Goal: Task Accomplishment & Management: Complete application form

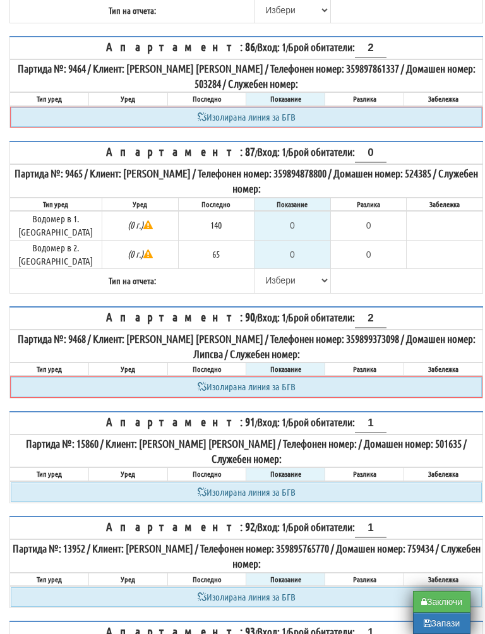
scroll to position [3956, 0]
click at [257, 270] on select "[PERSON_NAME] Телефон Бележка Неосигурен достъп Самоотчет Служебно Дистанционен" at bounding box center [292, 280] width 75 height 21
click at [258, 270] on select "[PERSON_NAME] Телефон Бележка Неосигурен достъп Самоотчет Служебно Дистанционен" at bounding box center [292, 280] width 75 height 21
select select "8cc75930-9bfd-e511-80be-8d5a1dced85a"
type input "140"
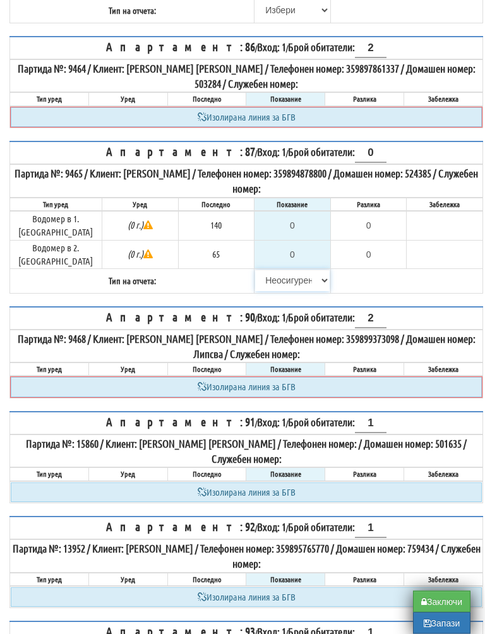
type input "0.000"
type input "65"
type input "0.000"
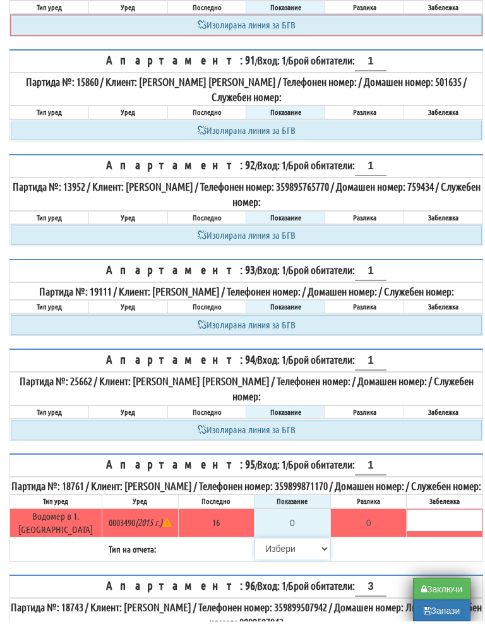
click at [265, 552] on select "[PERSON_NAME] Телефон Бележка Неосигурен достъп Самоотчет Служебно Дистанционен" at bounding box center [292, 562] width 75 height 21
select select "8cc75930-9bfd-e511-80be-8d5a1dced85a"
type input "16"
type input "0.000"
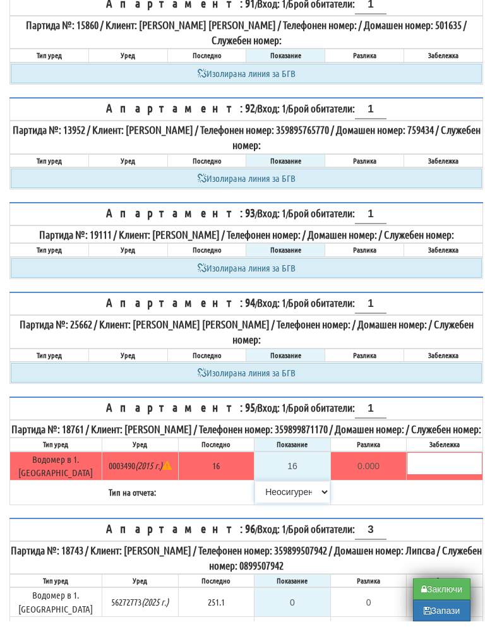
scroll to position [4441, 0]
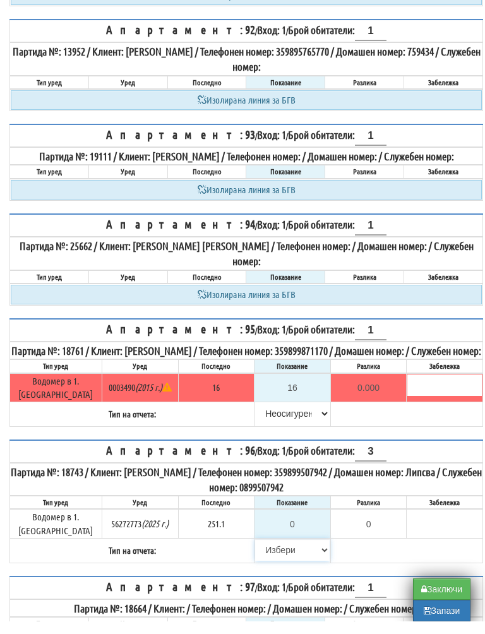
click at [275, 552] on select "[PERSON_NAME] Телефон Бележка Неосигурен достъп Самоотчет Служебно Дистанционен" at bounding box center [292, 562] width 75 height 21
select select "8cc75930-9bfd-e511-80be-8d5a1dced85a"
type input "251.1"
type input "0.0"
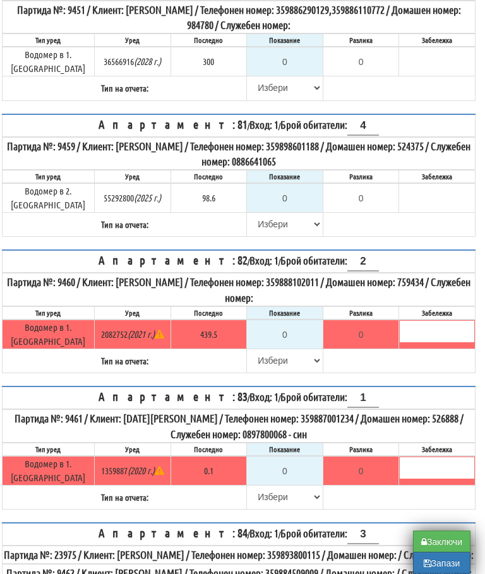
scroll to position [3298, 8]
click at [293, 188] on input "0" at bounding box center [285, 198] width 75 height 21
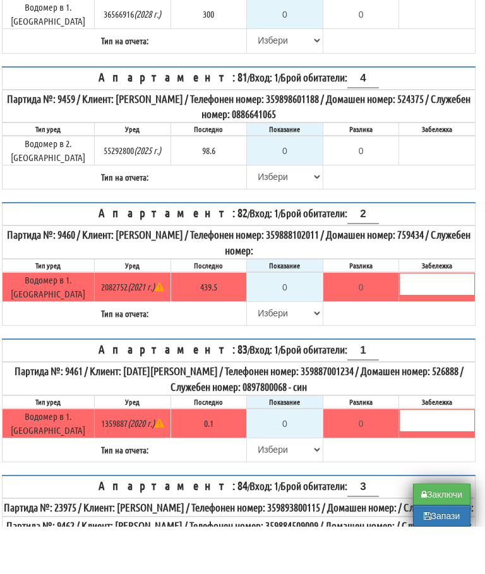
click at [401, 114] on table "Апартамент: 81 / Вход: 1 / Брой обитатели: 4 Партида №: 9459 / Клиент: МИРЧО СТ…" at bounding box center [239, 176] width 474 height 124
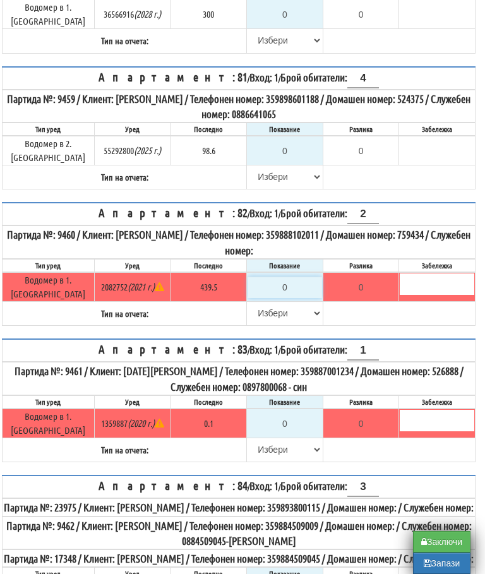
click at [289, 277] on input "0" at bounding box center [285, 287] width 75 height 21
type input "4"
type input "-435.500"
type input "44"
type input "-395.500"
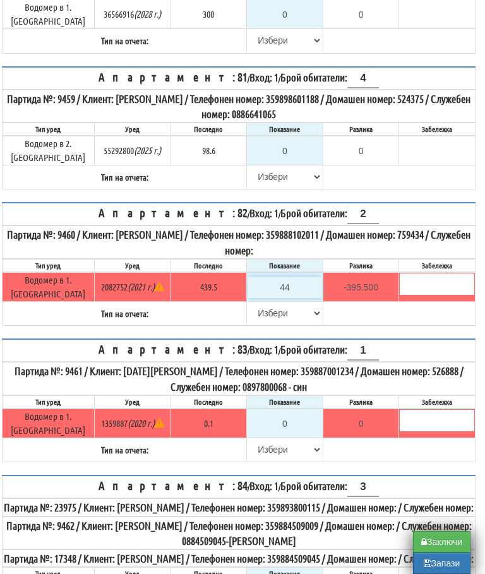
type input "441"
type input "1.500"
type input "441.5"
type input "2.0"
type input "441.5"
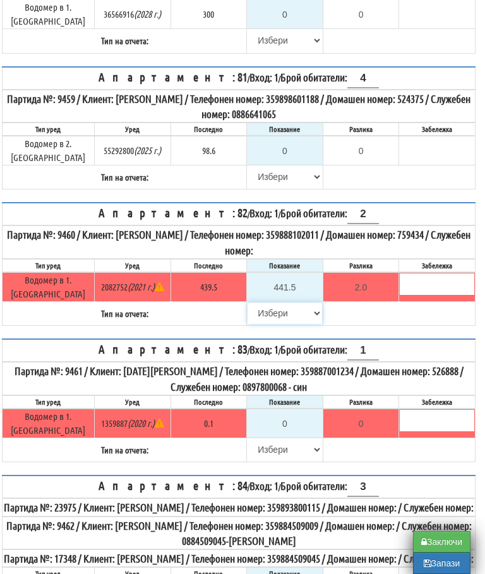
click at [256, 303] on select "[PERSON_NAME] Телефон Бележка Неосигурен достъп Самоотчет Служебно Дистанционен" at bounding box center [285, 313] width 75 height 21
select select "89c75930-9bfd-e511-80be-8d5a1dced85a"
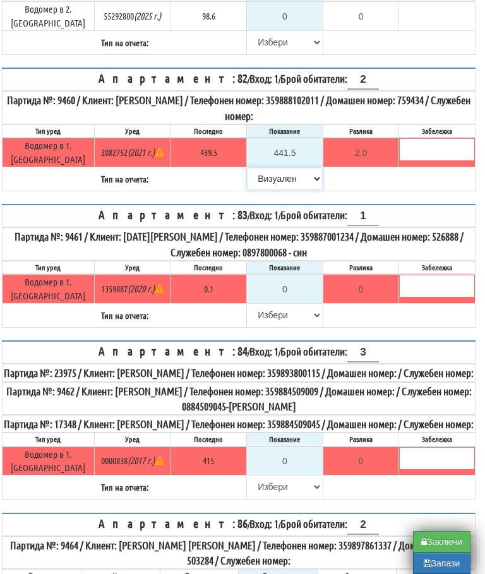
scroll to position [3479, 8]
click at [287, 279] on input "0" at bounding box center [285, 289] width 75 height 21
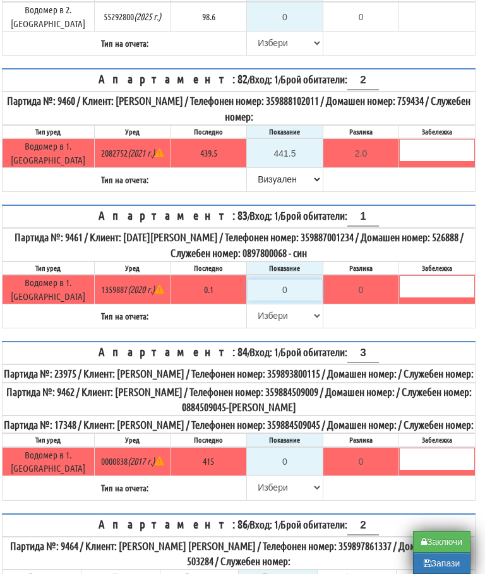
type input "-0.100"
type input "0.1"
type input "0.0"
type input "0.1"
click at [260, 305] on select "[PERSON_NAME] Телефон Бележка Неосигурен достъп Самоотчет Служебно Дистанционен" at bounding box center [285, 315] width 75 height 21
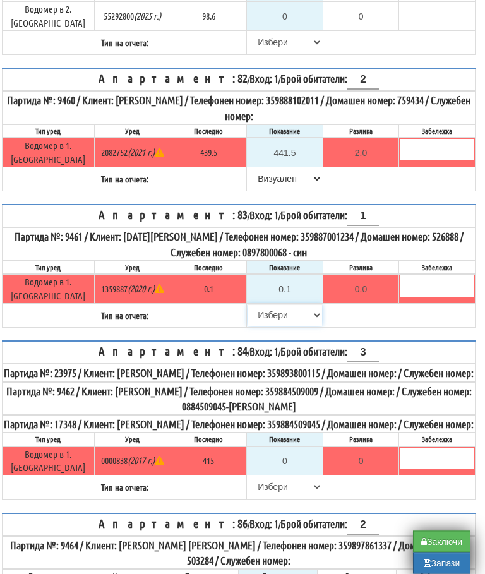
select select "8bc75930-9bfd-e511-80be-8d5a1dced85a"
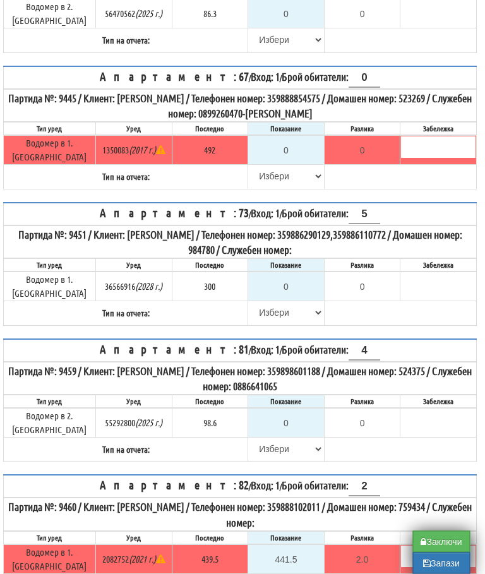
scroll to position [3073, 6]
click at [286, 276] on input "0" at bounding box center [287, 286] width 75 height 21
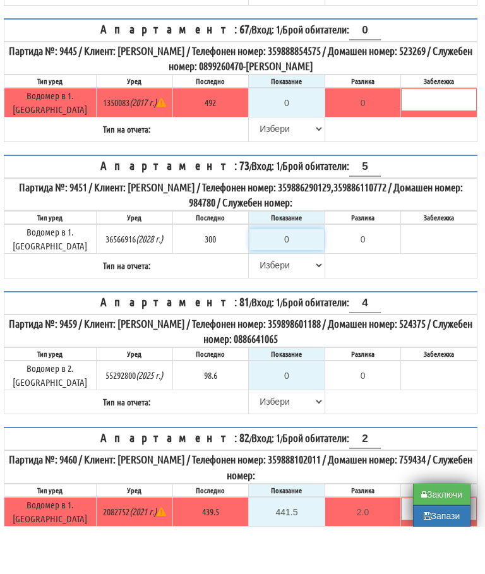
type input "3"
type input "-297.000"
type input "30"
type input "-270.000"
type input "303"
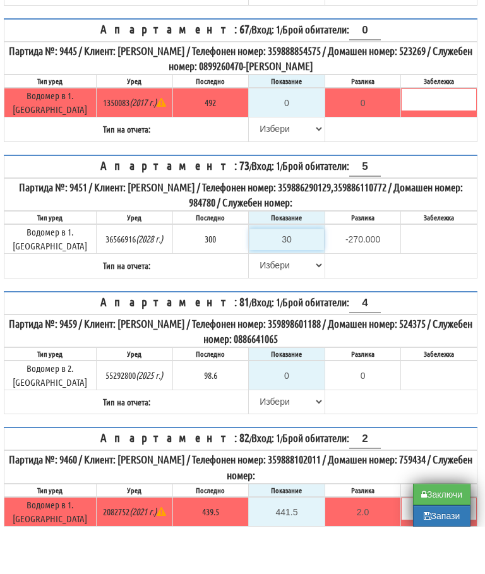
type input "3.000"
type input "303.4"
type input "3.400"
type input "303.4"
click at [253, 302] on select "[PERSON_NAME] Телефон Бележка Неосигурен достъп Самоотчет Служебно Дистанционен" at bounding box center [287, 312] width 75 height 21
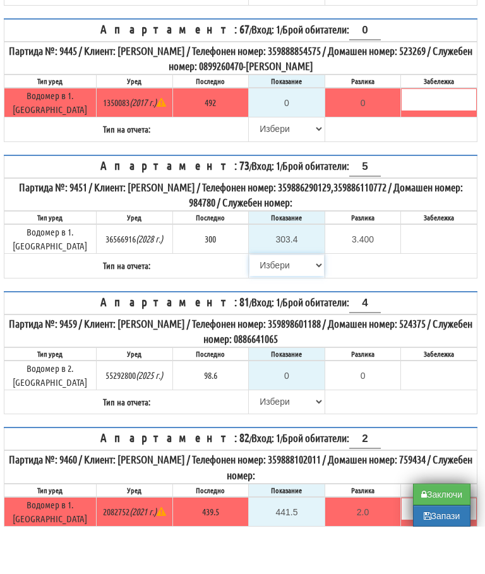
scroll to position [3120, 6]
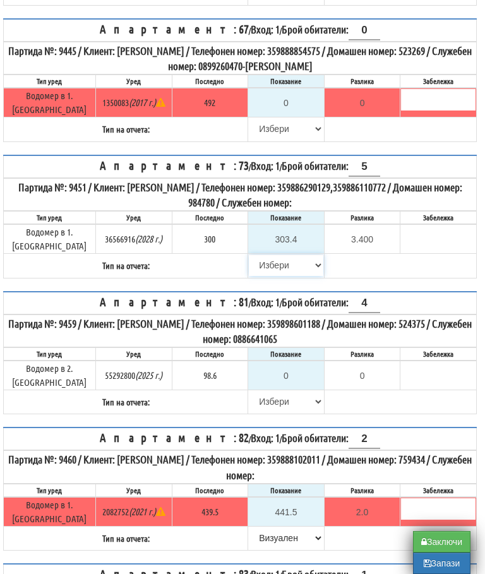
select select "89c75930-9bfd-e511-80be-8d5a1dced85a"
click at [296, 365] on input "0" at bounding box center [286, 375] width 75 height 21
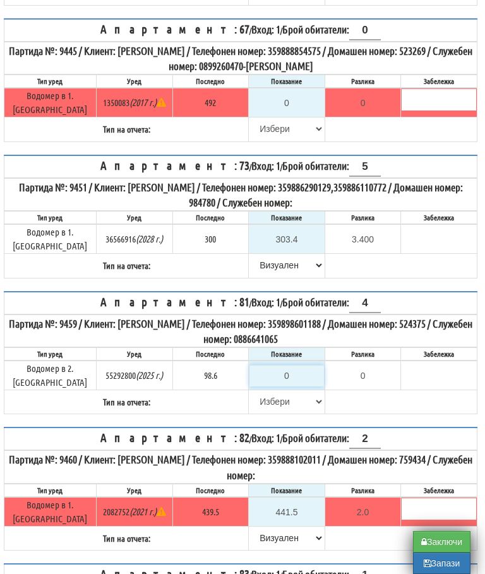
type input "9"
type input "-89.600"
type input "99"
type input "0.400"
type input "99.08"
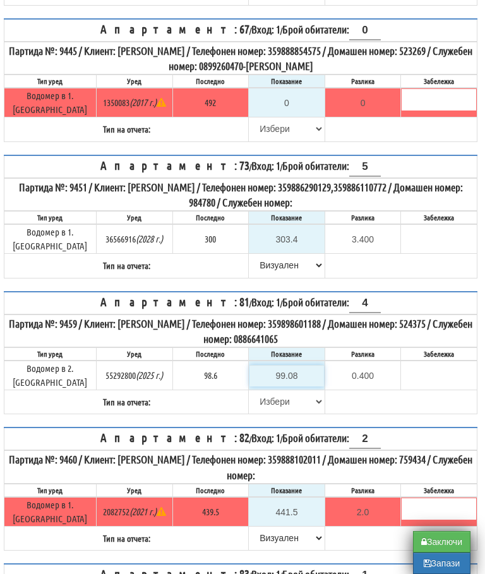
type input "0.48"
type input "99.0"
type input "0.400"
type input "99"
click at [259, 391] on select "[PERSON_NAME] Телефон Бележка Неосигурен достъп Самоотчет Служебно Дистанционен" at bounding box center [287, 401] width 75 height 21
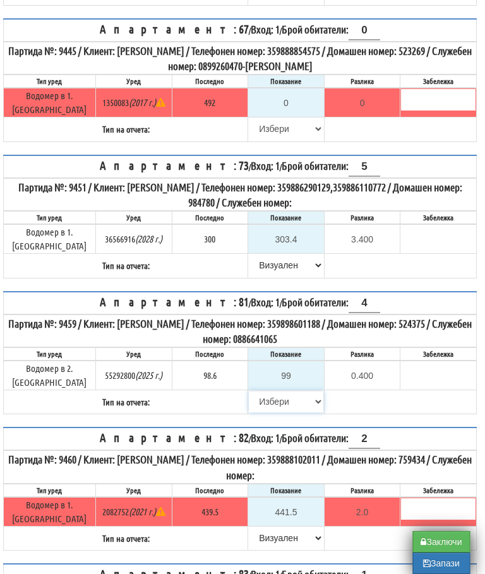
select select "89c75930-9bfd-e511-80be-8d5a1dced85a"
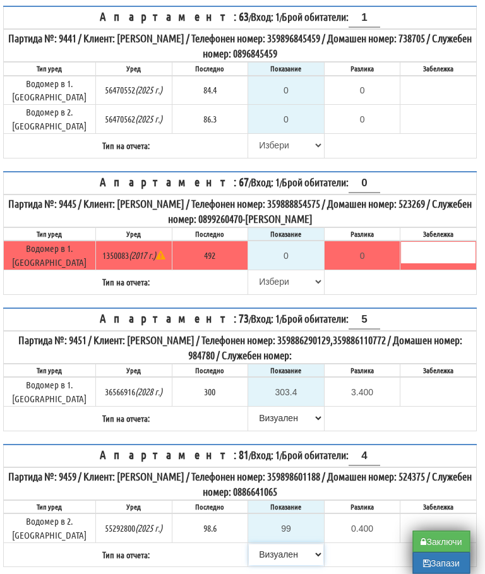
scroll to position [2967, 6]
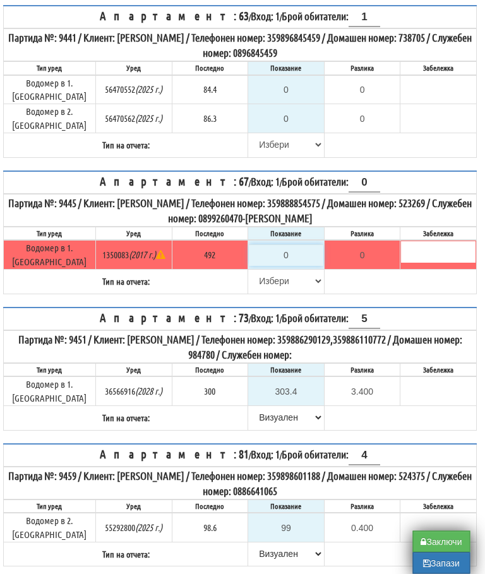
click at [287, 245] on input "0" at bounding box center [287, 255] width 75 height 21
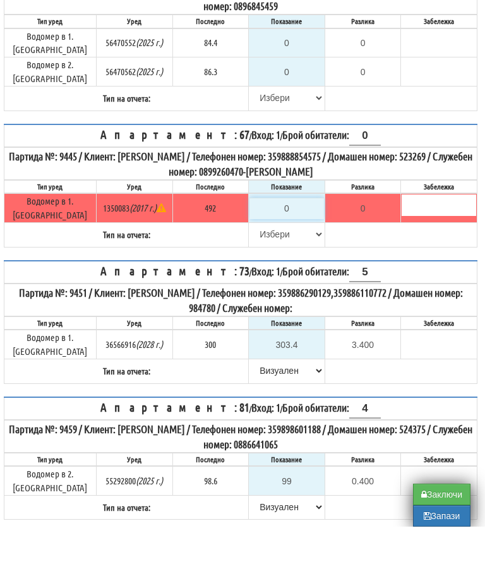
type input "4"
type input "-488.000"
type input "49"
type input "-443.000"
type input "492"
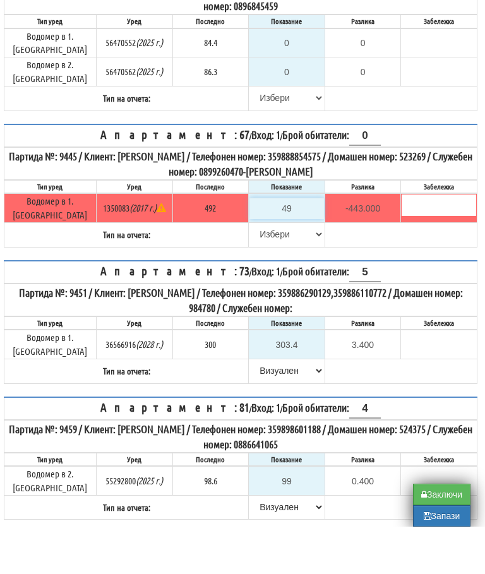
type input "0.000"
type input "492"
click at [252, 271] on select "[PERSON_NAME] Телефон Бележка Неосигурен достъп Самоотчет Служебно Дистанционен" at bounding box center [287, 281] width 75 height 21
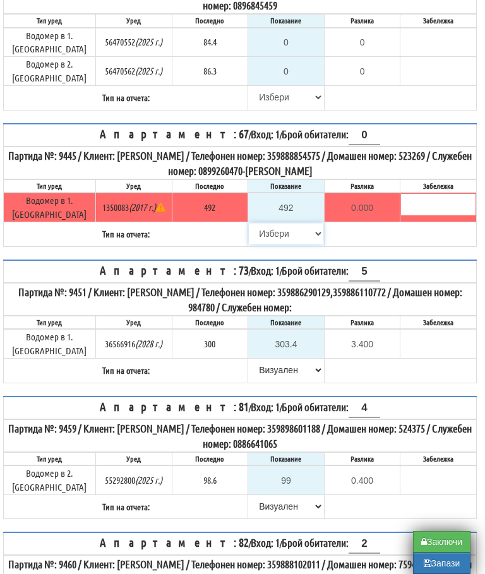
select select "8bc75930-9bfd-e511-80be-8d5a1dced85a"
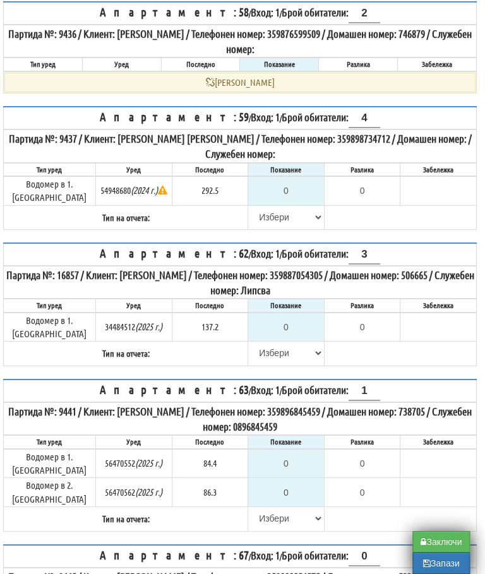
scroll to position [2593, 6]
click at [289, 317] on input "0" at bounding box center [287, 327] width 75 height 21
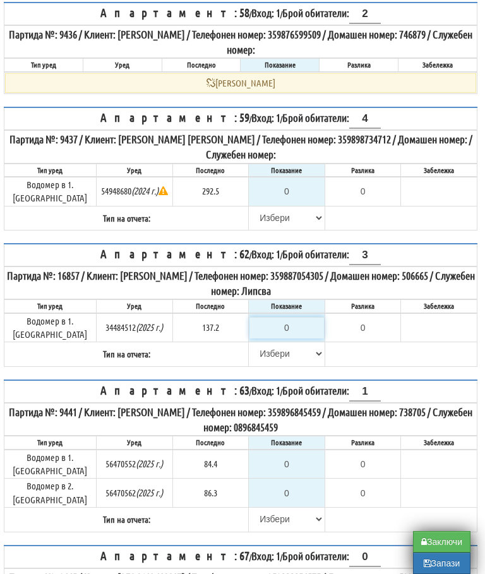
type input "1"
type input "-136.200"
type input "13"
type input "-124.200"
type input "137"
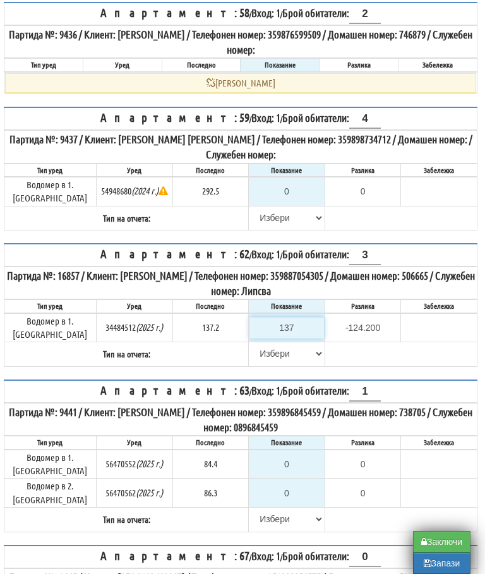
type input "-0.200"
type input "137.3"
type input "0.1"
type input "137.3"
click at [250, 343] on select "[PERSON_NAME] Телефон Бележка Неосигурен достъп Самоотчет Служебно Дистанционен" at bounding box center [287, 353] width 75 height 21
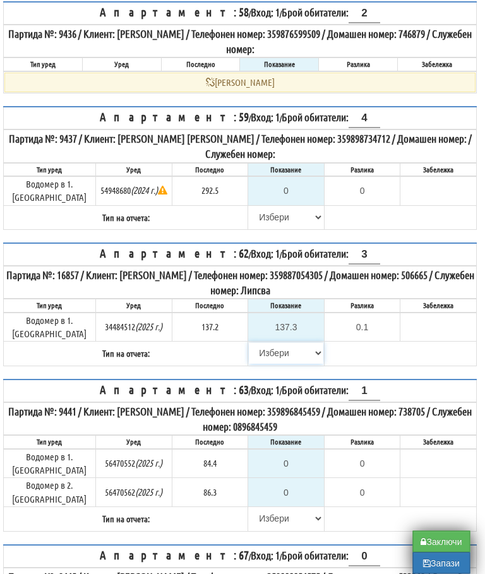
select select "89c75930-9bfd-e511-80be-8d5a1dced85a"
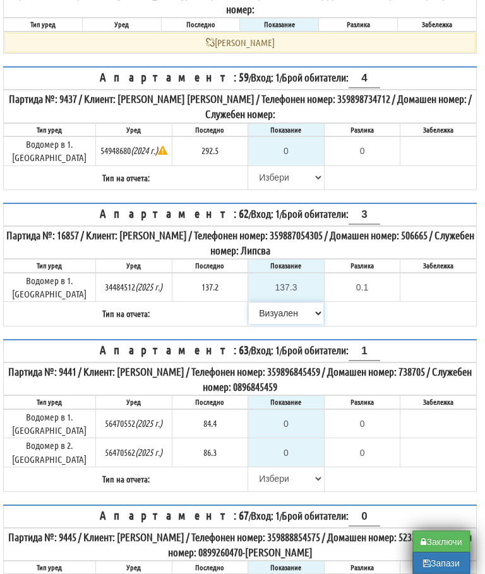
scroll to position [2634, 6]
click at [290, 413] on input "0" at bounding box center [287, 423] width 75 height 21
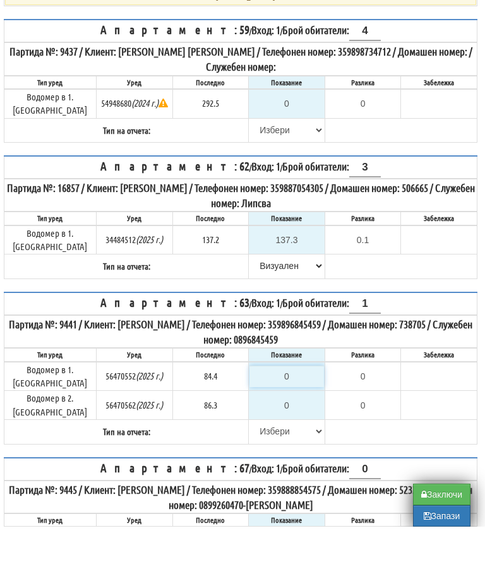
type input "8"
type input "-76.400"
type input "85"
type input "0.600"
type input "85"
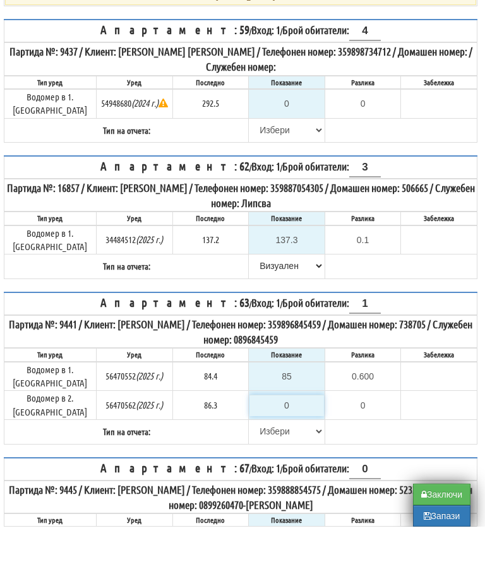
click at [305, 442] on input "0" at bounding box center [287, 452] width 75 height 21
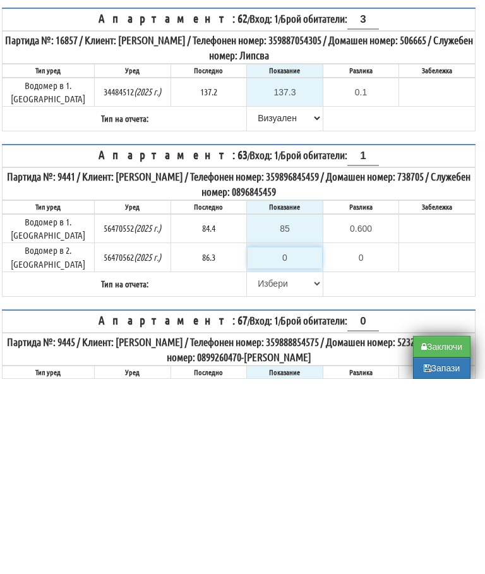
type input "8"
type input "-78.300"
type input "87"
type input "0.700"
type input "87"
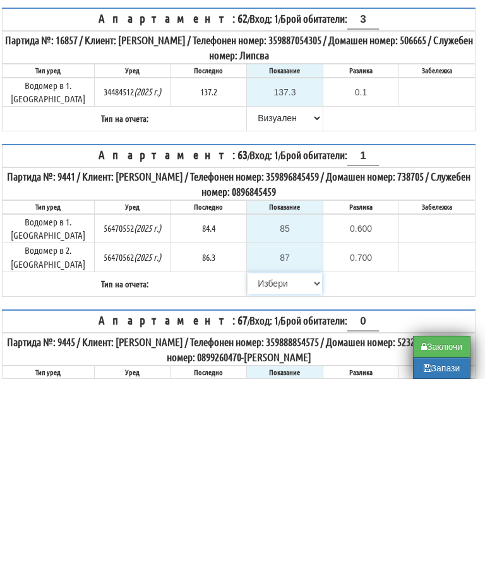
click at [258, 468] on select "[PERSON_NAME] Телефон Бележка Неосигурен достъп Самоотчет Служебно Дистанционен" at bounding box center [285, 478] width 75 height 21
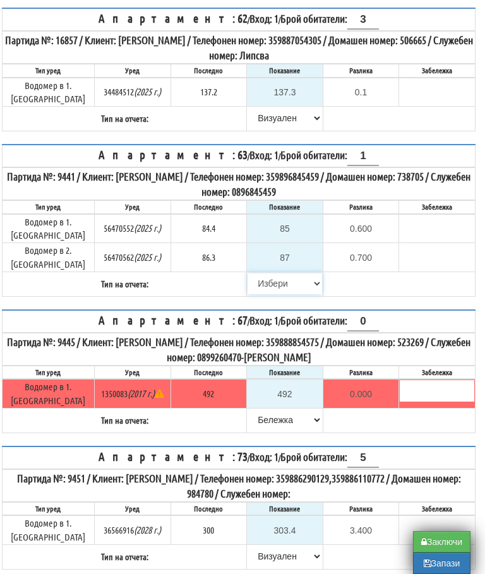
select select "89c75930-9bfd-e511-80be-8d5a1dced85a"
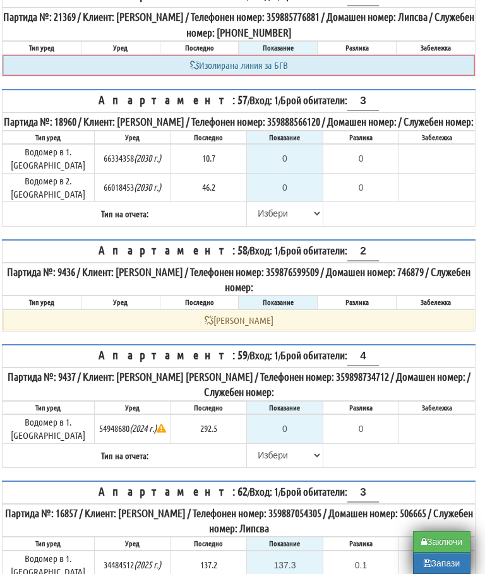
scroll to position [2355, 8]
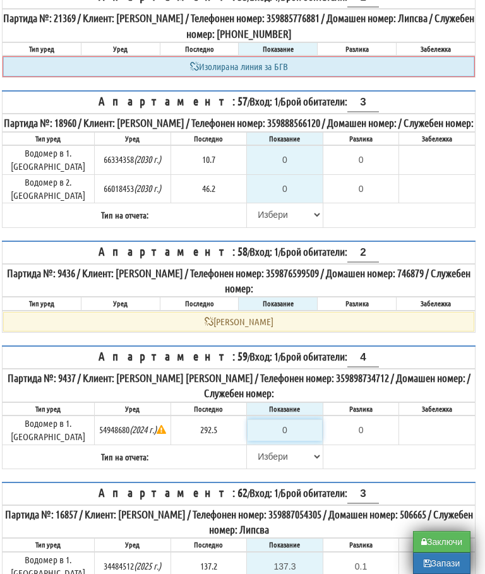
click at [289, 419] on input "0" at bounding box center [285, 429] width 75 height 21
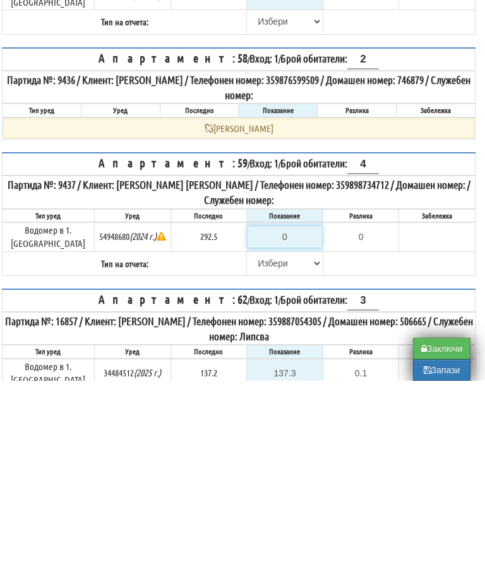
type input "2"
type input "-290.500"
type input "29"
type input "-263.500"
type input "295"
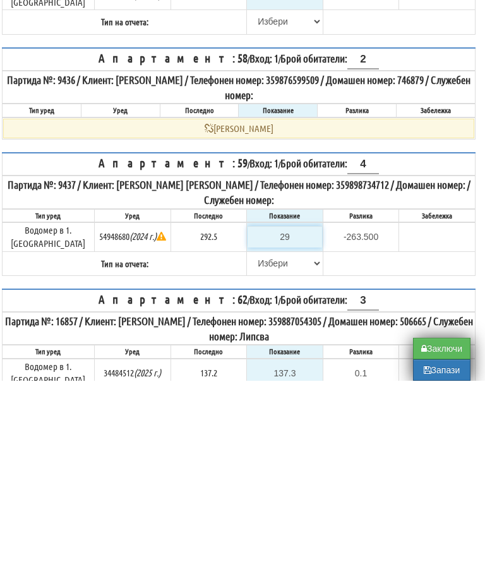
type input "2.500"
type input "295.1"
type input "2.6"
type input "295.1"
click at [253, 446] on select "[PERSON_NAME] Телефон Бележка Неосигурен достъп Самоотчет Служебно Дистанционен" at bounding box center [285, 456] width 75 height 21
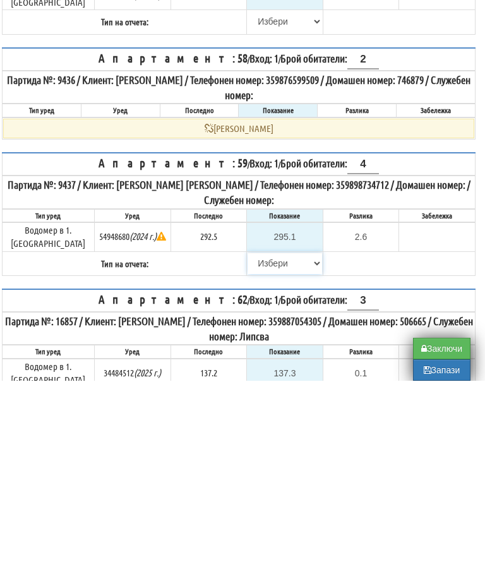
scroll to position [2548, 8]
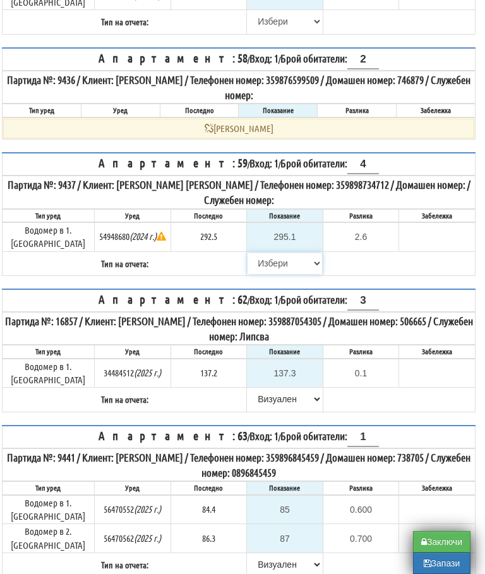
select select "89c75930-9bfd-e511-80be-8d5a1dced85a"
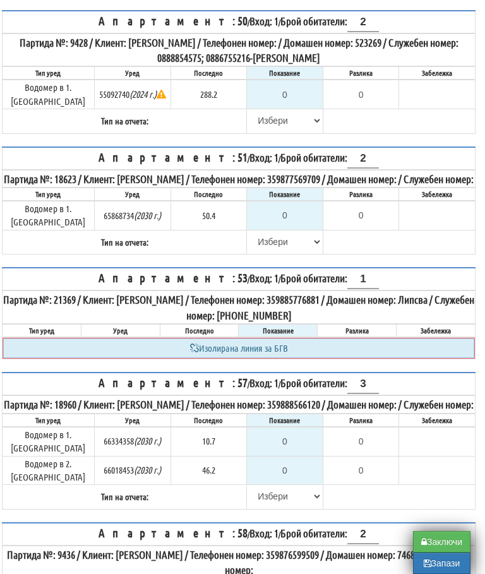
scroll to position [2072, 8]
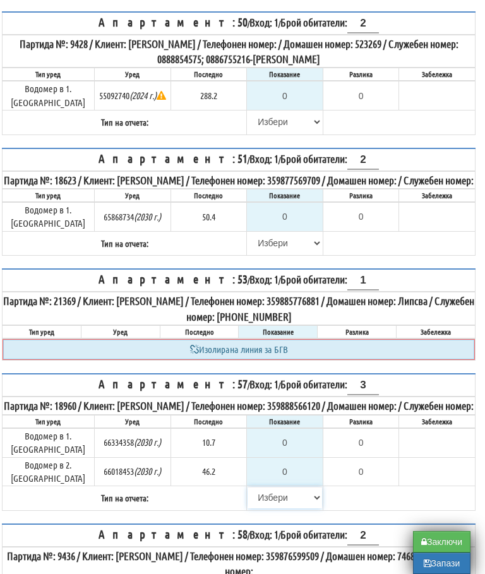
click at [257, 487] on select "[PERSON_NAME] Телефон Бележка Неосигурен достъп Самоотчет Служебно Дистанционен" at bounding box center [285, 497] width 75 height 21
select select "8cc75930-9bfd-e511-80be-8d5a1dced85a"
type input "10.7"
type input "0.0"
type input "46.2"
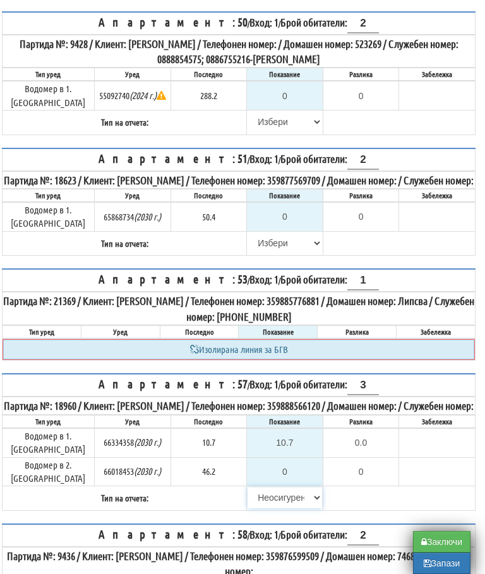
type input "0.0"
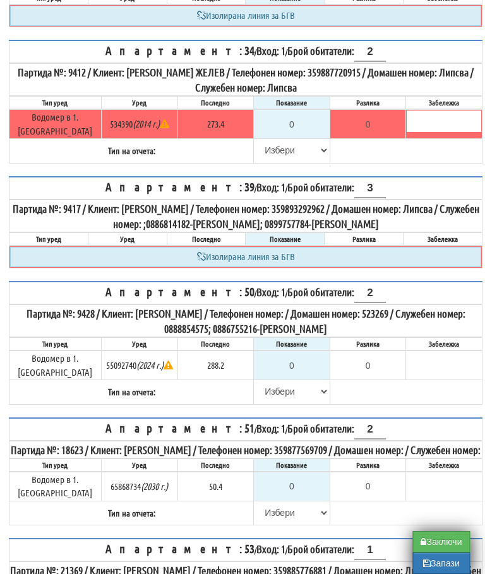
scroll to position [1802, 0]
click at [255, 381] on select "[PERSON_NAME] Телефон Бележка Неосигурен достъп Самоотчет Служебно Дистанционен" at bounding box center [292, 391] width 75 height 21
select select "8cc75930-9bfd-e511-80be-8d5a1dced85a"
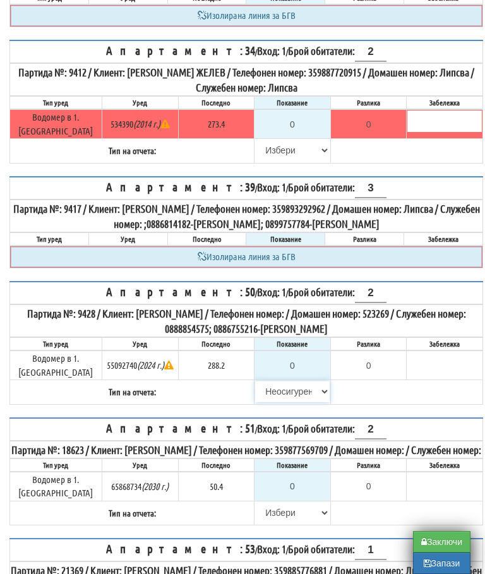
type input "288.2"
type input "0.0"
click at [267, 502] on select "[PERSON_NAME] Телефон Бележка Неосигурен достъп Самоотчет Служебно Дистанционен" at bounding box center [292, 512] width 75 height 21
select select "8cc75930-9bfd-e511-80be-8d5a1dced85a"
type input "50.4"
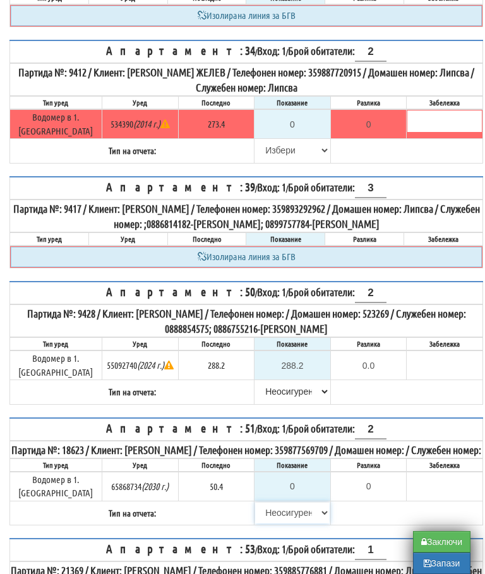
type input "0.0"
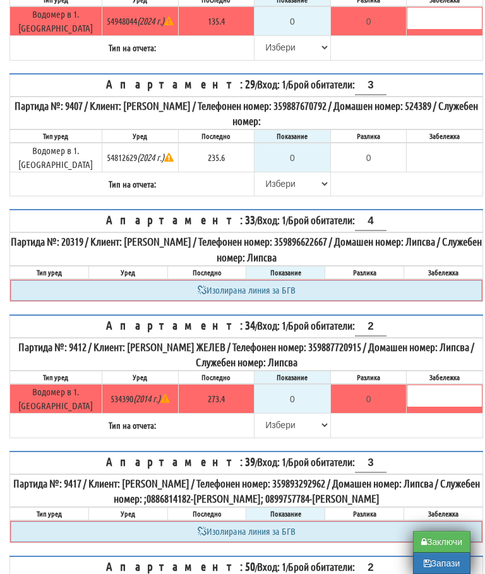
scroll to position [1526, 0]
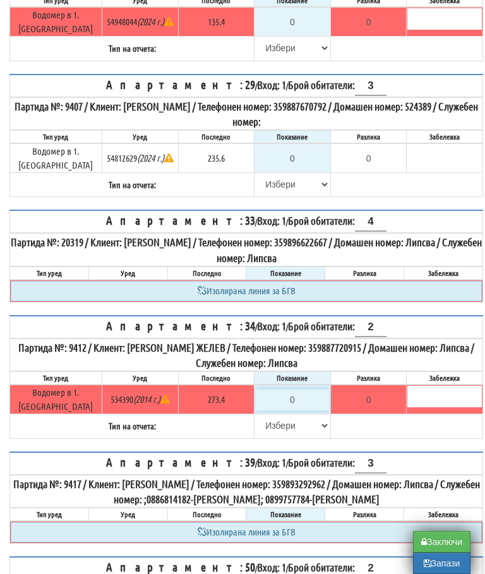
click at [294, 389] on input "0" at bounding box center [292, 399] width 75 height 21
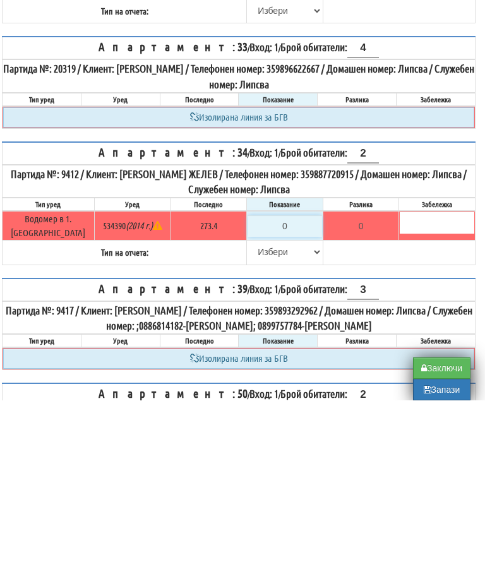
type input "2"
type input "-271.400"
type input "27"
type input "-246.400"
type input "274"
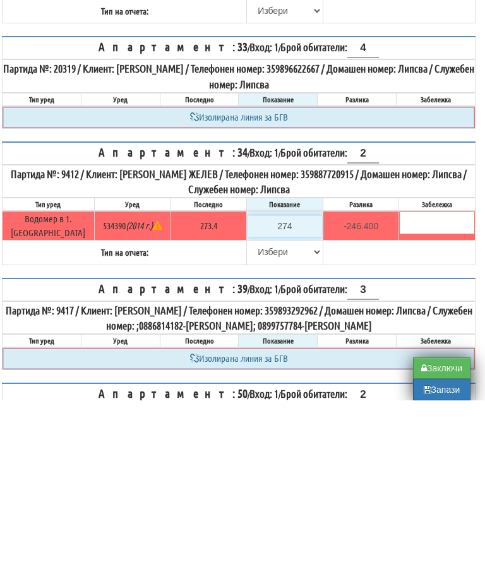
type input "0.600"
type input "274"
click at [262, 415] on select "[PERSON_NAME] Телефон Бележка Неосигурен достъп Самоотчет Служебно Дистанционен" at bounding box center [285, 425] width 75 height 21
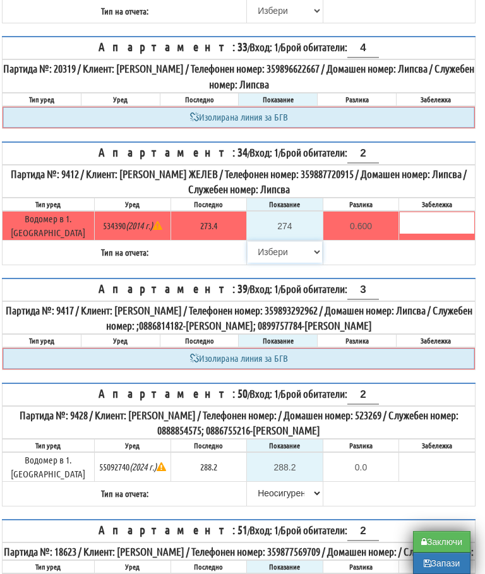
select select "8bc75930-9bfd-e511-80be-8d5a1dced85a"
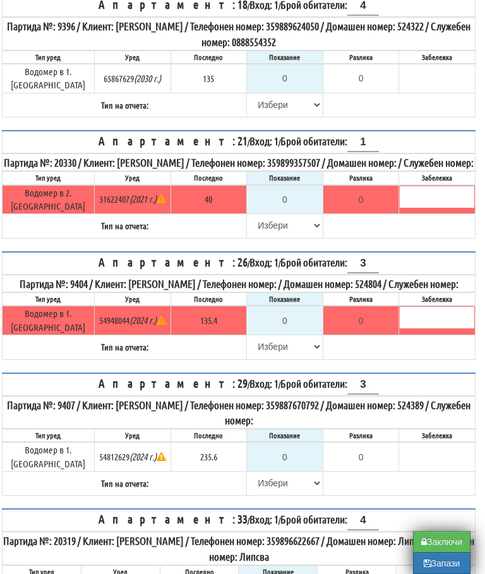
scroll to position [1227, 8]
click at [290, 190] on input "0" at bounding box center [285, 200] width 75 height 21
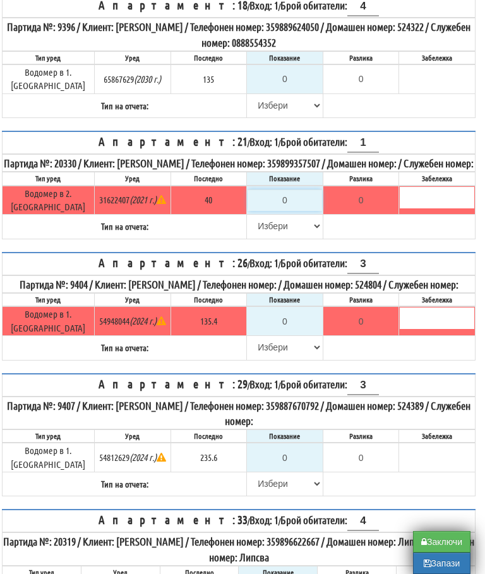
type input "4"
type input "-36.000"
type input "40"
type input "0.000"
type input "40"
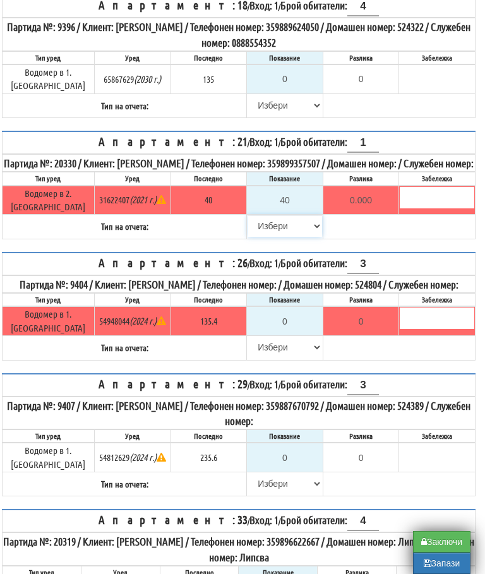
click at [260, 215] on select "[PERSON_NAME] Телефон Бележка Неосигурен достъп Самоотчет Служебно Дистанционен" at bounding box center [285, 225] width 75 height 21
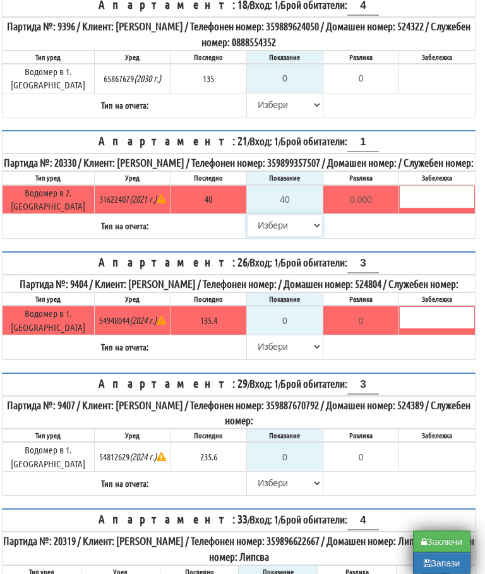
select select "8bc75930-9bfd-e511-80be-8d5a1dced85a"
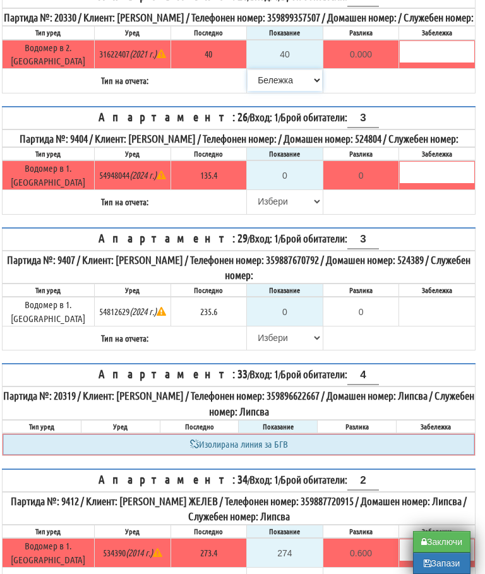
scroll to position [1372, 8]
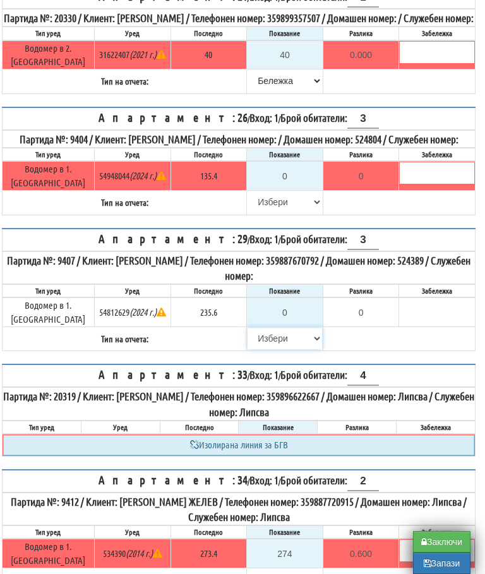
click at [263, 328] on select "[PERSON_NAME] Телефон Бележка Неосигурен достъп Самоотчет Служебно Дистанционен" at bounding box center [285, 338] width 75 height 21
select select "8cc75930-9bfd-e511-80be-8d5a1dced85a"
type input "235.6"
type input "0.0"
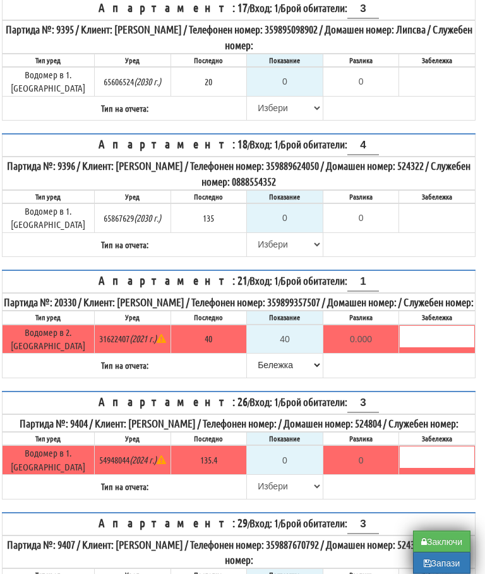
scroll to position [1062, 8]
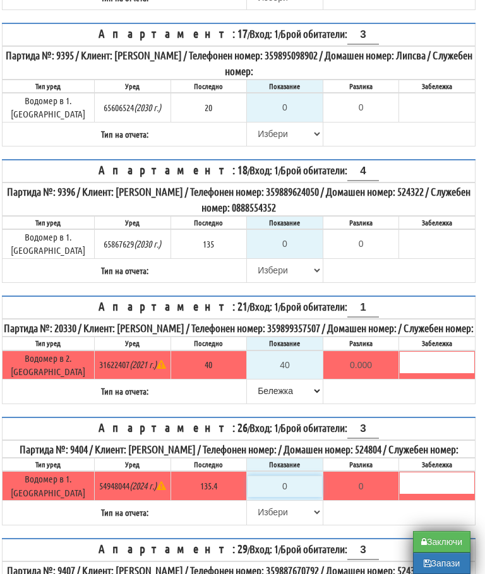
click at [292, 476] on input "0" at bounding box center [285, 486] width 75 height 21
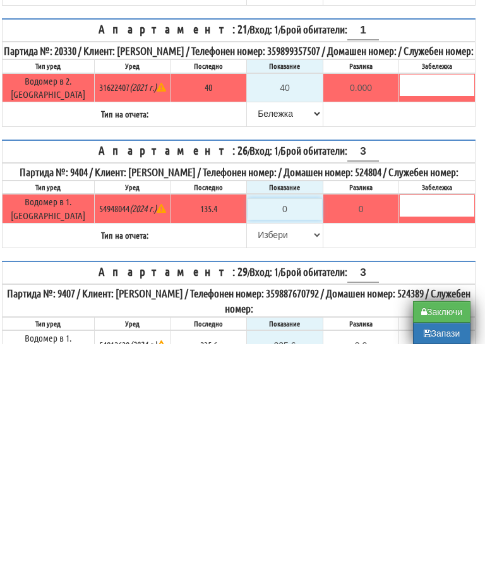
type input "1"
type input "-134.400"
type input "13"
type input "-122.400"
type input "135"
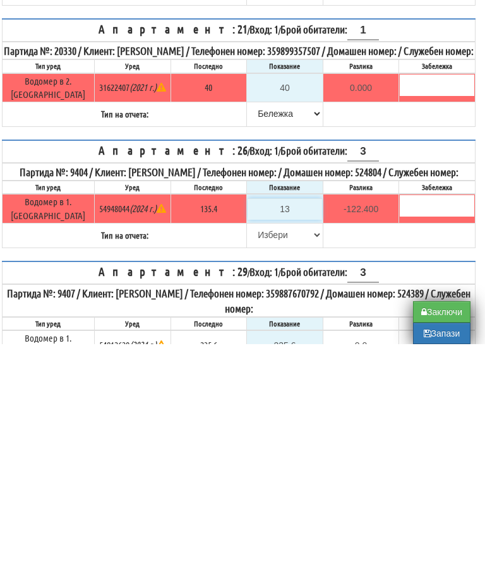
type input "-0.400"
type input "135.4"
type input "0.0"
type input "135.4"
click at [263, 454] on select "[PERSON_NAME] Телефон Бележка Неосигурен достъп Самоотчет Служебно Дистанционен" at bounding box center [285, 464] width 75 height 21
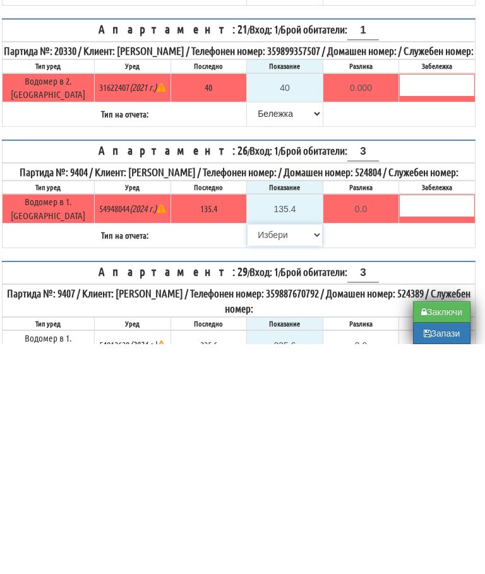
scroll to position [1339, 8]
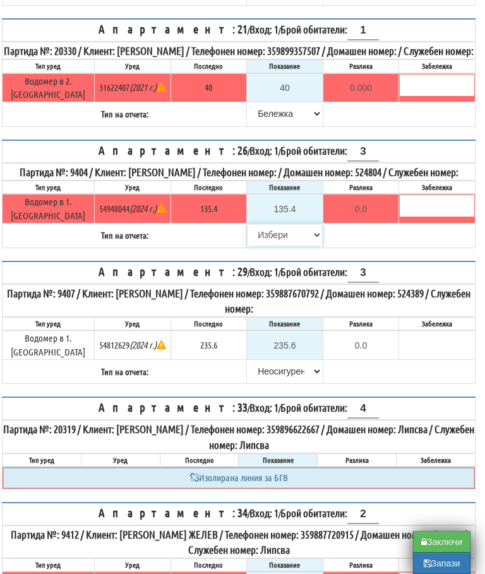
select select "8bc75930-9bfd-e511-80be-8d5a1dced85a"
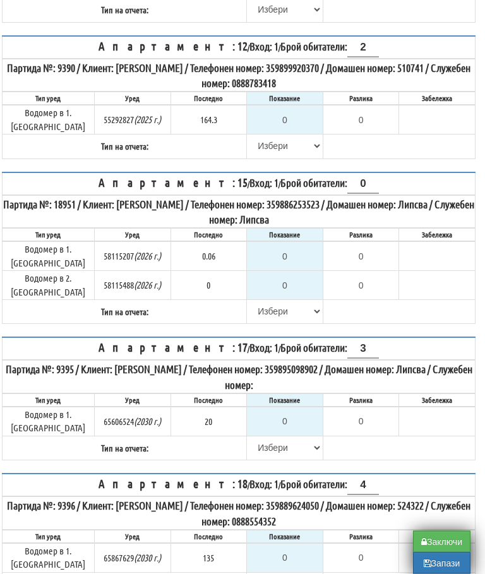
scroll to position [748, 8]
click at [251, 301] on select "[PERSON_NAME] Телефон Бележка Неосигурен достъп Самоотчет Служебно Дистанционен" at bounding box center [285, 311] width 75 height 21
select select "8cc75930-9bfd-e511-80be-8d5a1dced85a"
type input "0.06"
type input "0.00"
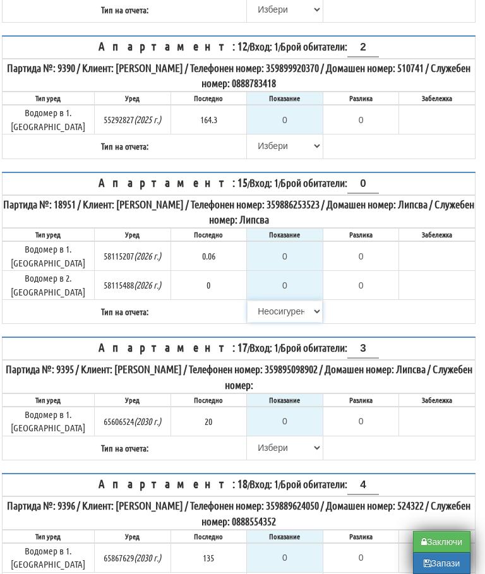
type input "0.000"
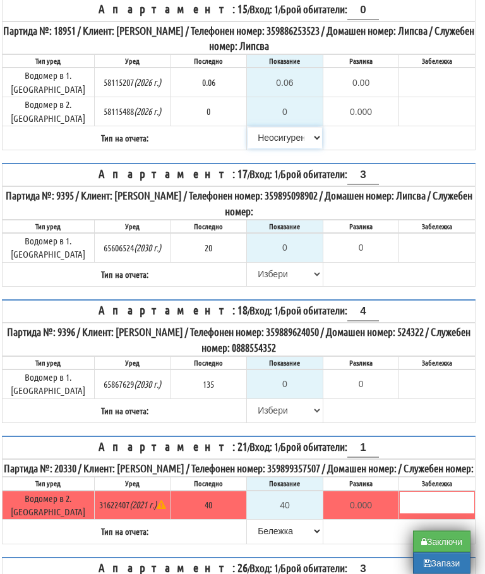
scroll to position [922, 6]
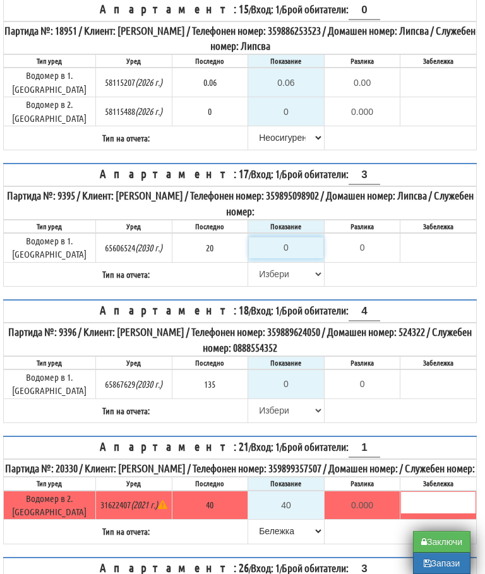
click at [291, 237] on input "0" at bounding box center [286, 247] width 75 height 21
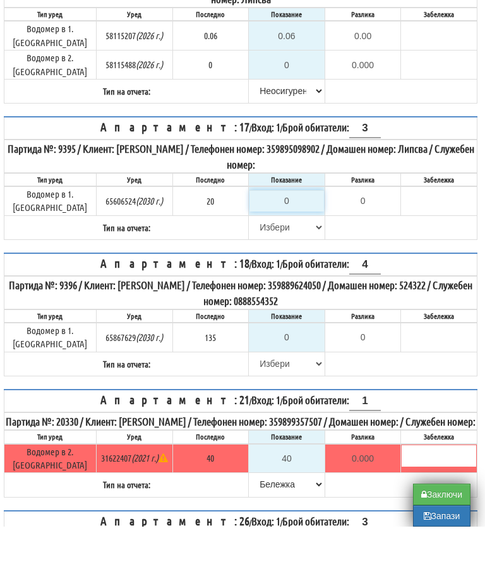
type input "2"
type input "-18.000"
type input "20"
type input "0.000"
type input "20"
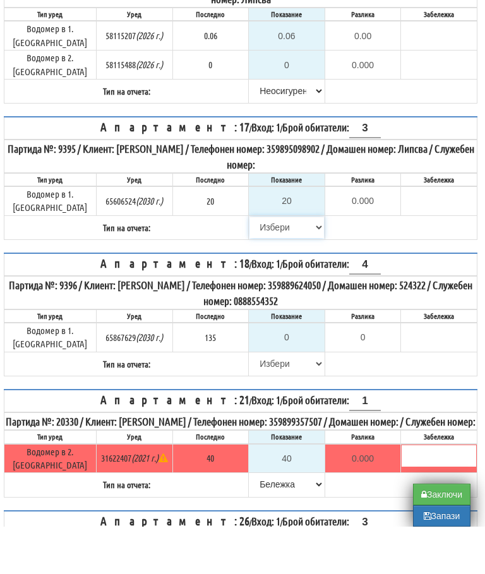
click at [260, 264] on select "[PERSON_NAME] Телефон Бележка Неосигурен достъп Самоотчет Служебно Дистанционен" at bounding box center [287, 274] width 75 height 21
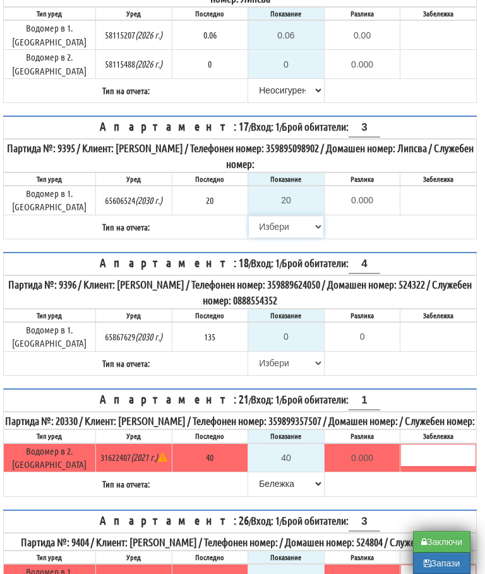
select select "8bc75930-9bfd-e511-80be-8d5a1dced85a"
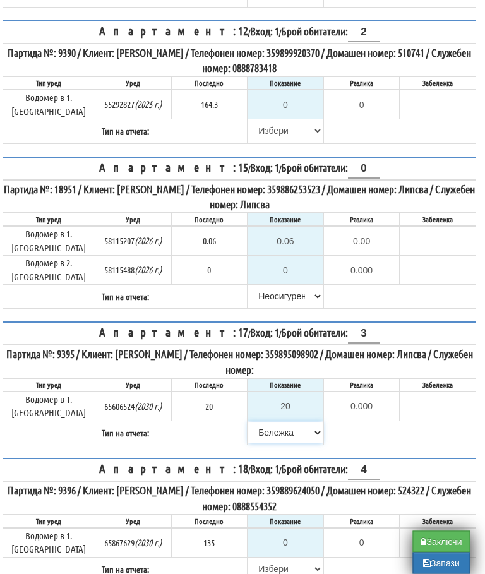
scroll to position [762, 6]
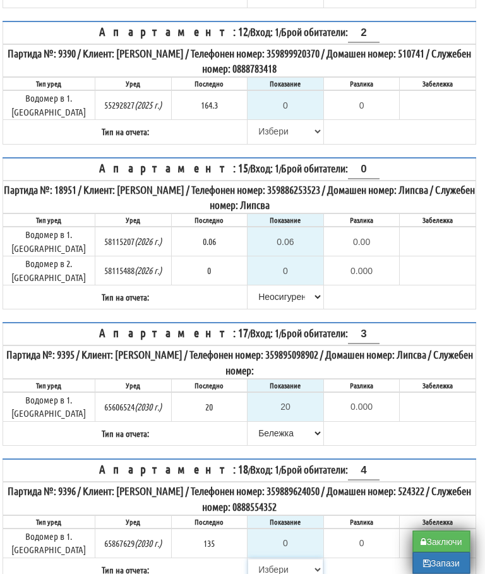
click at [260, 560] on select "[PERSON_NAME] Телефон Бележка Неосигурен достъп Самоотчет Служебно Дистанционен" at bounding box center [286, 570] width 75 height 21
select select "8cc75930-9bfd-e511-80be-8d5a1dced85a"
type input "135"
type input "0.000"
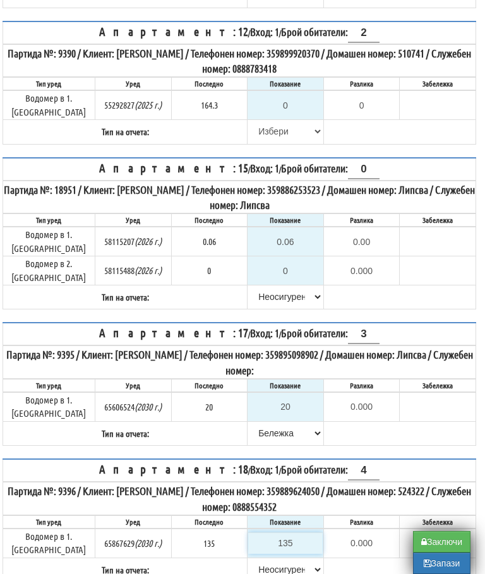
scroll to position [852, 8]
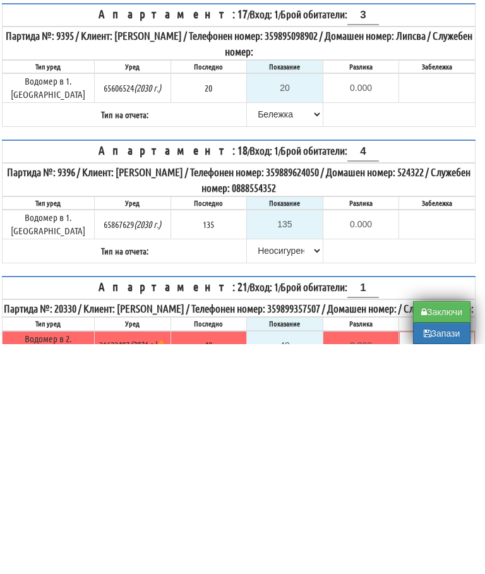
click at [398, 370] on table "Апартамент: 18 / Вход: 1 / Брой обитатели: 4 Партида №: 9396 / Клиент: РУМЯНА М…" at bounding box center [239, 432] width 474 height 124
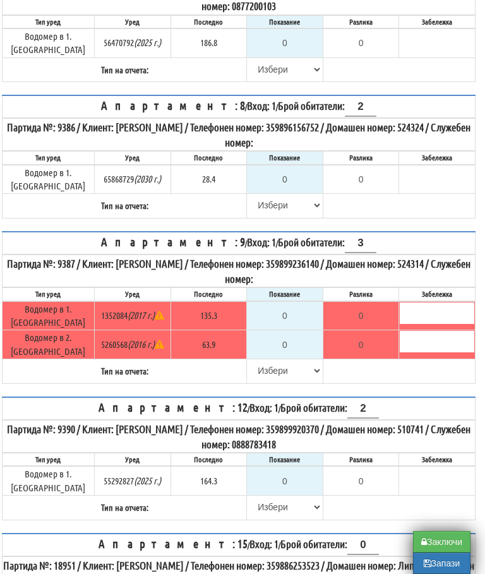
scroll to position [396, 8]
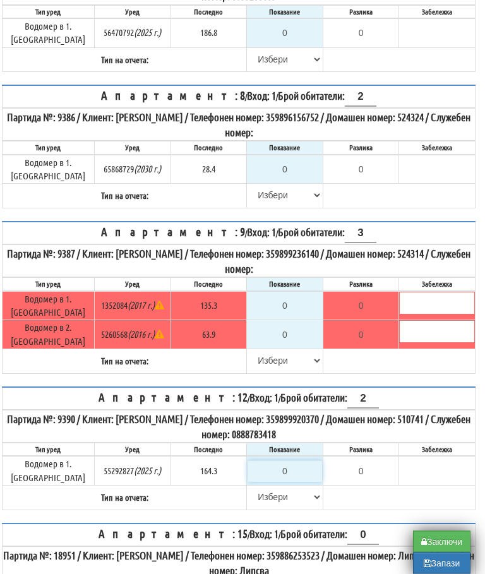
click at [293, 461] on input "0" at bounding box center [285, 471] width 75 height 21
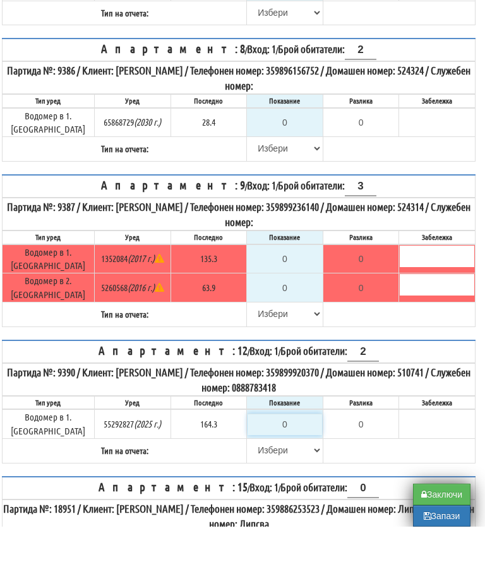
scroll to position [442, 8]
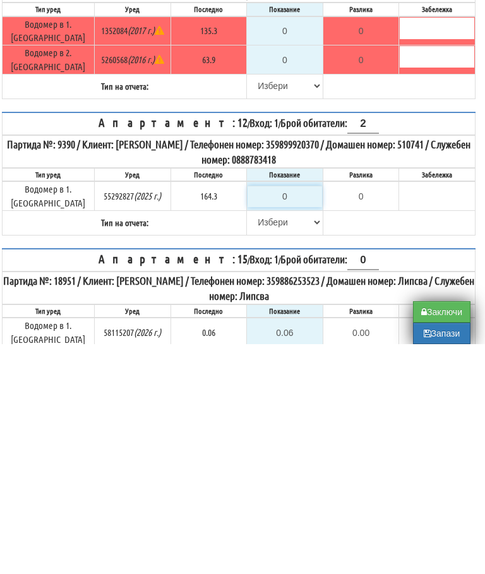
type input "1"
type input "-163.300"
type input "16"
type input "-148.300"
type input "166"
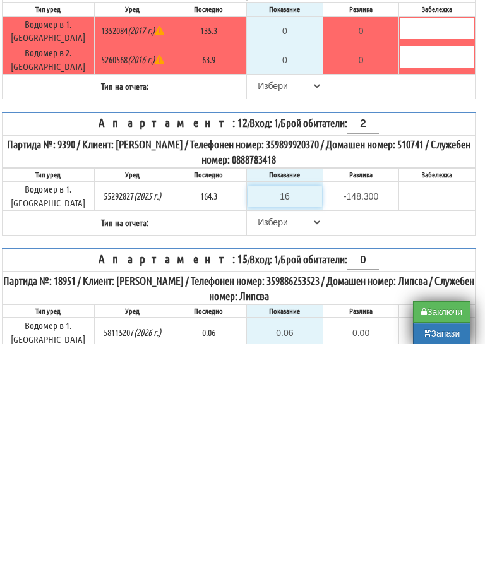
type input "1.700"
type input "166"
click at [263, 442] on select "[PERSON_NAME] Телефон Бележка Неосигурен достъп Самоотчет Служебно Дистанционен" at bounding box center [285, 452] width 75 height 21
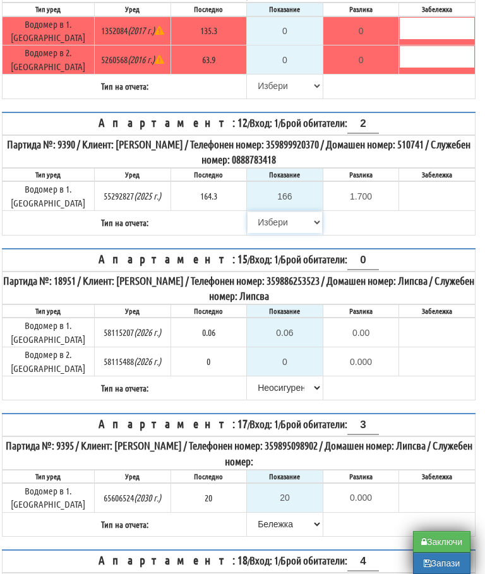
select select "89c75930-9bfd-e511-80be-8d5a1dced85a"
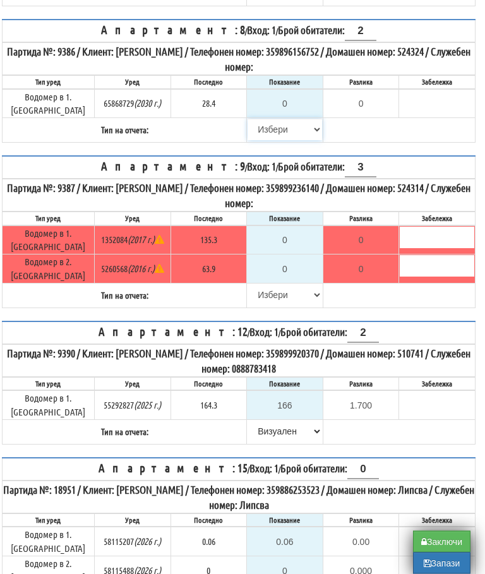
click at [260, 124] on select "[PERSON_NAME] Телефон Бележка Неосигурен достъп Самоотчет Служебно Дистанционен" at bounding box center [285, 129] width 75 height 21
select select "8cc75930-9bfd-e511-80be-8d5a1dced85a"
type input "28.4"
type input "0.0"
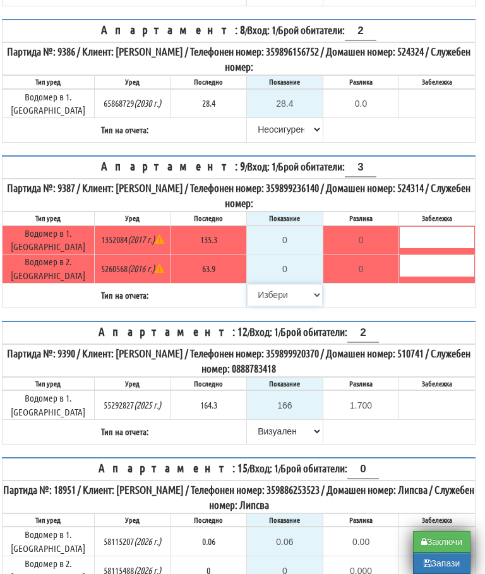
click at [264, 284] on select "[PERSON_NAME] Телефон Бележка Неосигурен достъп Самоотчет Служебно Дистанционен" at bounding box center [285, 294] width 75 height 21
select select "8cc75930-9bfd-e511-80be-8d5a1dced85a"
type input "135.3"
type input "0.0"
type input "63.9"
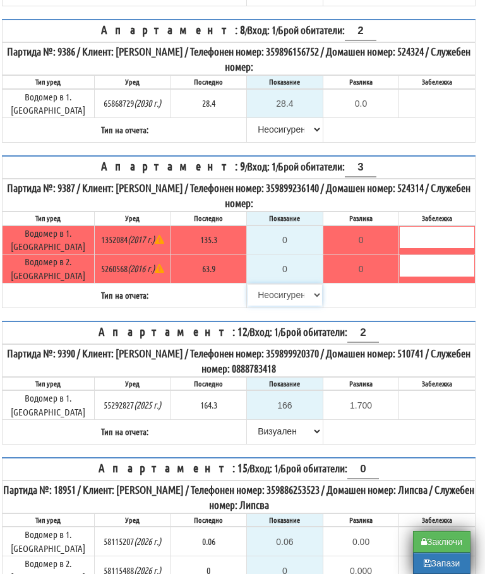
type input "0.0"
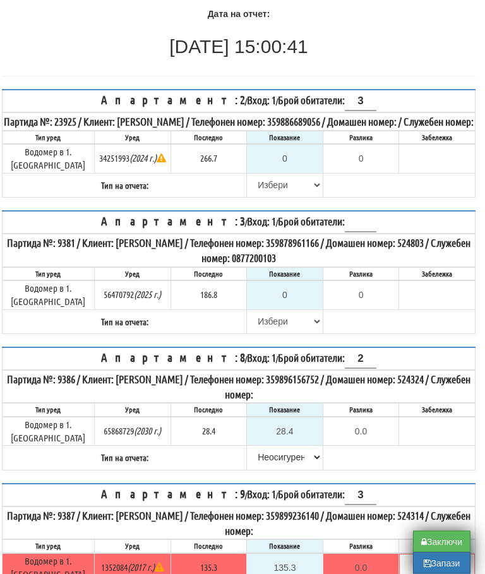
scroll to position [135, 8]
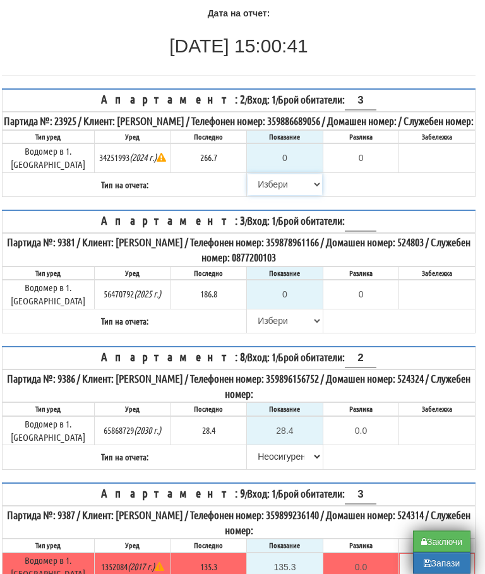
click at [267, 185] on select "[PERSON_NAME] Телефон Бележка Неосигурен достъп Самоотчет Служебно Дистанционен" at bounding box center [285, 184] width 75 height 21
click at [296, 166] on input "0" at bounding box center [285, 157] width 75 height 21
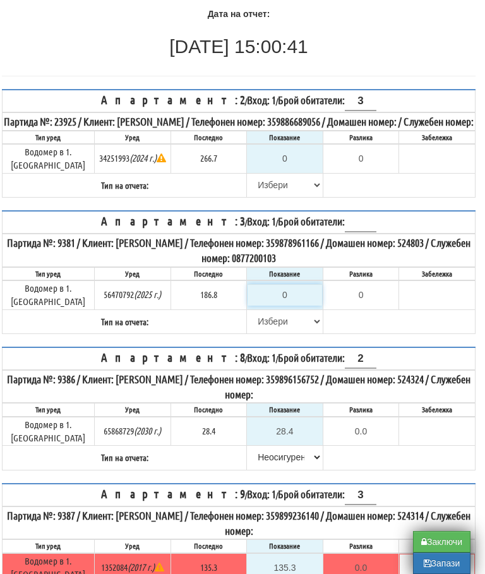
click at [293, 295] on input "0" at bounding box center [285, 294] width 75 height 21
type input "1"
type input "-185.800"
type input "18"
type input "-168.800"
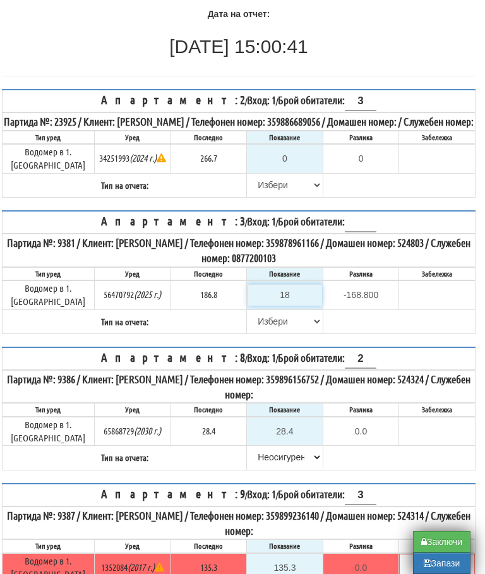
type input "187"
type input "0.200"
type input "187.8"
type input "1.0"
type input "187.8"
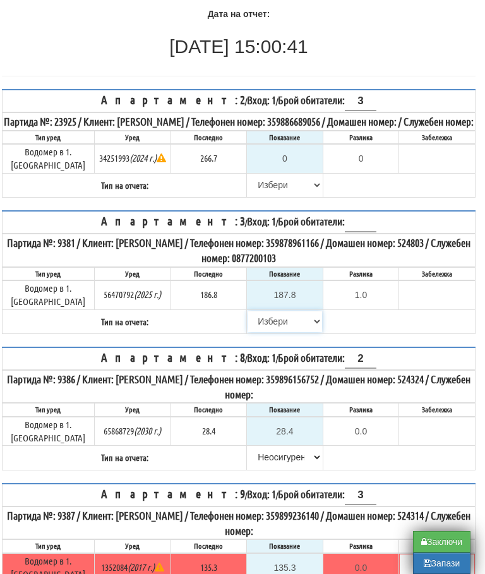
click at [259, 316] on select "[PERSON_NAME] Телефон Бележка Неосигурен достъп Самоотчет Служебно Дистанционен" at bounding box center [285, 321] width 75 height 21
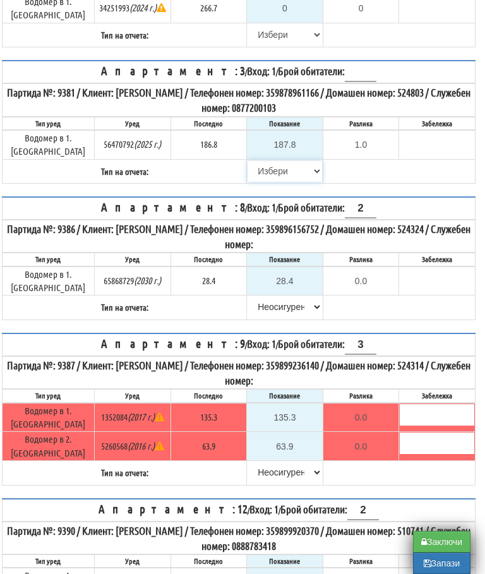
select select "89c75930-9bfd-e511-80be-8d5a1dced85a"
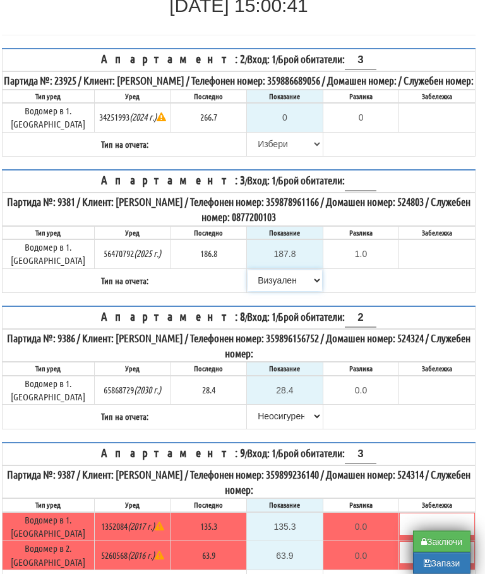
scroll to position [171, 8]
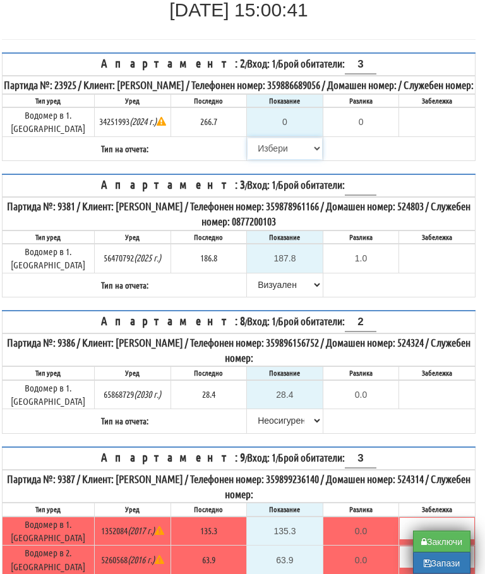
click at [250, 158] on select "[PERSON_NAME] Телефон Бележка Неосигурен достъп Самоотчет Служебно Дистанционен" at bounding box center [285, 148] width 75 height 21
select select "8cc75930-9bfd-e511-80be-8d5a1dced85a"
type input "266.7"
type input "0.0"
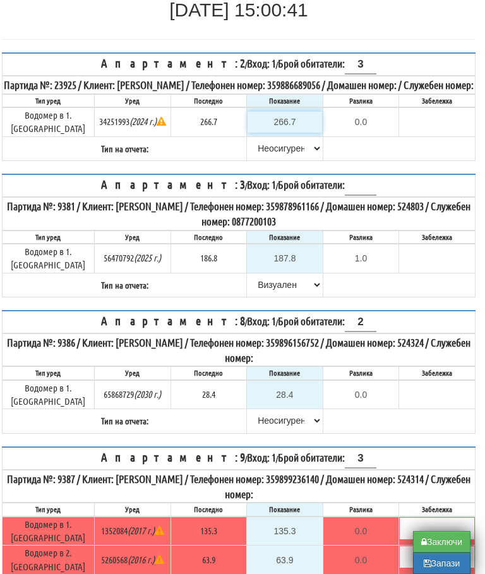
scroll to position [171, 8]
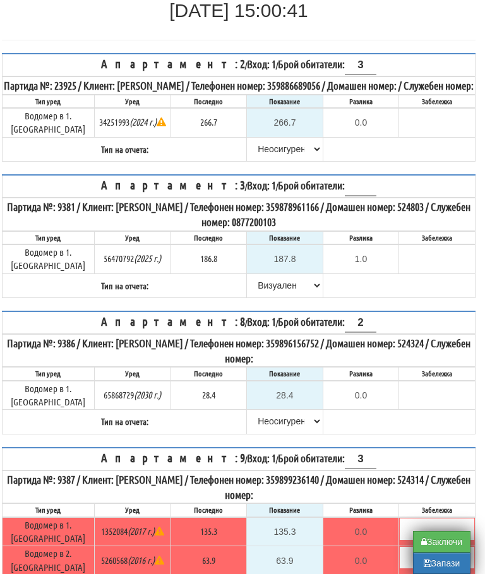
click at [405, 294] on table "Апартамент: 3 / Вход: 1 / Брой обитатели: Партида №: 9381 / Клиент: ДАНИЕЛА НИК…" at bounding box center [239, 236] width 474 height 124
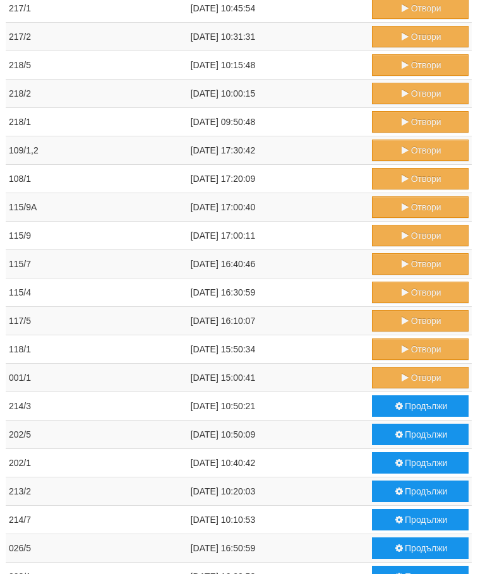
scroll to position [290, 4]
click at [421, 348] on button "Отвори" at bounding box center [420, 349] width 97 height 21
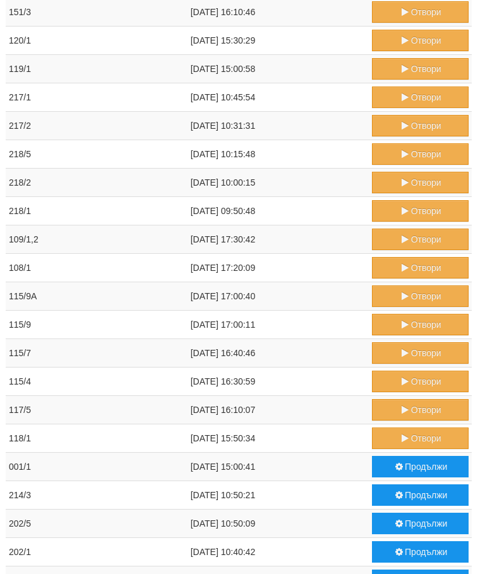
scroll to position [201, 4]
click at [415, 411] on button "Отвори" at bounding box center [420, 409] width 97 height 21
click at [414, 382] on button "Отвори" at bounding box center [420, 381] width 97 height 21
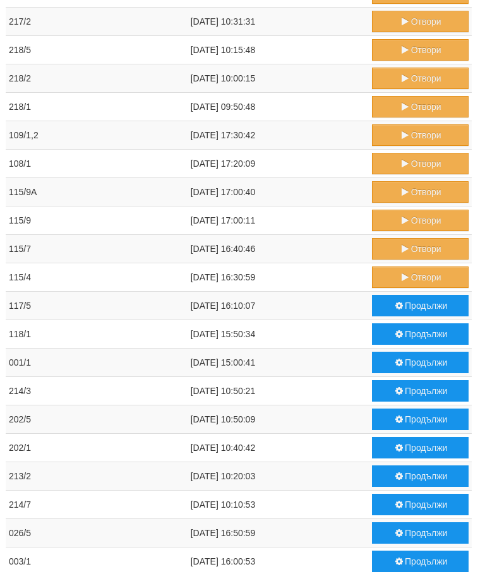
scroll to position [306, 4]
click at [419, 246] on button "Отвори" at bounding box center [420, 248] width 97 height 21
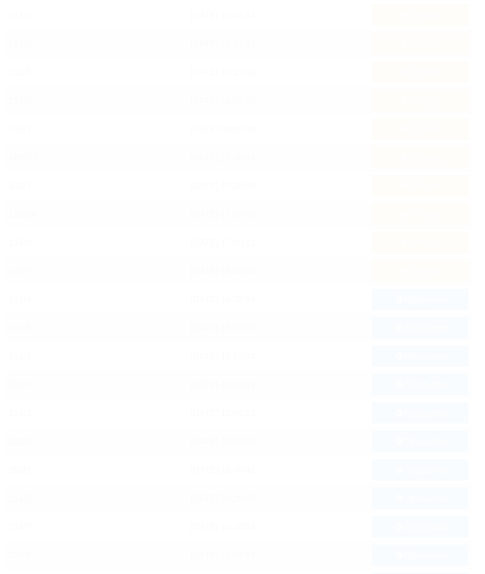
scroll to position [353, 4]
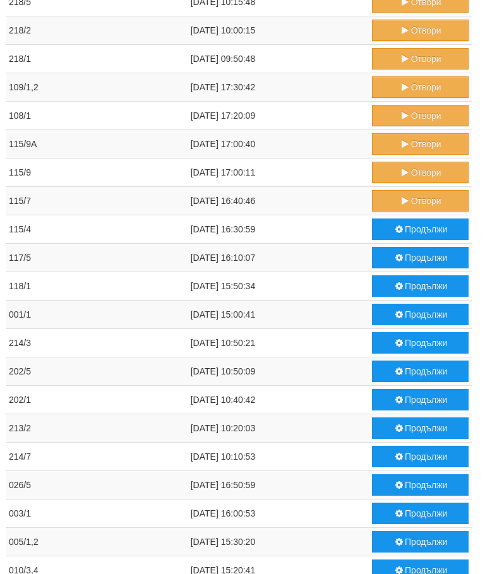
click at [420, 174] on button "Отвори" at bounding box center [420, 172] width 97 height 21
click at [420, 136] on button "Отвори" at bounding box center [420, 143] width 97 height 21
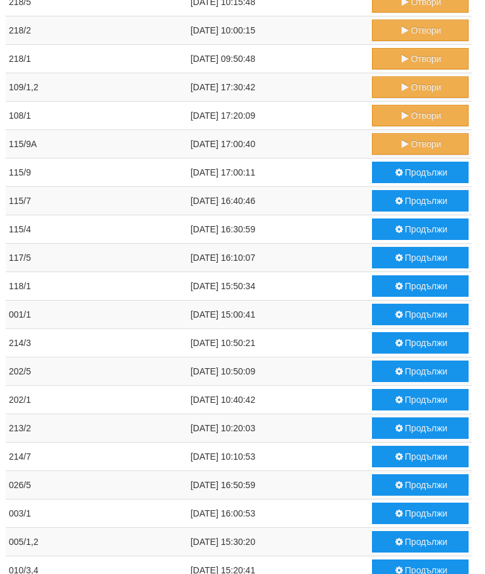
click at [416, 144] on button "Отвори" at bounding box center [420, 143] width 97 height 21
click at [414, 142] on button "Отвори" at bounding box center [420, 143] width 97 height 21
click at [411, 112] on button "Отвори" at bounding box center [420, 115] width 97 height 21
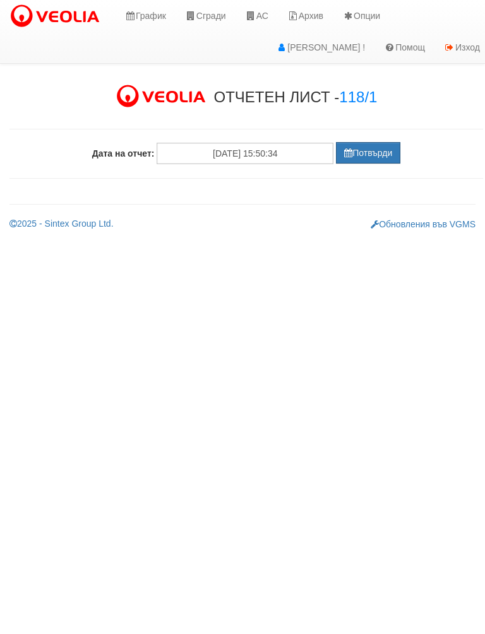
click at [371, 147] on button "Потвърди" at bounding box center [368, 152] width 64 height 21
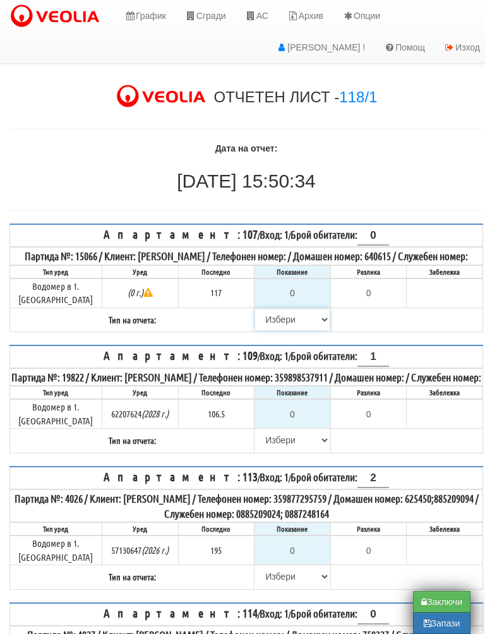
click at [271, 319] on select "[PERSON_NAME] Телефон Бележка Неосигурен достъп Самоотчет Служебно Дистанционен" at bounding box center [292, 319] width 75 height 21
select select "8cc75930-9bfd-e511-80be-8d5a1dced85a"
type input "117"
type input "0.000"
click at [299, 425] on input "0" at bounding box center [292, 414] width 75 height 21
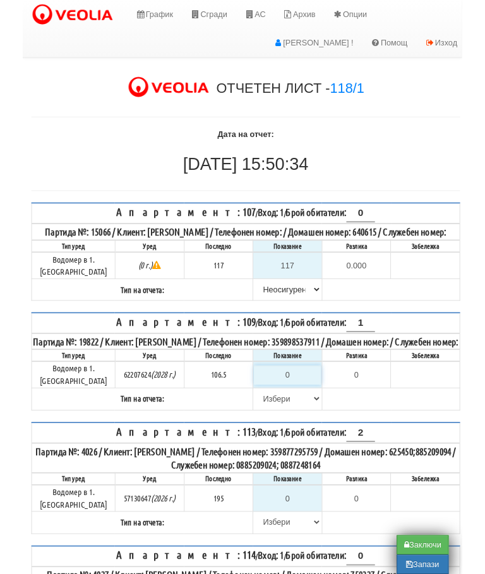
scroll to position [32, 8]
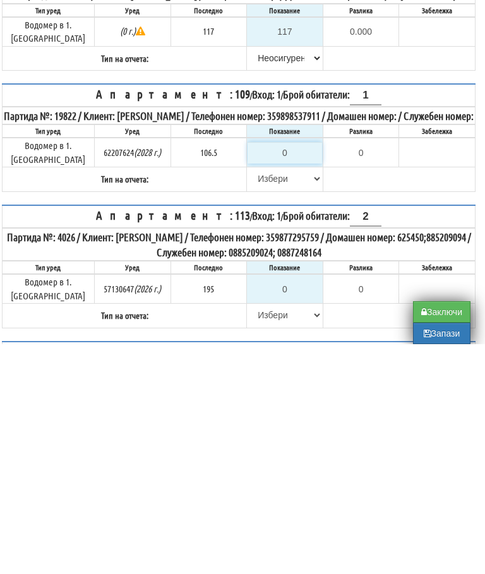
type input "1"
type input "-105.500"
type input "10"
type input "-96.500"
type input "108"
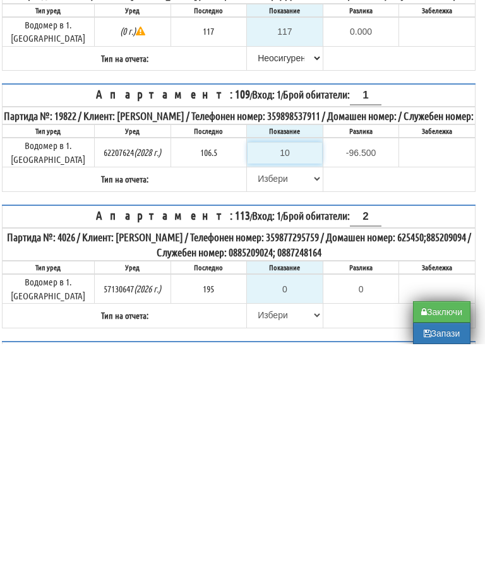
type input "1.500"
type input "108"
click at [255, 398] on select "[PERSON_NAME] Телефон Бележка Неосигурен достъп Самоотчет Служебно Дистанционен" at bounding box center [285, 408] width 75 height 21
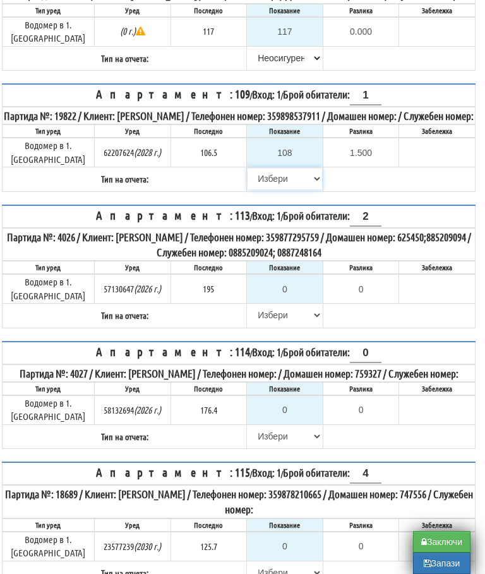
select select "8ac75930-9bfd-e511-80be-8d5a1dced85a"
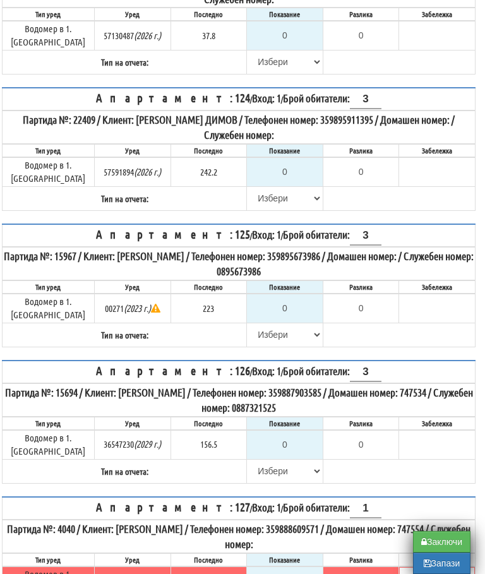
scroll to position [1607, 8]
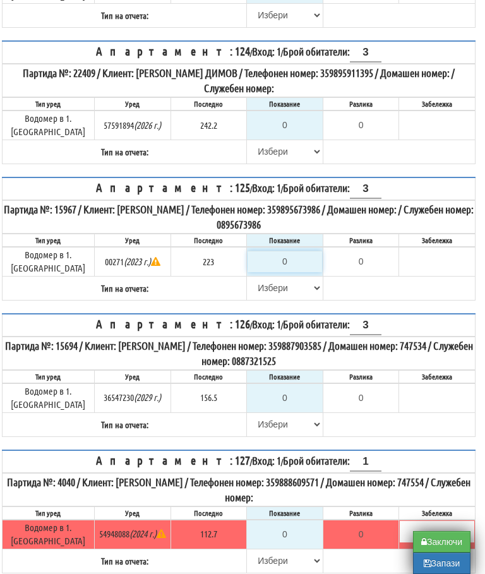
click at [293, 251] on input "0" at bounding box center [285, 261] width 75 height 21
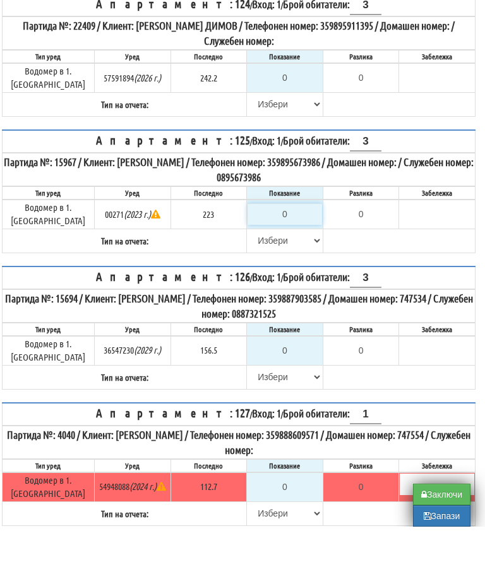
type input "2"
type input "-221.000"
type input "22"
type input "-201.000"
type input "227"
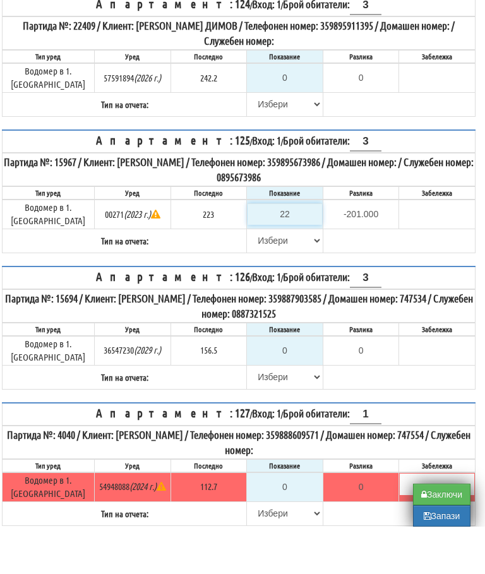
type input "4.000"
type input "227.7"
type input "4.700"
type input "227.7"
click at [264, 277] on select "[PERSON_NAME] Телефон Бележка Неосигурен достъп Самоотчет Служебно Дистанционен" at bounding box center [285, 287] width 75 height 21
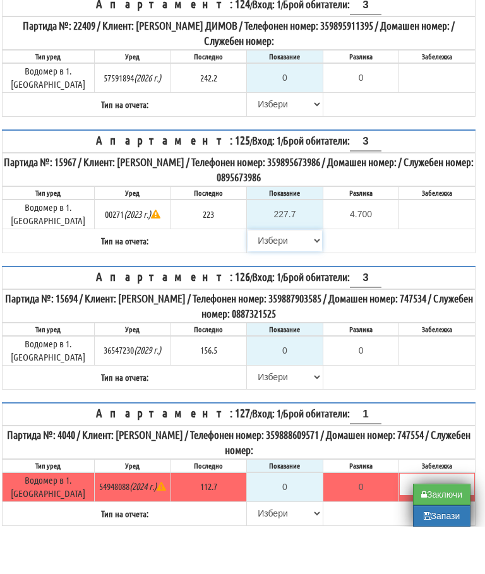
scroll to position [1655, 8]
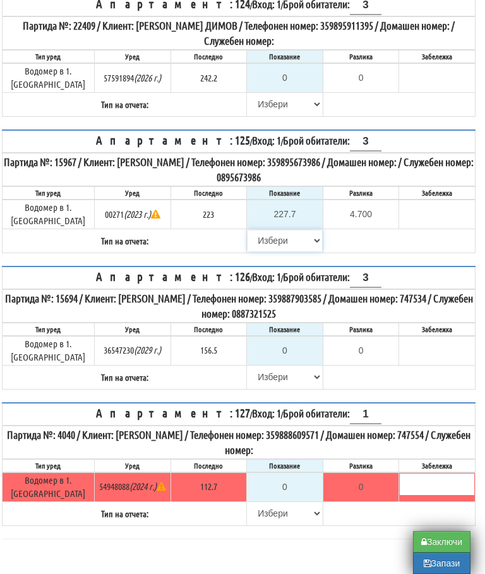
select select "8bc75930-9bfd-e511-80be-8d5a1dced85a"
click at [291, 340] on input "0" at bounding box center [285, 350] width 75 height 21
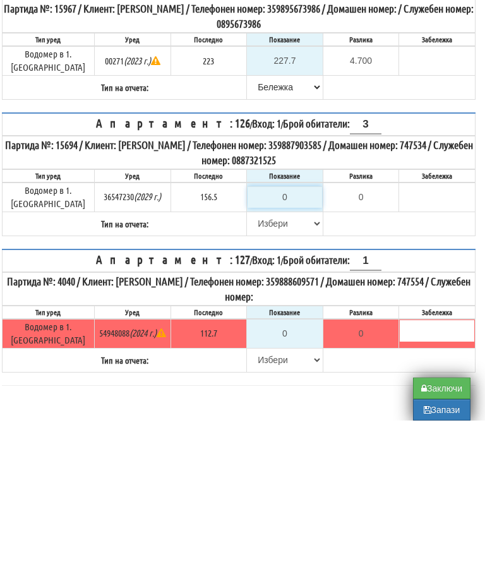
type input "1"
type input "-155.500"
type input "16"
type input "-140.500"
type input "160"
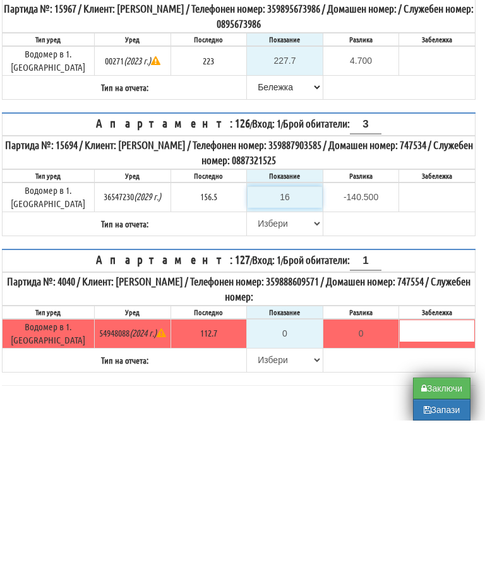
type input "3.500"
type input "160.3"
type input "3.8"
type input "160.3"
click at [260, 366] on select "[PERSON_NAME] Телефон Бележка Неосигурен достъп Самоотчет Служебно Дистанционен" at bounding box center [285, 376] width 75 height 21
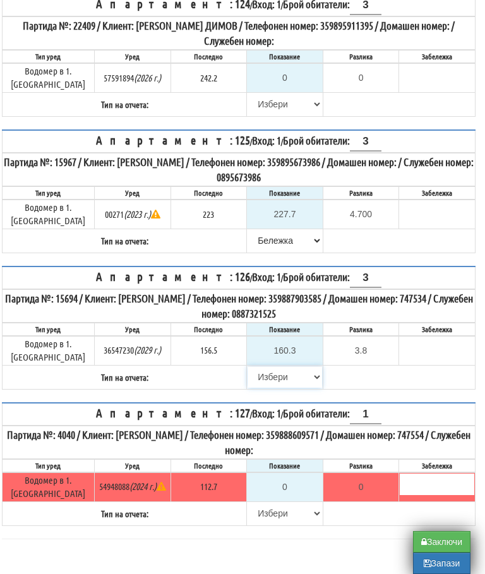
select select "89c75930-9bfd-e511-80be-8d5a1dced85a"
click at [253, 503] on select "[PERSON_NAME] Телефон Бележка Неосигурен достъп Самоотчет Служебно Дистанционен" at bounding box center [285, 513] width 75 height 21
select select "8cc75930-9bfd-e511-80be-8d5a1dced85a"
type input "112.7"
type input "0.0"
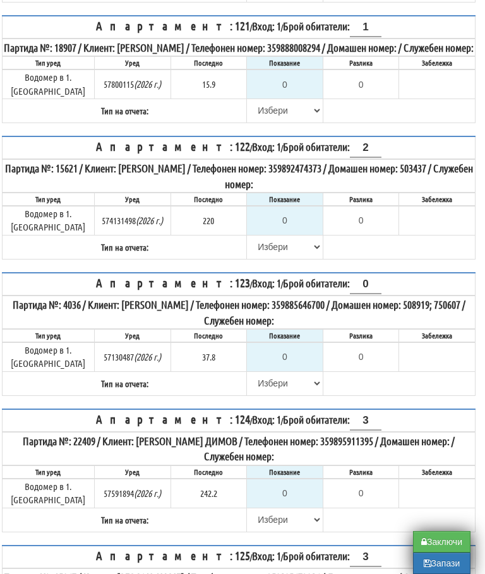
scroll to position [1248, 8]
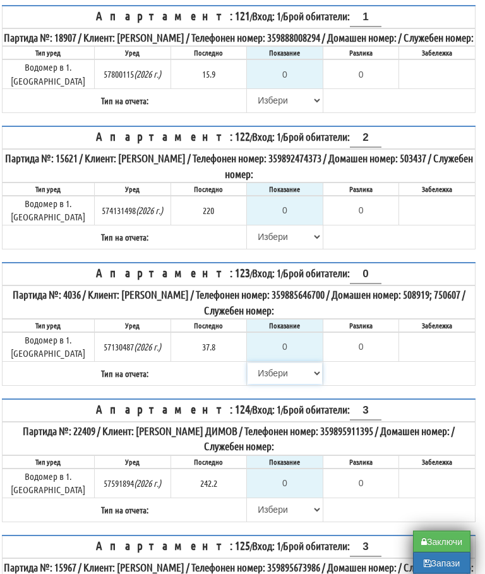
click at [260, 367] on select "[PERSON_NAME] Телефон Бележка Неосигурен достъп Самоотчет Служебно Дистанционен" at bounding box center [285, 373] width 75 height 21
select select "8cc75930-9bfd-e511-80be-8d5a1dced85a"
type input "37.8"
type input "0.0"
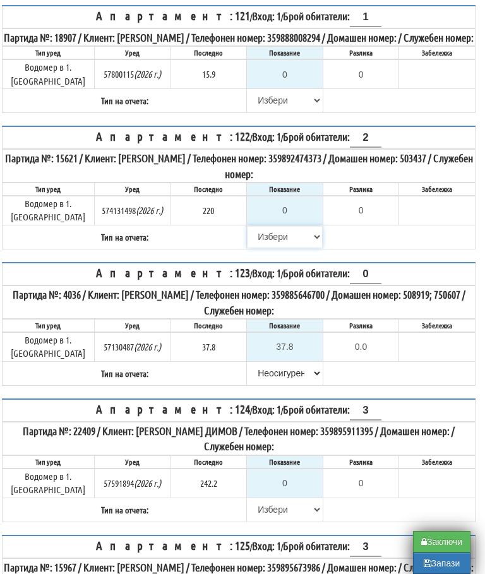
click at [270, 239] on select "[PERSON_NAME] Телефон Бележка Неосигурен достъп Самоотчет Служебно Дистанционен" at bounding box center [285, 236] width 75 height 21
select select "8cc75930-9bfd-e511-80be-8d5a1dced85a"
type input "220"
type input "0.000"
click at [286, 475] on input "0" at bounding box center [285, 483] width 75 height 21
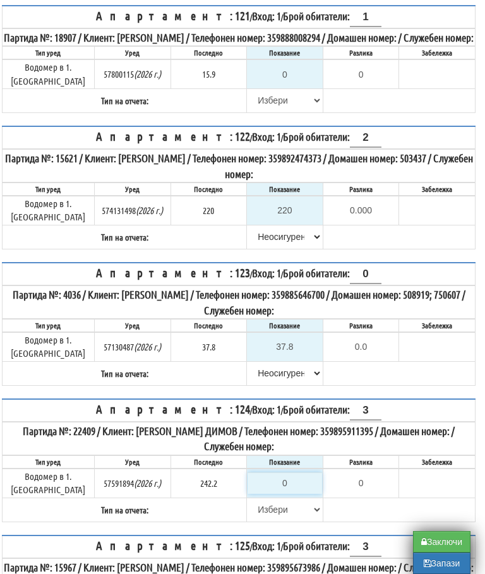
scroll to position [1320, 8]
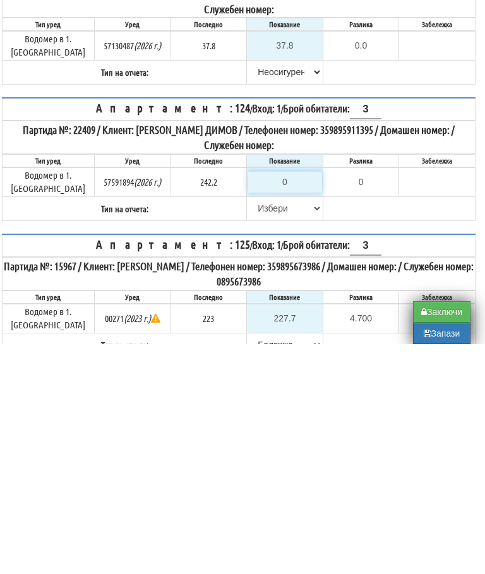
type input "2"
type input "-240.200"
type input "24"
type input "-218.200"
type input "245"
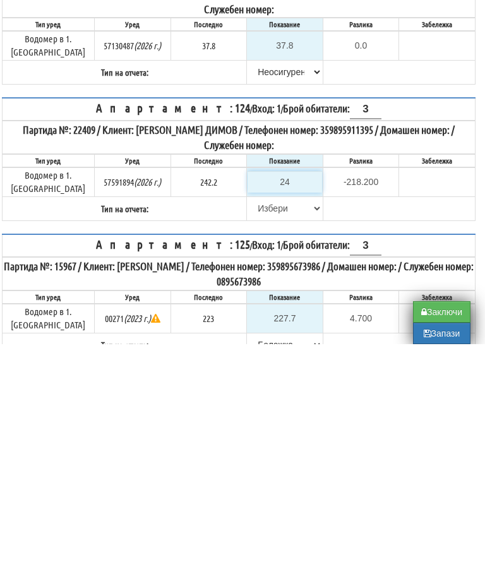
type input "2.800"
type input "245.4"
type input "3.2"
type input "245.4"
click at [262, 428] on select "[PERSON_NAME] Телефон Бележка Неосигурен достъп Самоотчет Служебно Дистанционен" at bounding box center [285, 438] width 75 height 21
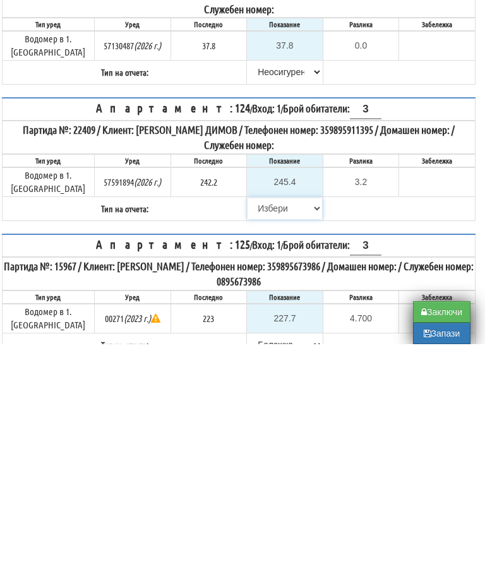
scroll to position [1550, 8]
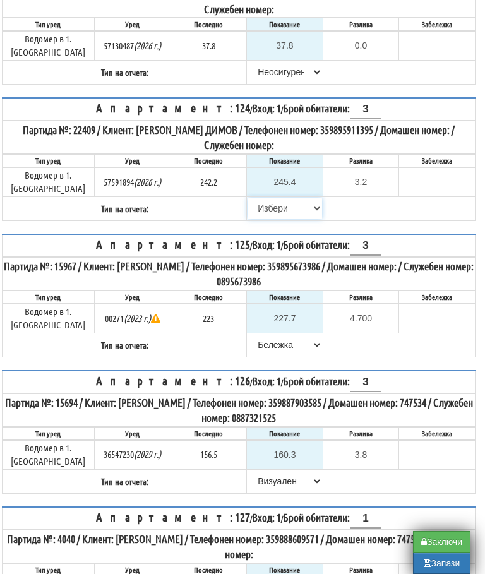
select select "89c75930-9bfd-e511-80be-8d5a1dced85a"
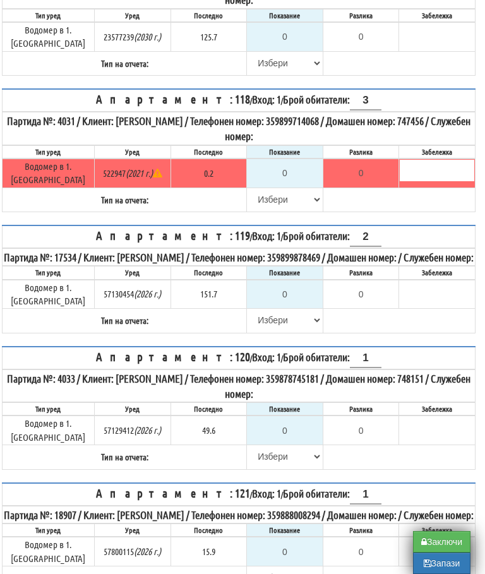
scroll to position [773, 8]
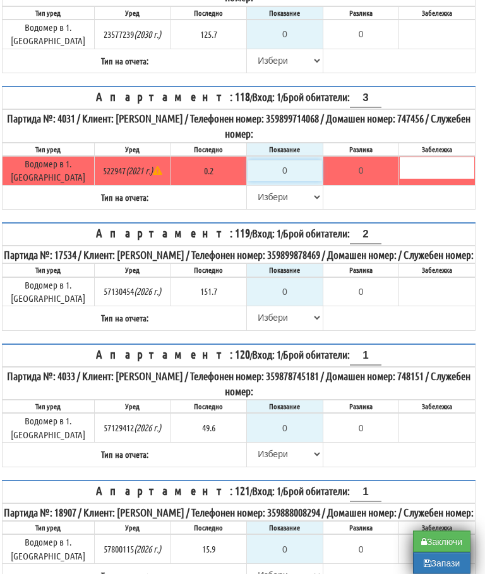
click at [290, 174] on input "0" at bounding box center [285, 170] width 75 height 21
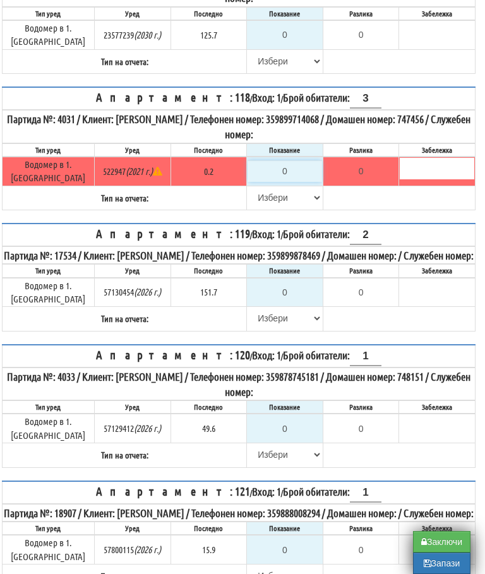
type input "-0.200"
type input "0.2"
type input "0.0"
type input "0.2"
click at [261, 194] on select "[PERSON_NAME] Телефон Бележка Неосигурен достъп Самоотчет Служебно Дистанционен" at bounding box center [285, 197] width 75 height 21
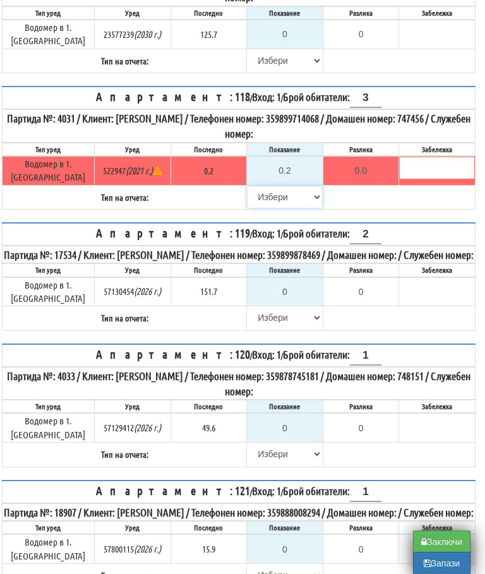
select select "8bc75930-9bfd-e511-80be-8d5a1dced85a"
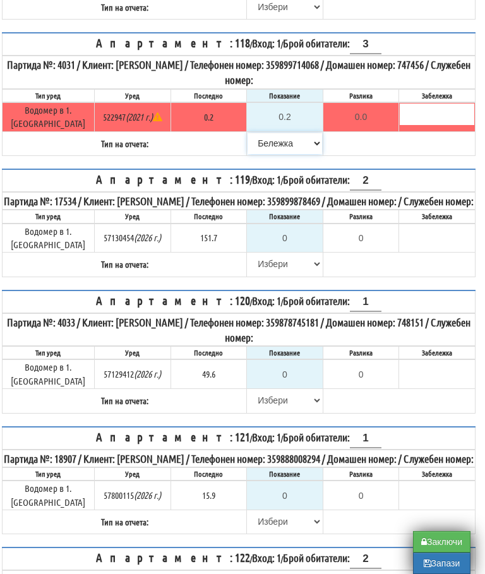
scroll to position [826, 8]
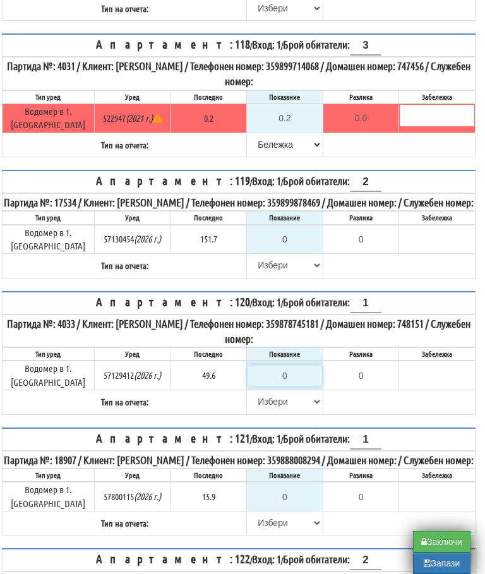
click at [289, 377] on input "0" at bounding box center [285, 375] width 75 height 21
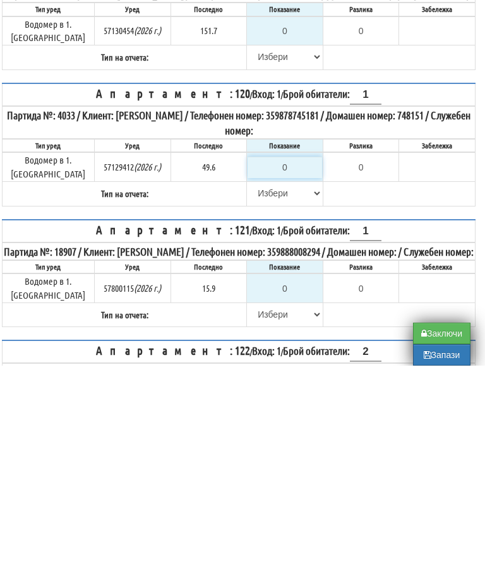
type input "4"
type input "-45.600"
type input "49"
type input "-0.600"
type input "49.6"
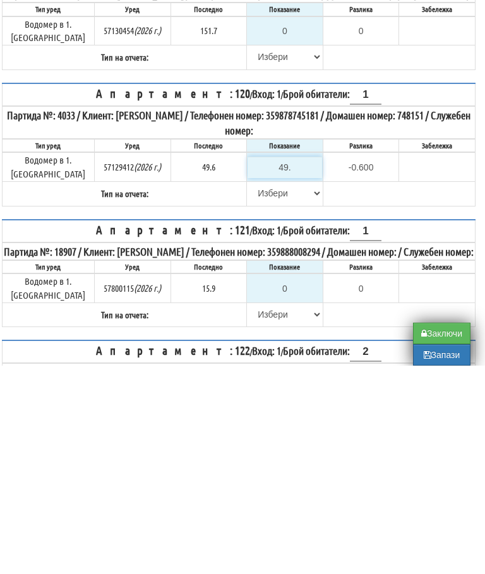
type input "0.0"
type input "49.6"
click at [265, 391] on select "[PERSON_NAME] Телефон Бележка Неосигурен достъп Самоотчет Служебно Дистанционен" at bounding box center [285, 401] width 75 height 21
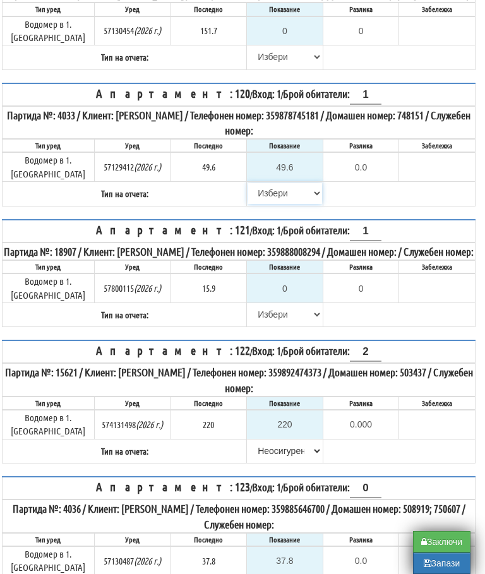
select select "89c75930-9bfd-e511-80be-8d5a1dced85a"
click at [266, 323] on select "[PERSON_NAME] Телефон Бележка Неосигурен достъп Самоотчет Служебно Дистанционен" at bounding box center [285, 314] width 75 height 21
select select "8cc75930-9bfd-e511-80be-8d5a1dced85a"
type input "15.9"
type input "0.0"
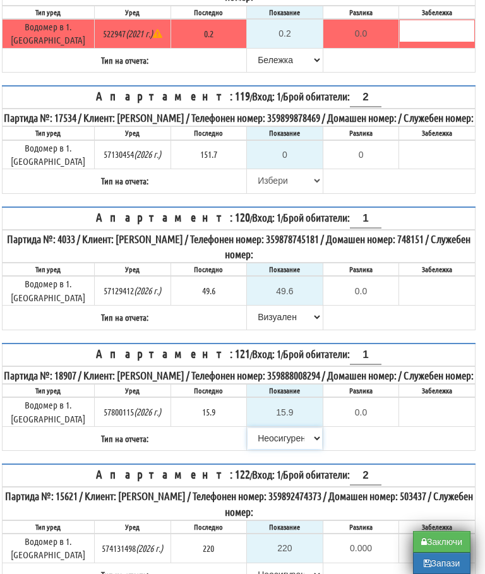
scroll to position [910, 8]
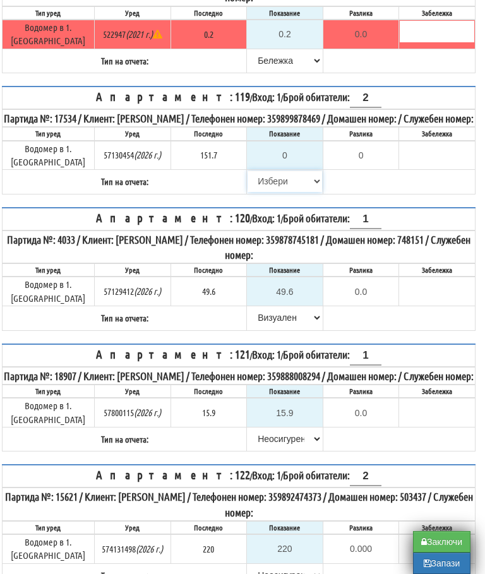
click at [260, 190] on select "[PERSON_NAME] Телефон Бележка Неосигурен достъп Самоотчет Служебно Дистанционен" at bounding box center [285, 181] width 75 height 21
select select "8cc75930-9bfd-e511-80be-8d5a1dced85a"
type input "151.7"
type input "0.0"
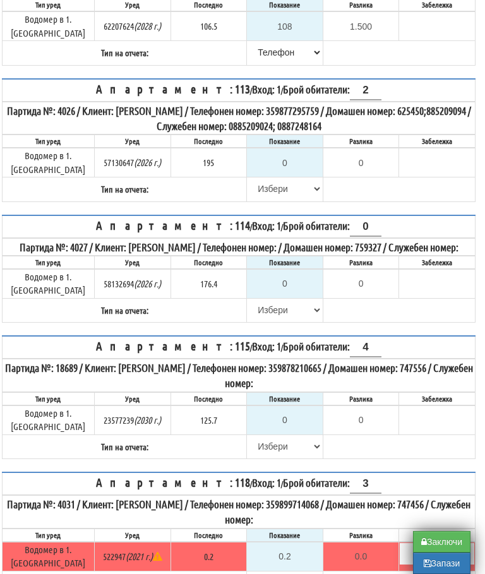
scroll to position [387, 8]
click at [263, 317] on select "[PERSON_NAME] Телефон Бележка Неосигурен достъп Самоотчет Служебно Дистанционен" at bounding box center [285, 310] width 75 height 21
select select "8cc75930-9bfd-e511-80be-8d5a1dced85a"
type input "176.4"
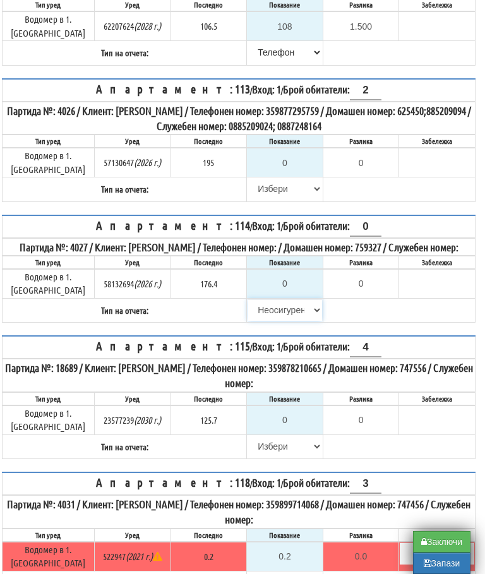
type input "0.0"
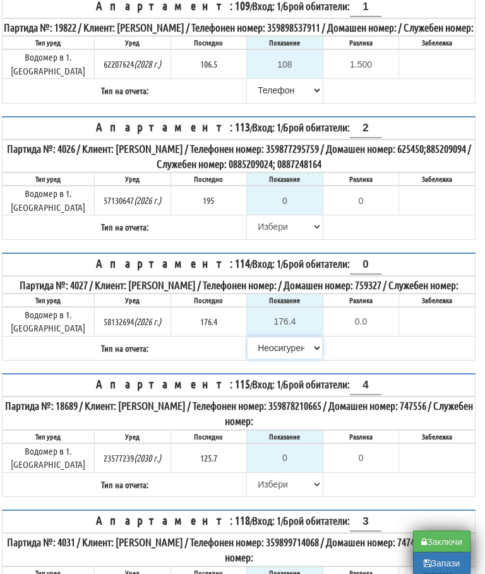
scroll to position [350, 8]
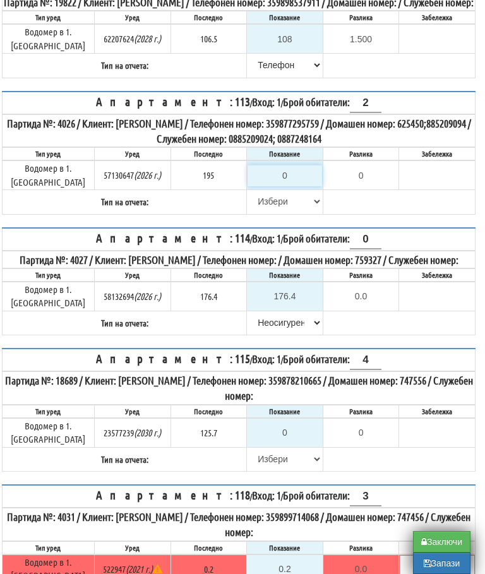
click at [285, 186] on input "0" at bounding box center [285, 175] width 75 height 21
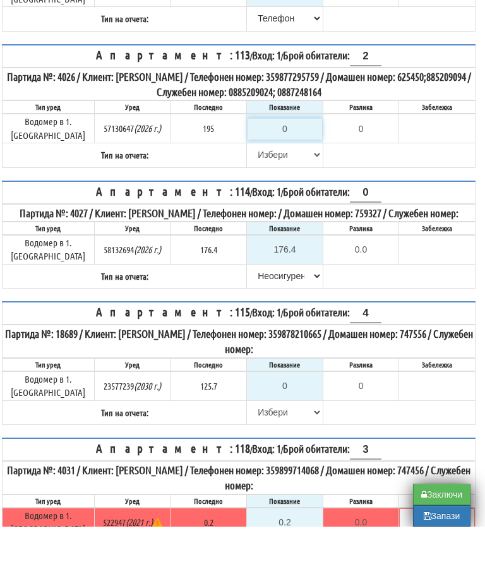
type input "1"
type input "-194.000"
type input "19"
type input "-176.000"
type input "196"
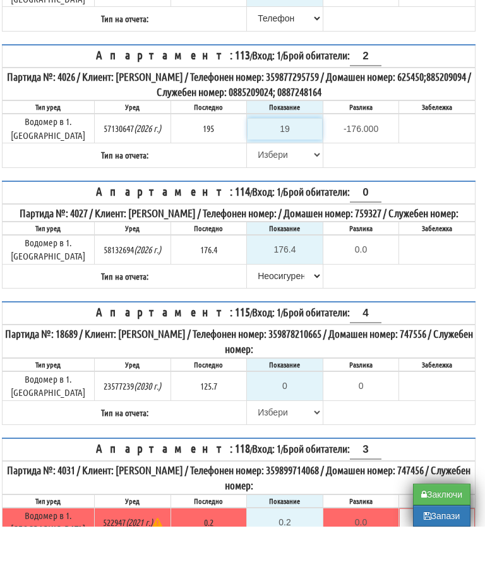
type input "1.000"
type input "196"
click at [260, 191] on select "[PERSON_NAME] Телефон Бележка Неосигурен достъп Самоотчет Служебно Дистанционен" at bounding box center [285, 201] width 75 height 21
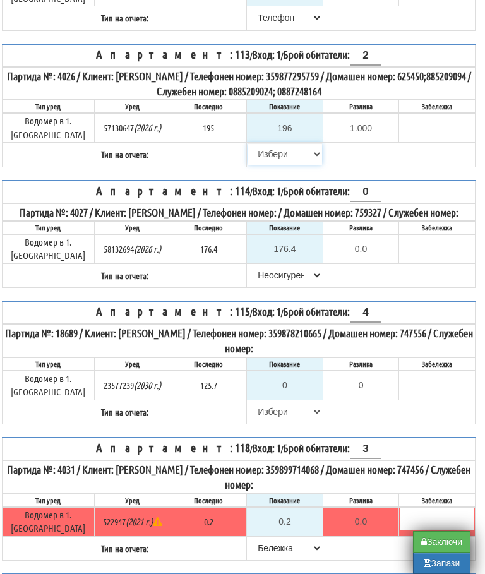
select select "89c75930-9bfd-e511-80be-8d5a1dced85a"
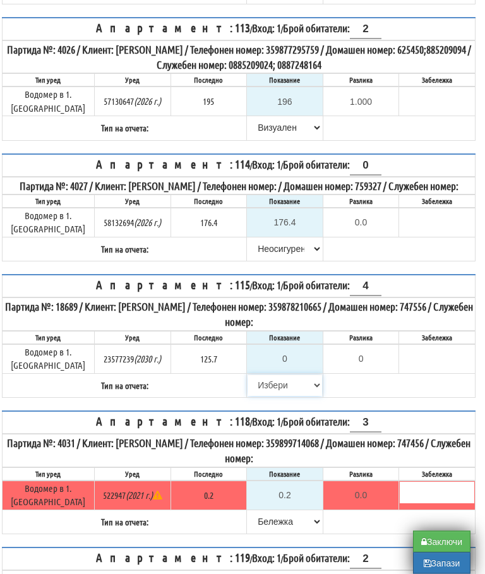
click at [255, 392] on select "[PERSON_NAME] Телефон Бележка Неосигурен достъп Самоотчет Служебно Дистанционен" at bounding box center [285, 385] width 75 height 21
select select "8cc75930-9bfd-e511-80be-8d5a1dced85a"
type input "125.7"
type input "0.0"
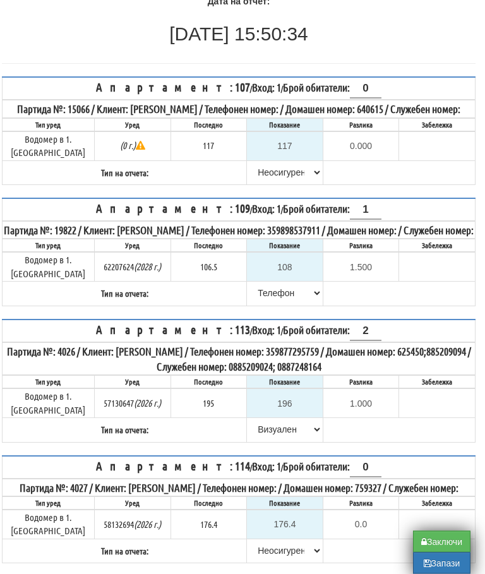
scroll to position [120, 8]
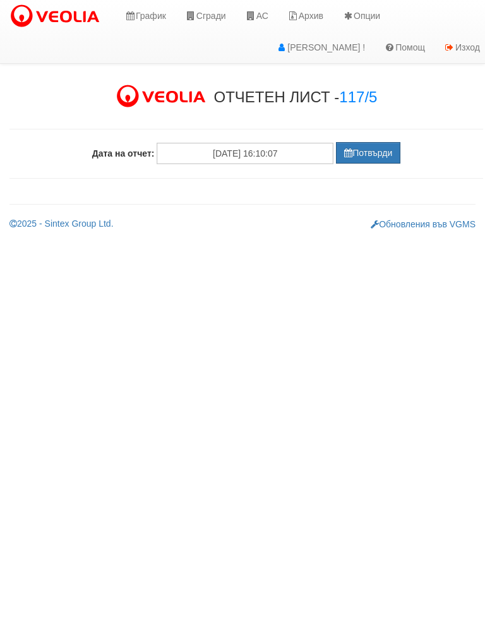
click at [366, 146] on button "Потвърди" at bounding box center [368, 152] width 64 height 21
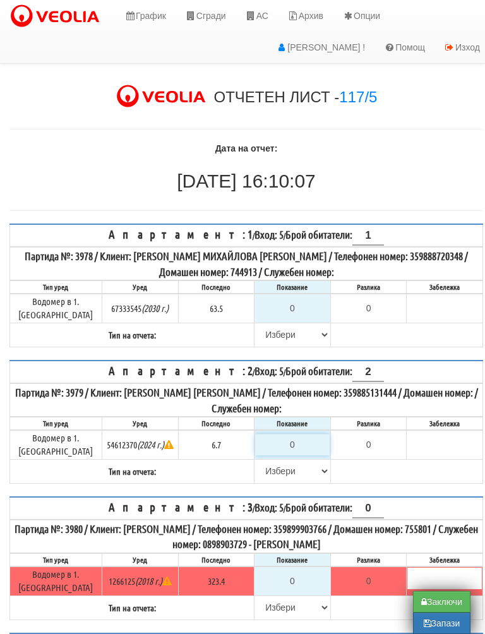
click at [302, 434] on input "0" at bounding box center [292, 444] width 75 height 21
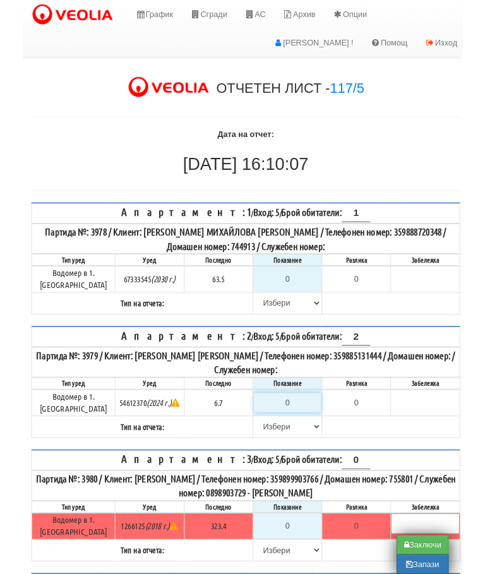
scroll to position [32, 8]
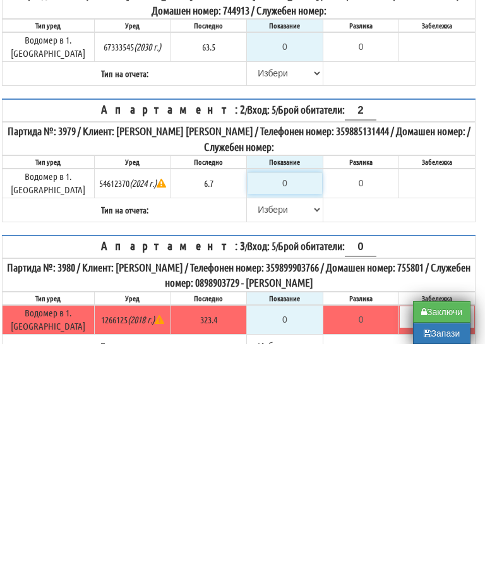
type input "6"
type input "-0.700"
type input "6.7"
type input "0.0"
type input "6.7"
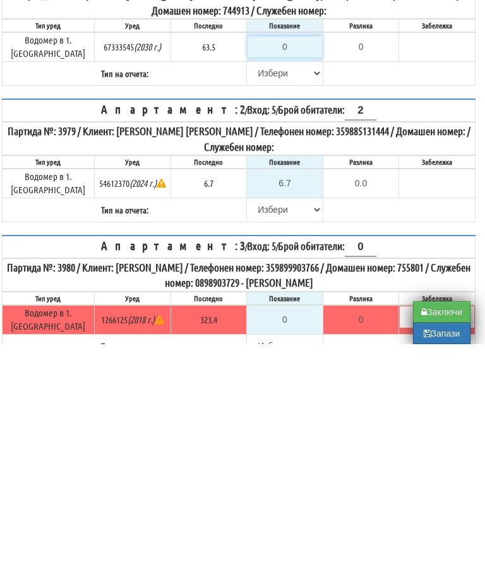
click at [291, 266] on input "0" at bounding box center [285, 276] width 75 height 21
type input "6"
type input "-57.500"
type input "63"
type input "-0.500"
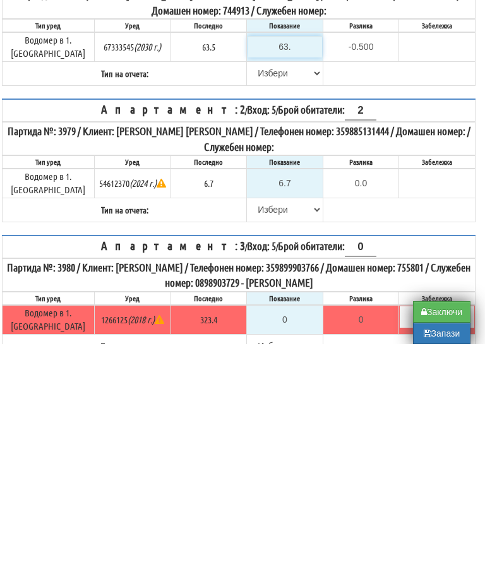
type input "63.2"
type input "-0.3"
click at [256, 293] on select "[PERSON_NAME] Телефон Бележка Неосигурен достъп Самоотчет Служебно Дистанционен" at bounding box center [285, 303] width 75 height 21
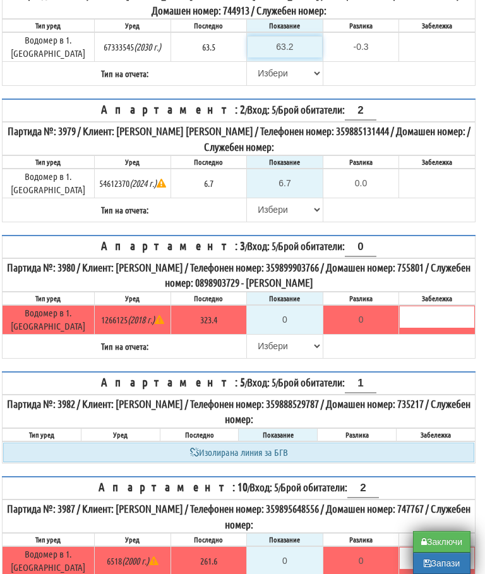
click at [293, 36] on input "63.2" at bounding box center [285, 46] width 75 height 21
type input "6"
type input "-57.500"
type input "63"
type input "-0.500"
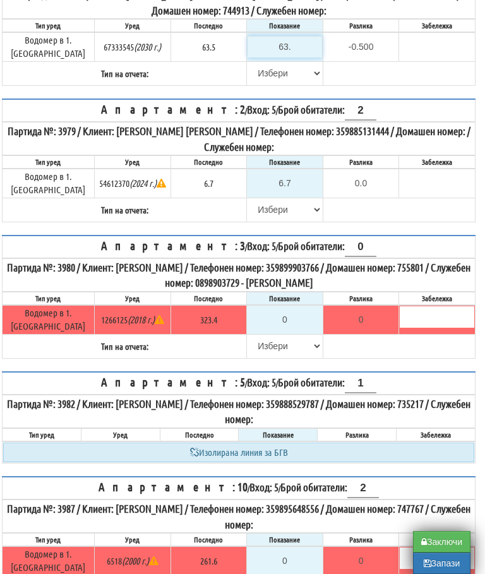
type input "63.5"
type input "0.0"
type input "63.5"
click at [264, 63] on select "[PERSON_NAME] Телефон Бележка Неосигурен достъп Самоотчет Служебно Дистанционен" at bounding box center [285, 73] width 75 height 21
select select "89c75930-9bfd-e511-80be-8d5a1dced85a"
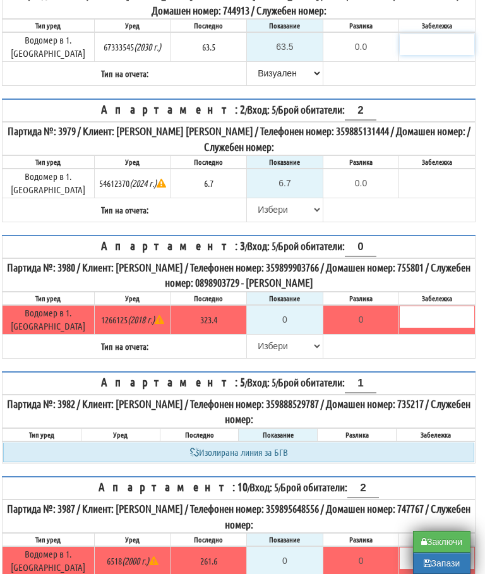
click at [435, 45] on input "text" at bounding box center [437, 43] width 75 height 21
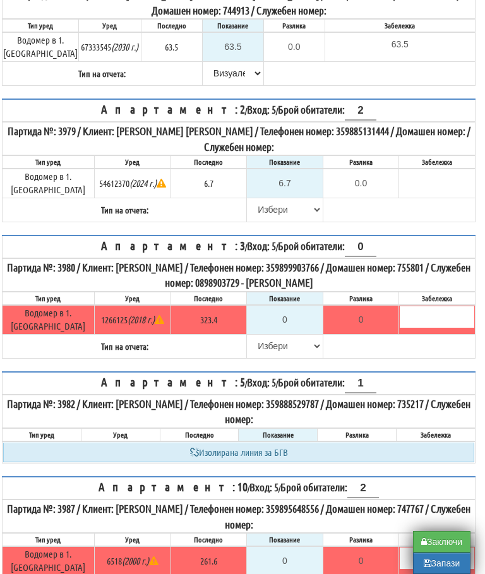
click at [341, 76] on table "Апартамент: 1 / Вход: 5 / Брой обитатели: 1 Партида №: 3978 / Клиент: ПЕТРАНКА …" at bounding box center [239, 24] width 474 height 124
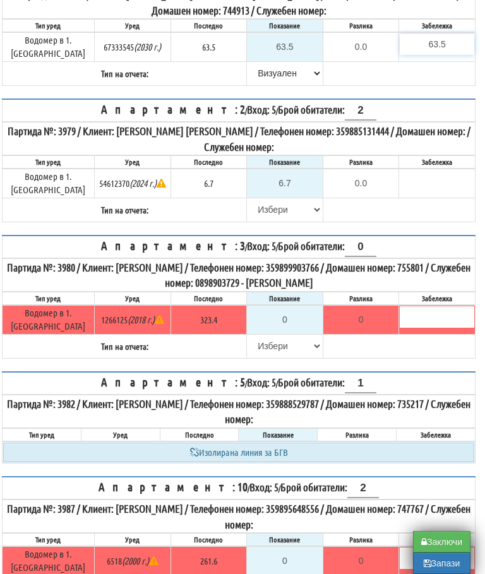
click at [459, 38] on input "63.5" at bounding box center [437, 43] width 75 height 21
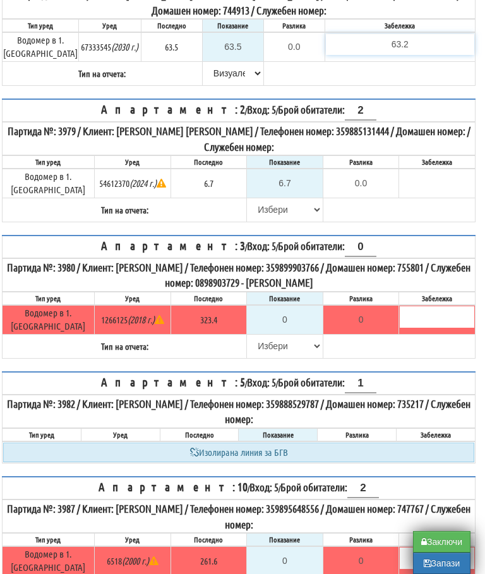
type input "63.2"
click at [361, 78] on table "Апартамент: 1 / Вход: 5 / Брой обитатели: 1 Партида №: 3978 / Клиент: ПЕТРАНКА …" at bounding box center [239, 24] width 474 height 124
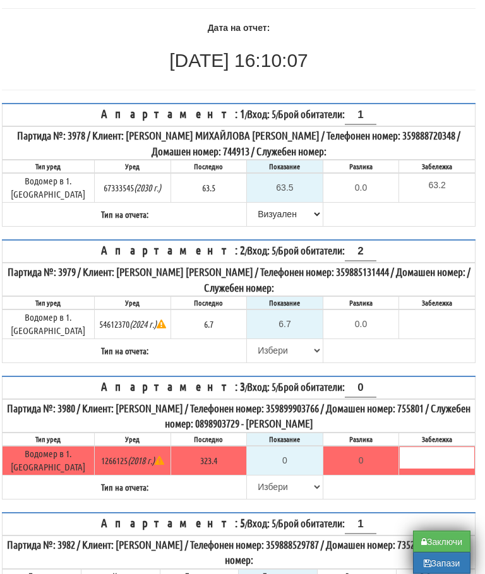
scroll to position [121, 8]
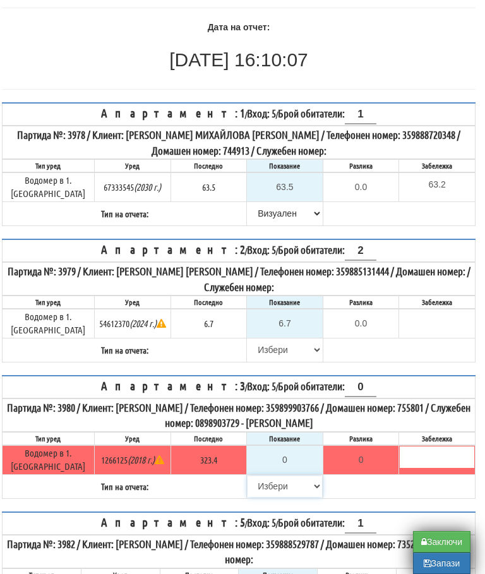
click at [254, 476] on select "[PERSON_NAME] Телефон Бележка Неосигурен достъп Самоотчет Служебно Дистанционен" at bounding box center [285, 486] width 75 height 21
select select "8cc75930-9bfd-e511-80be-8d5a1dced85a"
type input "323.4"
type input "0.0"
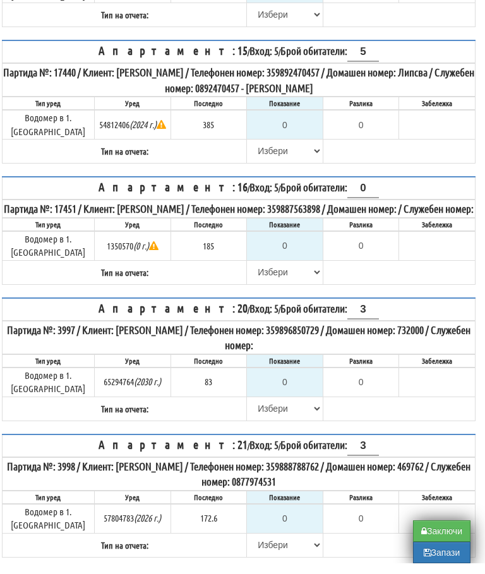
scroll to position [1113, 8]
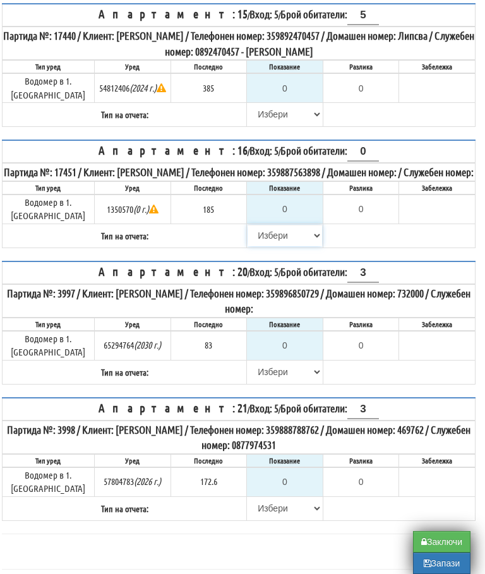
click at [260, 225] on select "[PERSON_NAME] Телефон Бележка Неосигурен достъп Самоотчет Служебно Дистанционен" at bounding box center [285, 235] width 75 height 21
select select "8cc75930-9bfd-e511-80be-8d5a1dced85a"
type input "185"
type input "0.000"
click at [279, 335] on input "0" at bounding box center [285, 345] width 75 height 21
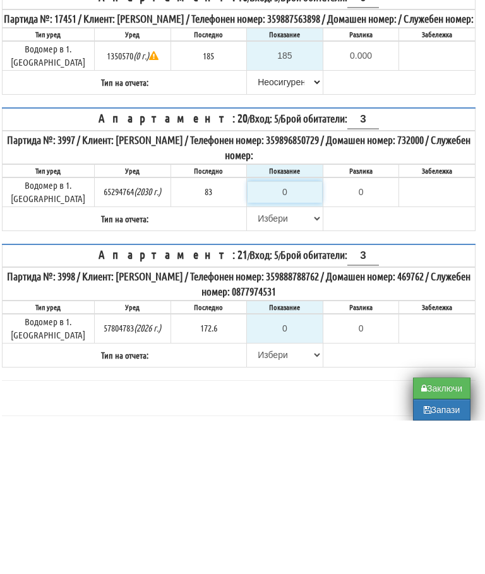
type input "8"
type input "-75.000"
type input "84"
type input "1.000"
type input "84"
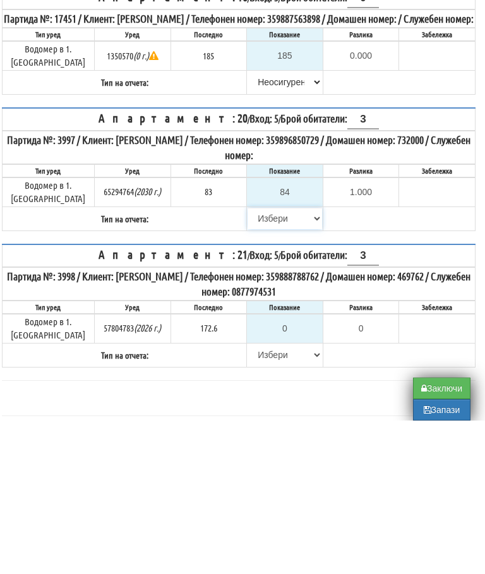
click at [262, 361] on select "[PERSON_NAME] Телефон Бележка Неосигурен достъп Самоотчет Служебно Дистанционен" at bounding box center [285, 371] width 75 height 21
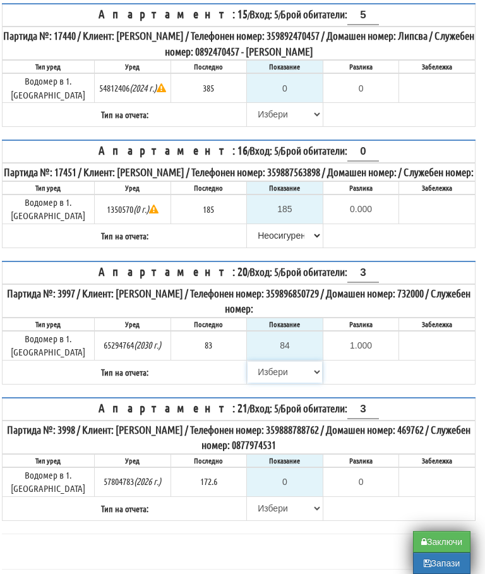
select select "8bc75930-9bfd-e511-80be-8d5a1dced85a"
click at [289, 471] on input "0" at bounding box center [285, 481] width 75 height 21
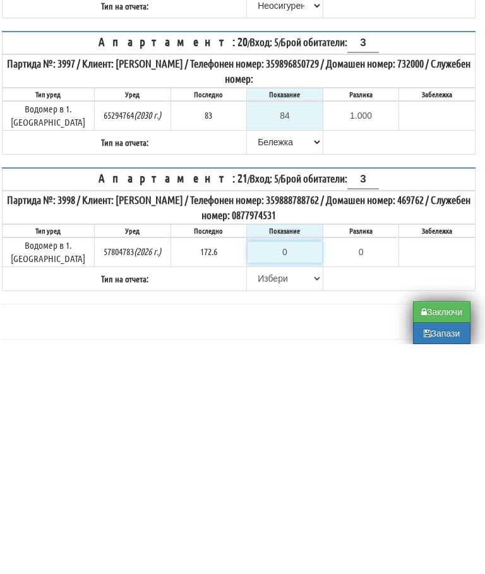
type input "1"
type input "-171.600"
type input "17"
type input "-155.600"
type input "173"
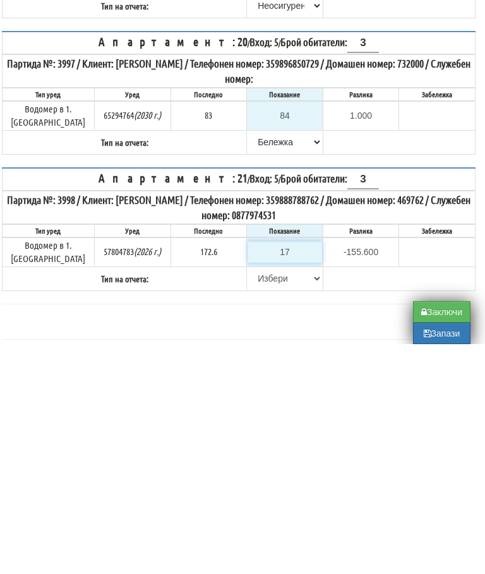
type input "0.400"
type input "173"
click at [256, 498] on select "[PERSON_NAME] Телефон Бележка Неосигурен достъп Самоотчет Служебно Дистанционен" at bounding box center [285, 508] width 75 height 21
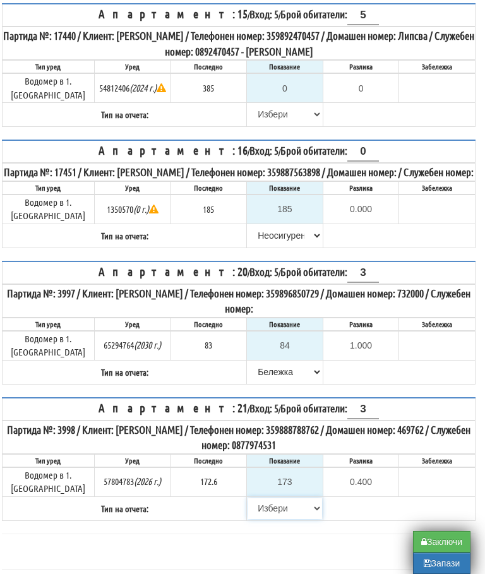
select select "89c75930-9bfd-e511-80be-8d5a1dced85a"
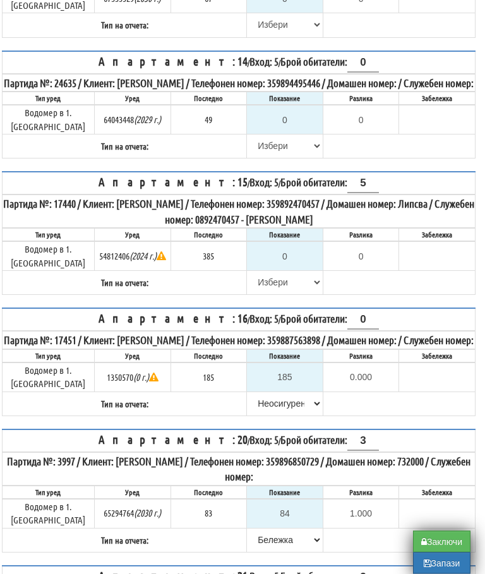
scroll to position [924, 8]
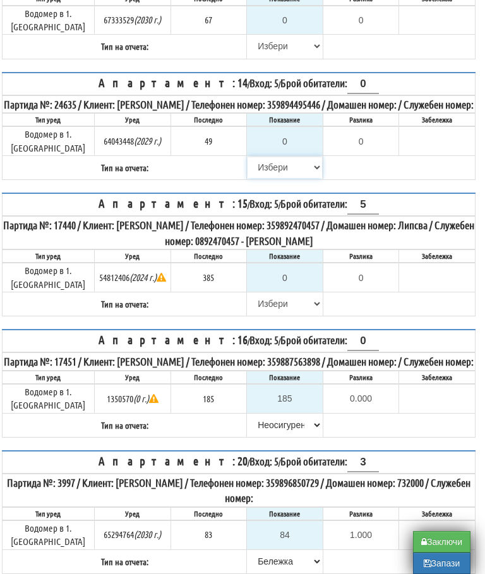
click at [262, 157] on select "[PERSON_NAME] Телефон Бележка Неосигурен достъп Самоотчет Служебно Дистанционен" at bounding box center [285, 167] width 75 height 21
select select "8cc75930-9bfd-e511-80be-8d5a1dced85a"
type input "49"
type input "0.000"
click at [292, 267] on input "0" at bounding box center [285, 277] width 75 height 21
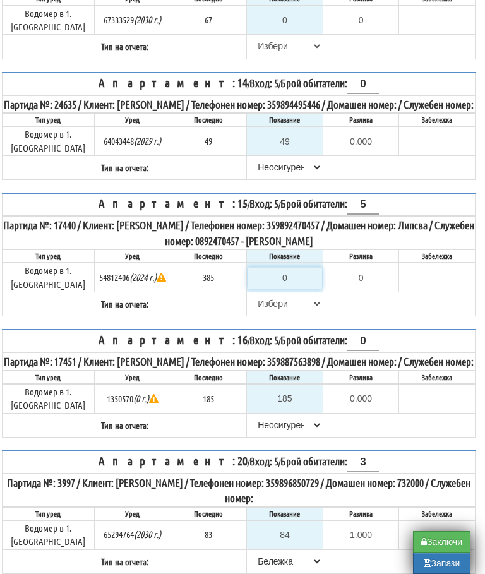
type input "3"
type input "-382.000"
type input "38"
type input "-347.000"
type input "387"
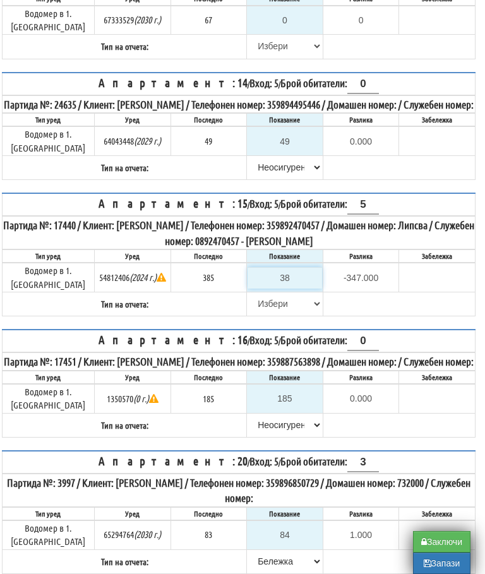
type input "2.000"
type input "387.3"
type input "2.300"
type input "387.3"
click at [261, 293] on select "[PERSON_NAME] Телефон Бележка Неосигурен достъп Самоотчет Служебно Дистанционен" at bounding box center [285, 303] width 75 height 21
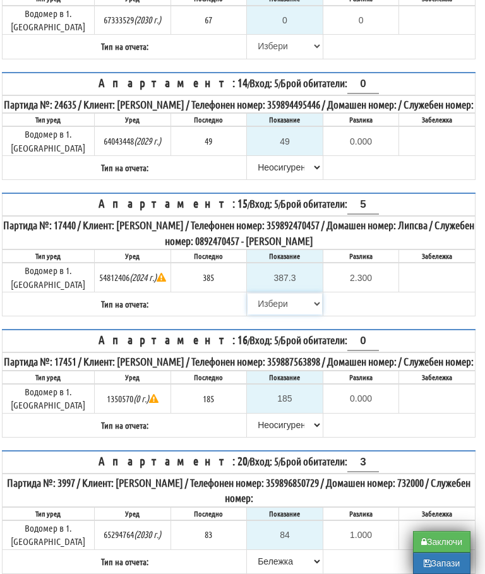
select select "8bc75930-9bfd-e511-80be-8d5a1dced85a"
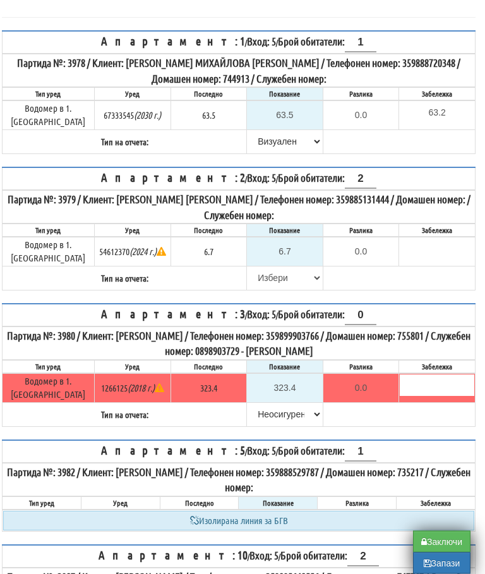
scroll to position [193, 8]
click at [255, 268] on select "[PERSON_NAME] Телефон Бележка Неосигурен достъп Самоотчет Служебно Дистанционен" at bounding box center [285, 278] width 75 height 21
select select "89c75930-9bfd-e511-80be-8d5a1dced85a"
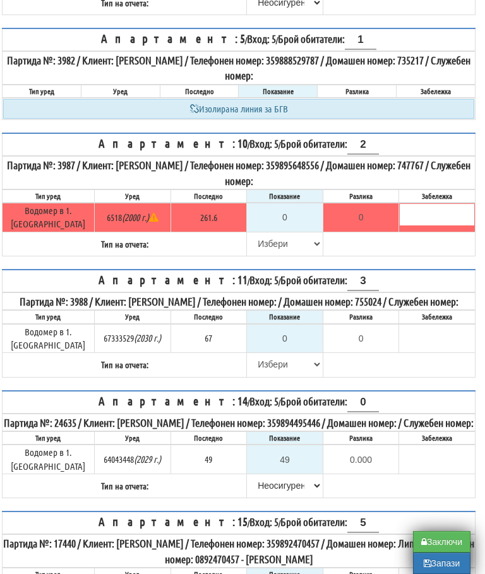
scroll to position [605, 8]
click at [253, 234] on select "[PERSON_NAME] Телефон Бележка Неосигурен достъп Самоотчет Служебно Дистанционен" at bounding box center [285, 244] width 75 height 21
select select "8cc75930-9bfd-e511-80be-8d5a1dced85a"
type input "261.6"
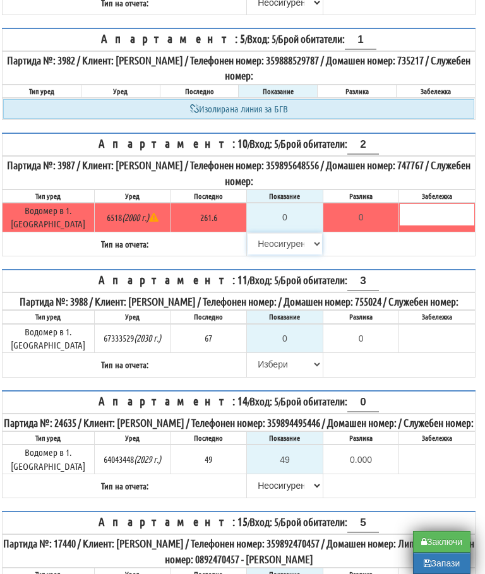
type input "0.0"
click at [256, 354] on select "[PERSON_NAME] Телефон Бележка Неосигурен достъп Самоотчет Служебно Дистанционен" at bounding box center [285, 364] width 75 height 21
select select "8cc75930-9bfd-e511-80be-8d5a1dced85a"
type input "67"
type input "0.000"
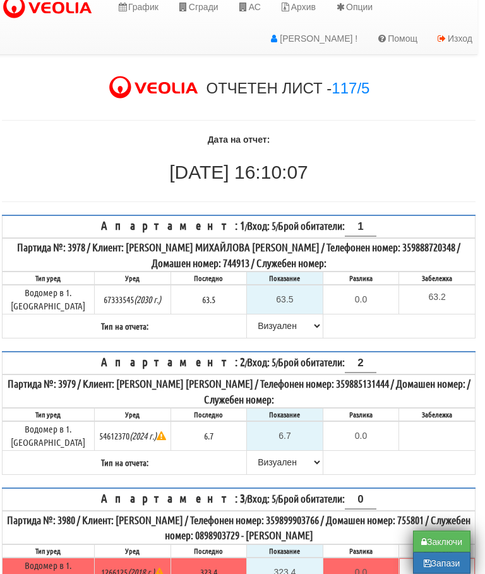
scroll to position [0, 8]
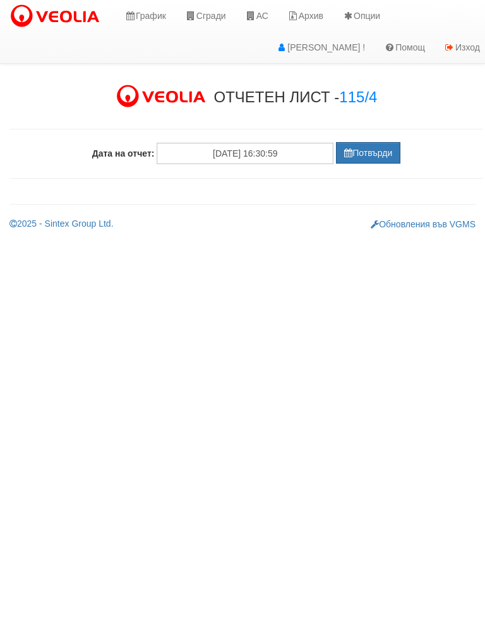
click at [368, 152] on button "Потвърди" at bounding box center [368, 152] width 64 height 21
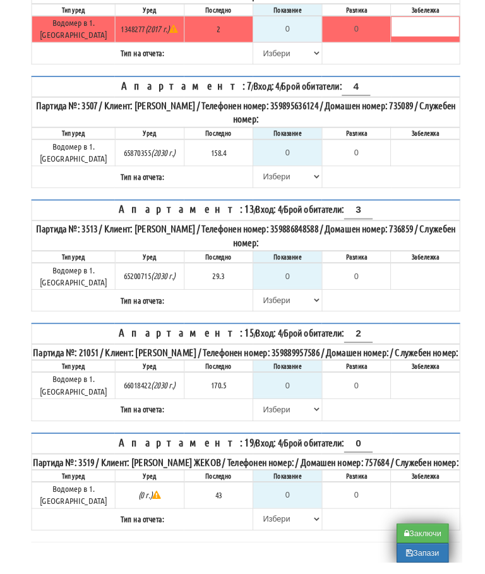
scroll to position [564, 0]
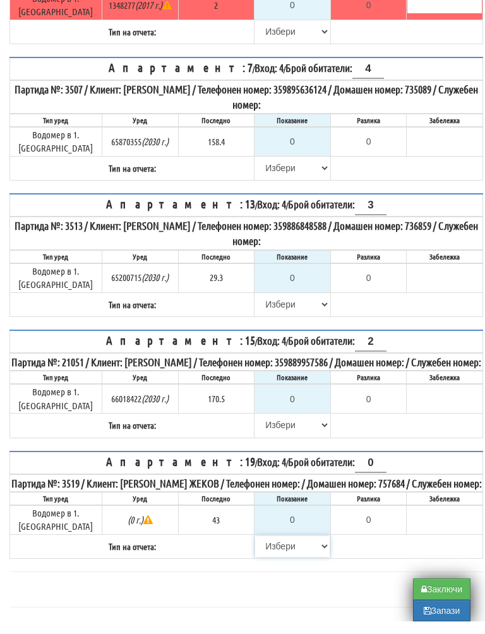
click at [258, 548] on select "[PERSON_NAME] Телефон Бележка Неосигурен достъп Самоотчет Служебно Дистанционен" at bounding box center [292, 558] width 75 height 21
select select "8cc75930-9bfd-e511-80be-8d5a1dced85a"
type input "43"
type input "0.000"
click at [301, 280] on input "0" at bounding box center [292, 290] width 75 height 21
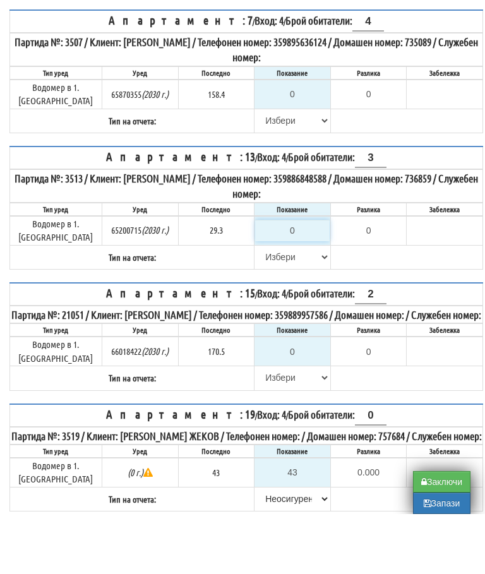
type input "2"
type input "-27.300"
type input "29"
type input "-0.300"
type input "29.3"
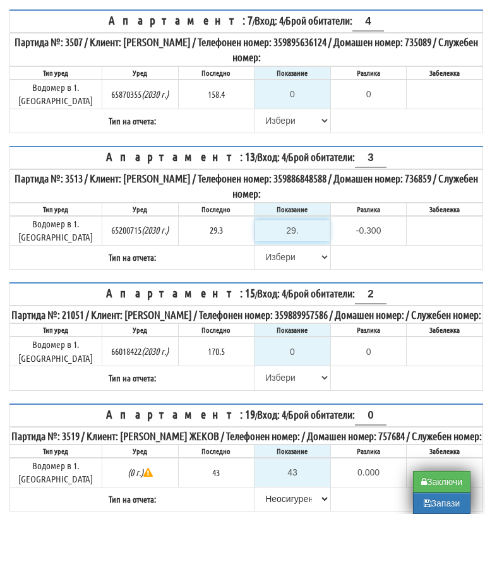
type input "0.0"
type input "29.3"
click at [268, 306] on select "[PERSON_NAME] Телефон Бележка Неосигурен достъп Самоотчет Служебно Дистанционен" at bounding box center [292, 316] width 75 height 21
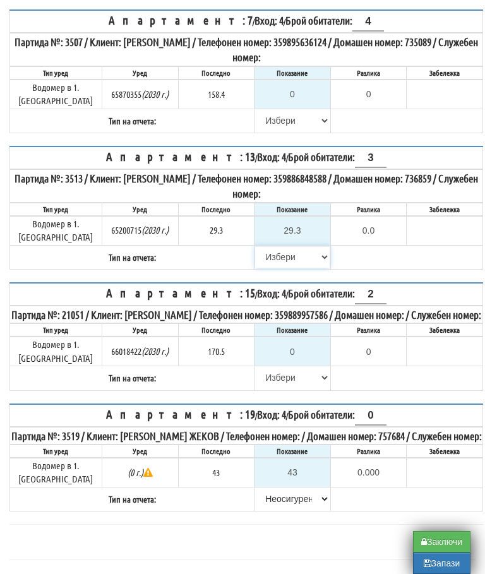
select select "8ac75930-9bfd-e511-80be-8d5a1dced85a"
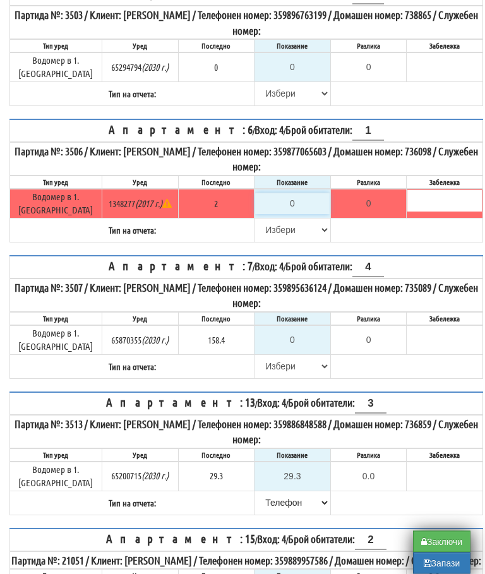
click at [298, 193] on input "0" at bounding box center [292, 203] width 75 height 21
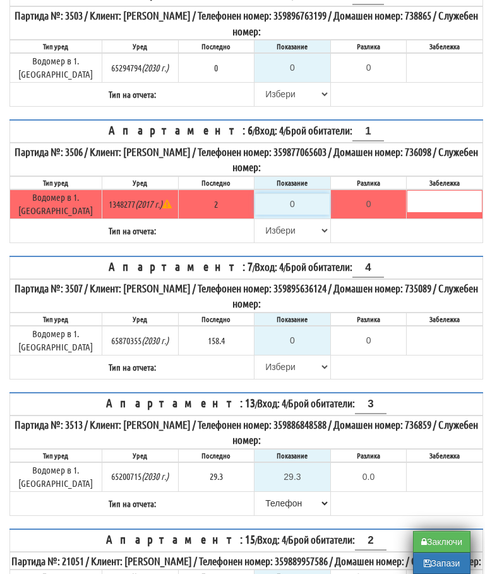
type input "2"
type input "0.000"
type input "2"
click at [262, 220] on select "[PERSON_NAME] Телефон Бележка Неосигурен достъп Самоотчет Служебно Дистанционен" at bounding box center [292, 230] width 75 height 21
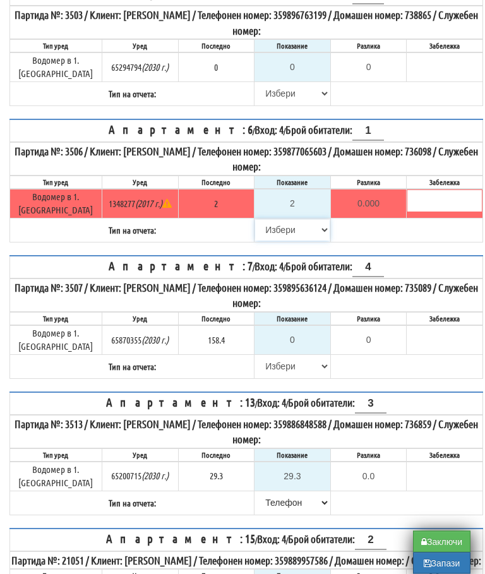
select select "8ac75930-9bfd-e511-80be-8d5a1dced85a"
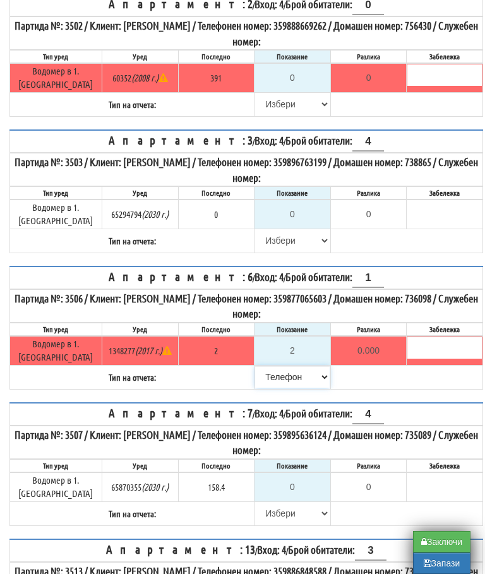
scroll to position [230, 0]
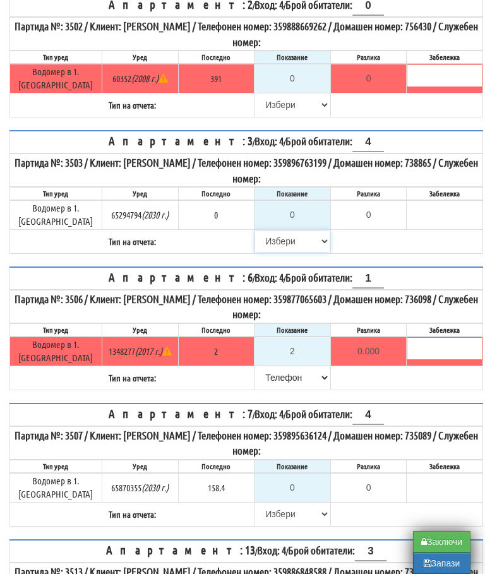
click at [274, 231] on select "[PERSON_NAME] Телефон Бележка Неосигурен достъп Самоотчет Служебно Дистанционен" at bounding box center [292, 241] width 75 height 21
select select "8cc75930-9bfd-e511-80be-8d5a1dced85a"
type input "0.000"
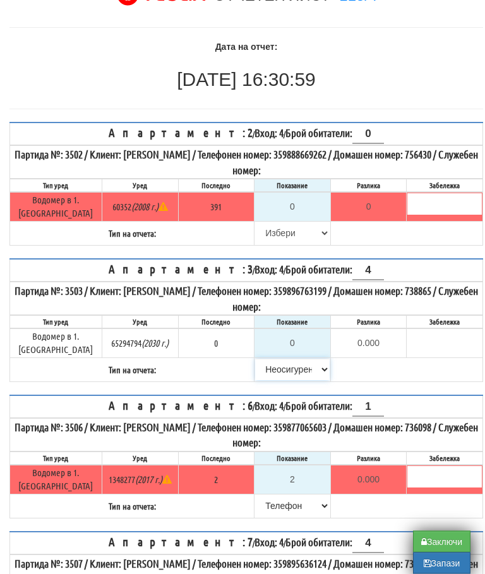
scroll to position [83, 0]
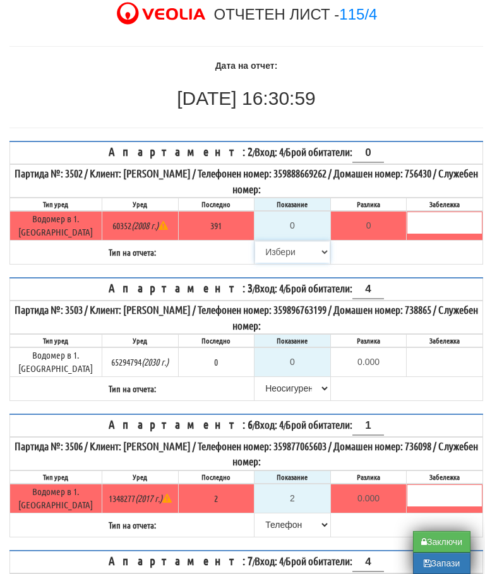
click at [268, 242] on select "[PERSON_NAME] Телефон Бележка Неосигурен достъп Самоотчет Служебно Дистанционен" at bounding box center [292, 251] width 75 height 21
select select "8cc75930-9bfd-e511-80be-8d5a1dced85a"
type input "391"
type input "0.000"
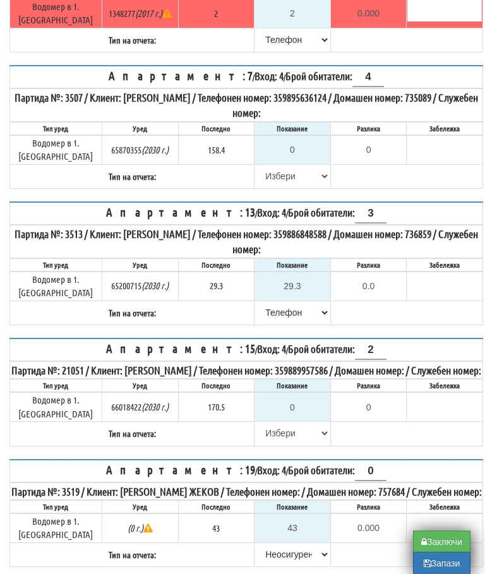
scroll to position [568, 0]
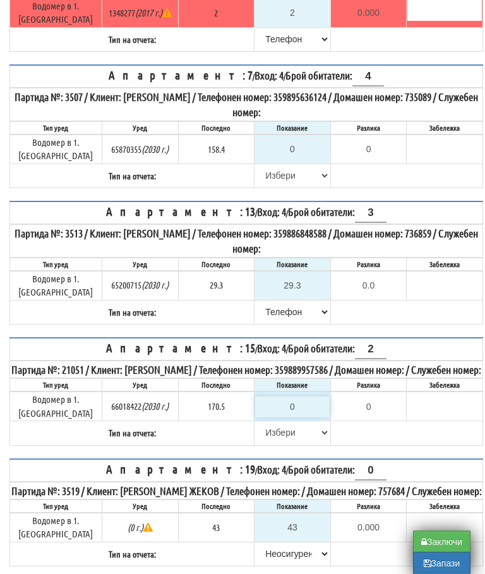
click at [293, 397] on input "0" at bounding box center [292, 407] width 75 height 21
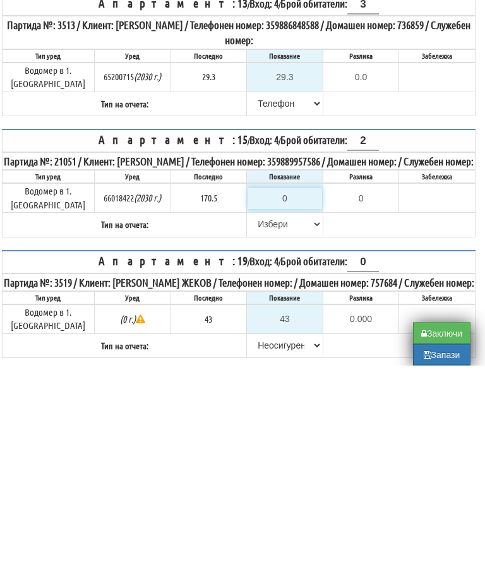
type input "1"
type input "-169.500"
type input "17"
type input "-153.500"
type input "173"
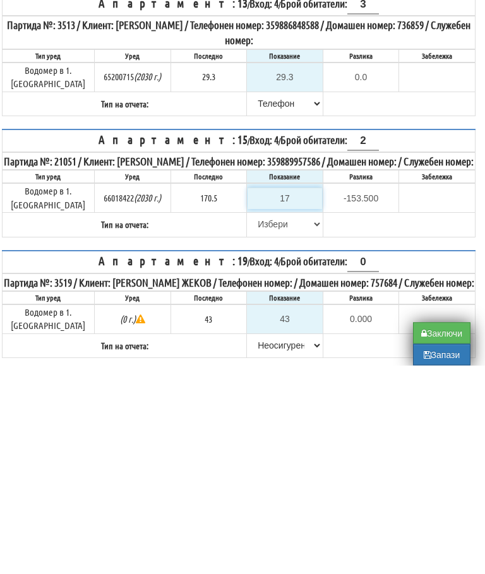
type input "2.500"
type input "173.3"
type input "2.8"
type input "173.3"
click at [258, 423] on select "[PERSON_NAME] Телефон Бележка Неосигурен достъп Самоотчет Служебно Дистанционен" at bounding box center [285, 433] width 75 height 21
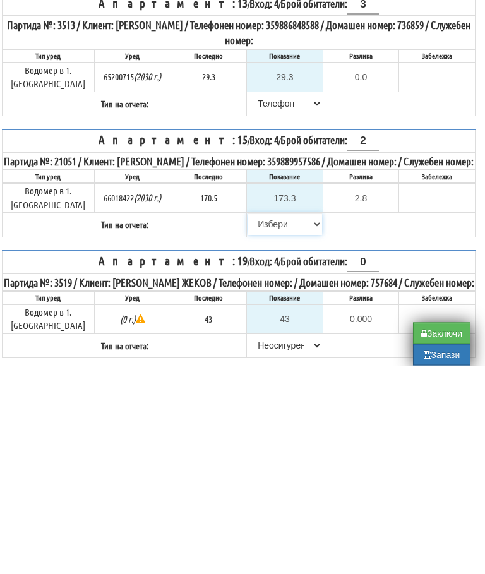
scroll to position [624, 8]
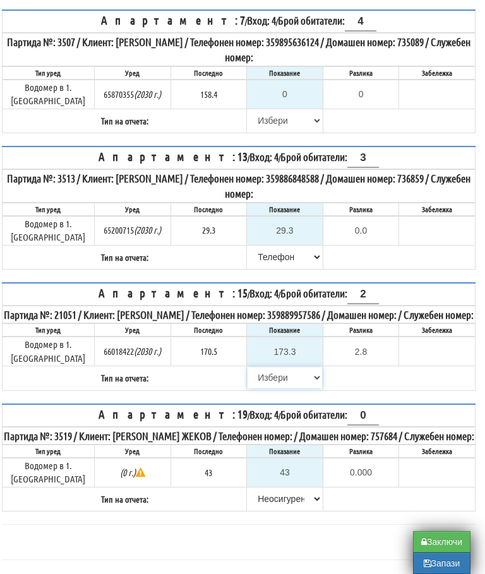
select select "89c75930-9bfd-e511-80be-8d5a1dced85a"
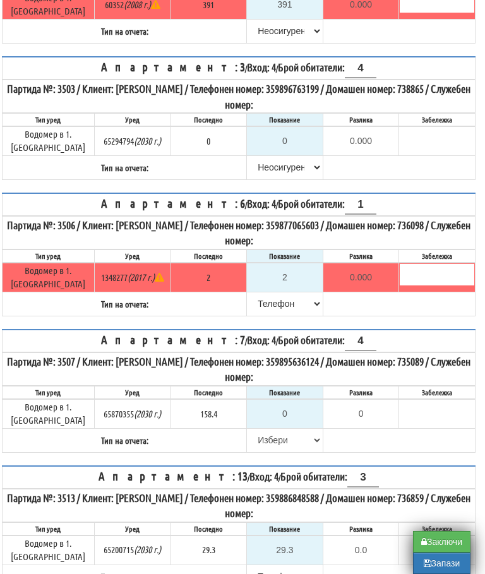
scroll to position [282, 8]
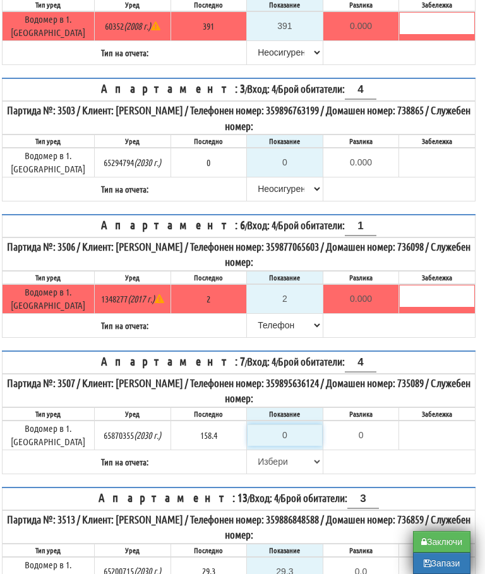
click at [289, 425] on input "0" at bounding box center [285, 435] width 75 height 21
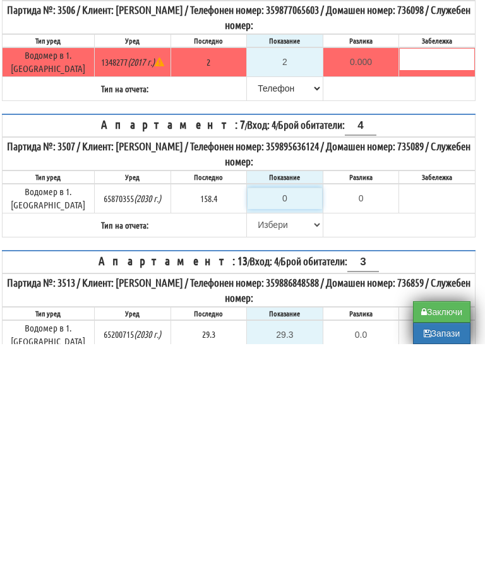
type input "1"
type input "-157.400"
type input "15"
type input "-143.400"
type input "158"
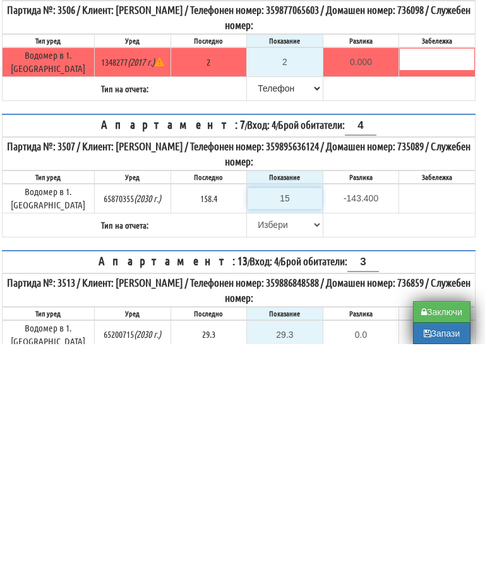
type input "-0.400"
type input "158.4"
type input "0.0"
type input "158.4"
click at [438, 415] on input "text" at bounding box center [437, 425] width 75 height 21
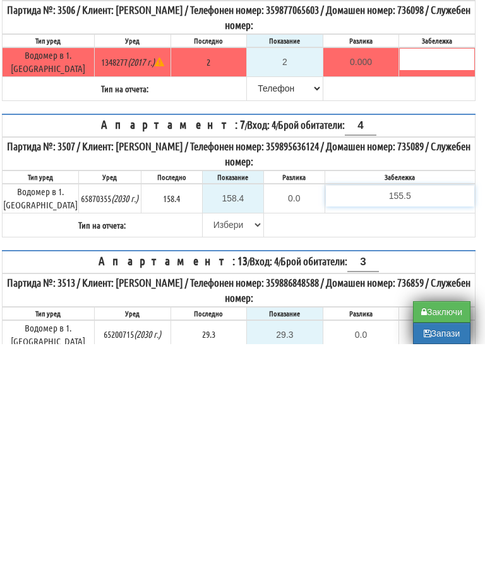
type input "155.5"
click at [222, 443] on tr "Тип на отчета: Избери Визуален Телефон Бележка Неосигурен достъп Самоотчет Служ…" at bounding box center [239, 455] width 473 height 24
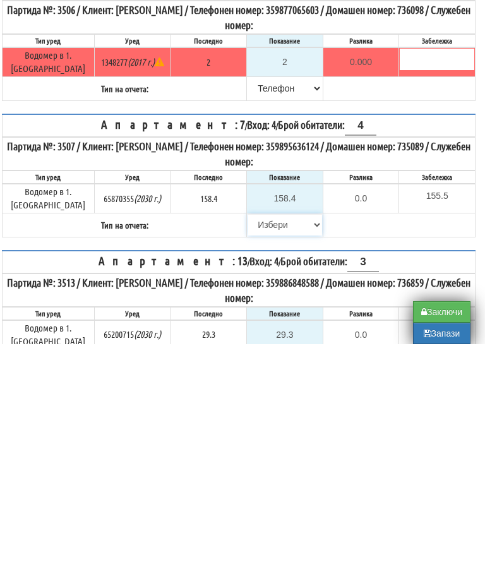
scroll to position [519, 8]
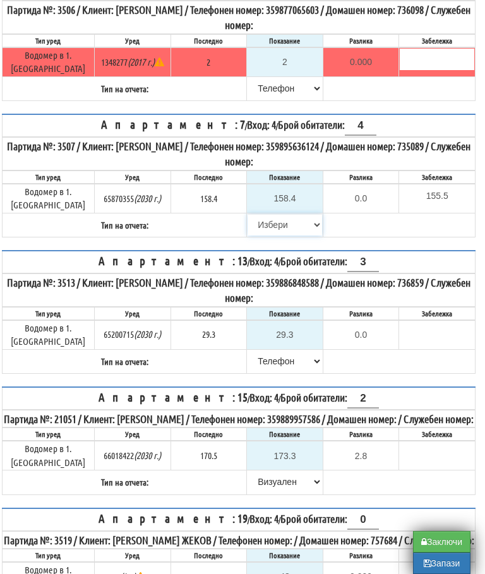
select select "89c75930-9bfd-e511-80be-8d5a1dced85a"
click at [460, 185] on input "155.5" at bounding box center [437, 195] width 75 height 21
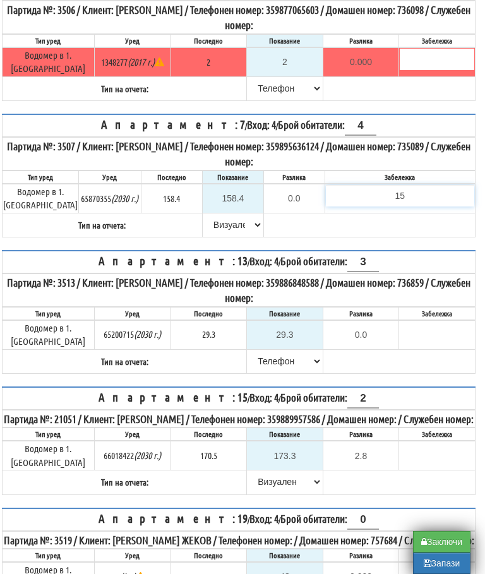
type input "1"
click at [438, 206] on table "Апартамент: 7 / Вход: 4 / Брой обитатели: 4 Партида №: 3507 / Клиент: ДОРА ДРАГ…" at bounding box center [239, 176] width 474 height 124
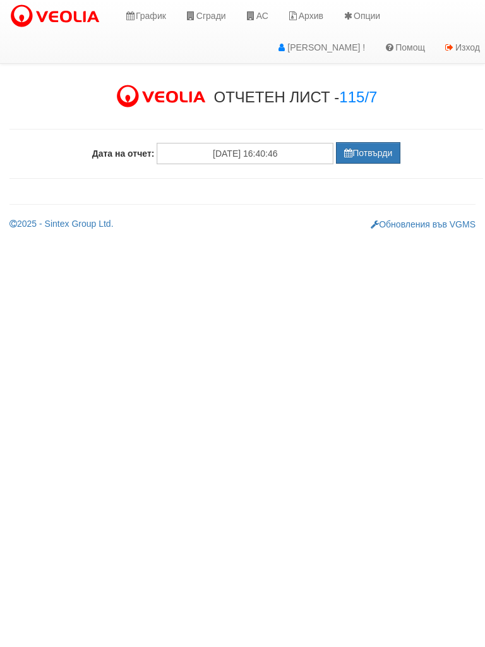
click at [375, 148] on button "Потвърди" at bounding box center [368, 152] width 64 height 21
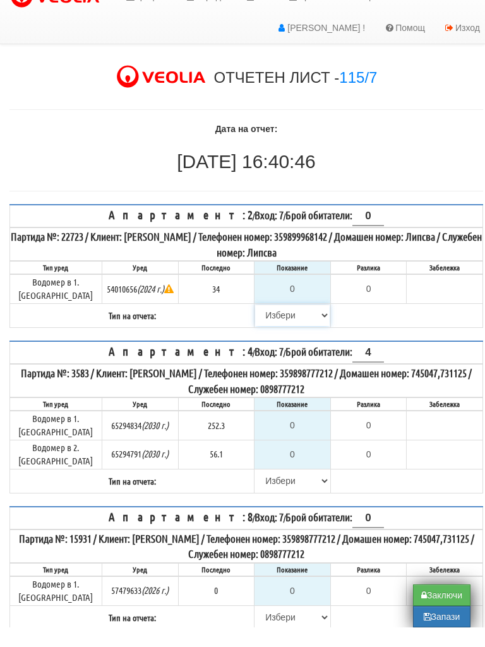
click at [267, 324] on select "[PERSON_NAME] Телефон Бележка Неосигурен достъп Самоотчет Служебно Дистанционен" at bounding box center [292, 334] width 75 height 21
select select "8cc75930-9bfd-e511-80be-8d5a1dced85a"
type input "34"
type input "0.000"
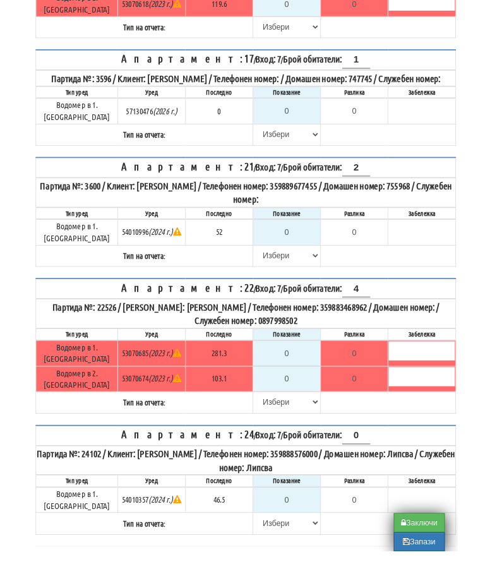
scroll to position [1113, 0]
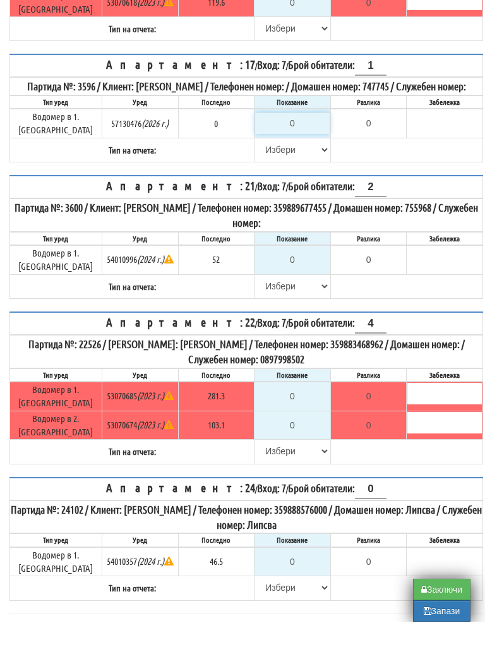
click at [298, 138] on input "0" at bounding box center [292, 148] width 75 height 21
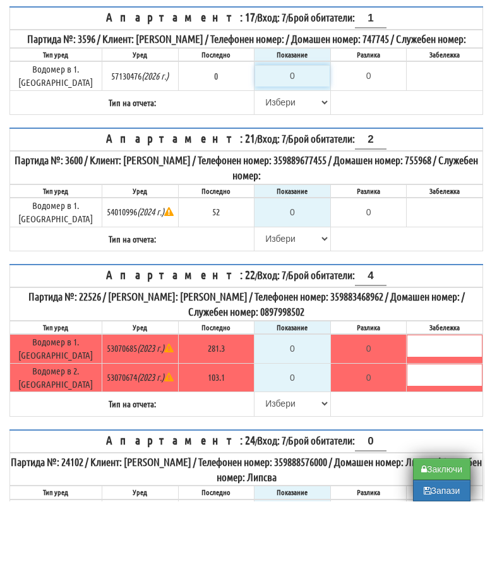
type input "0.000"
click at [266, 164] on select "[PERSON_NAME] Телефон Бележка Неосигурен достъп Самоотчет Служебно Дистанционен" at bounding box center [292, 174] width 75 height 21
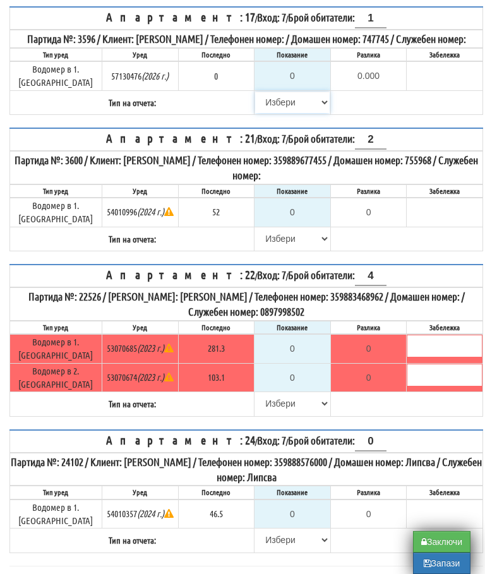
select select "89c75930-9bfd-e511-80be-8d5a1dced85a"
click at [267, 529] on select "[PERSON_NAME] Телефон Бележка Неосигурен достъп Самоотчет Служебно Дистанционен" at bounding box center [292, 539] width 75 height 21
select select "8cc75930-9bfd-e511-80be-8d5a1dced85a"
type input "46.5"
type input "0.0"
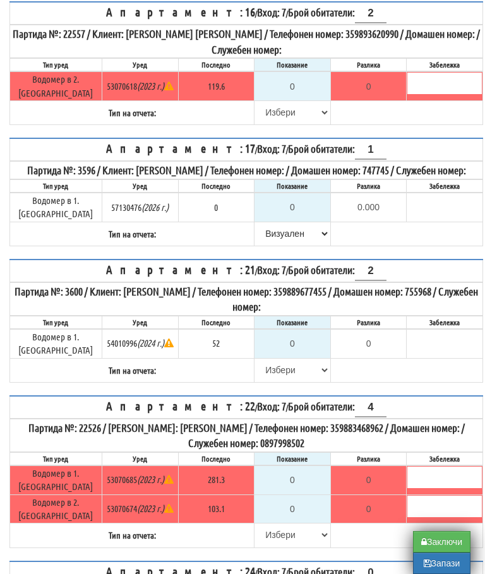
scroll to position [1052, 0]
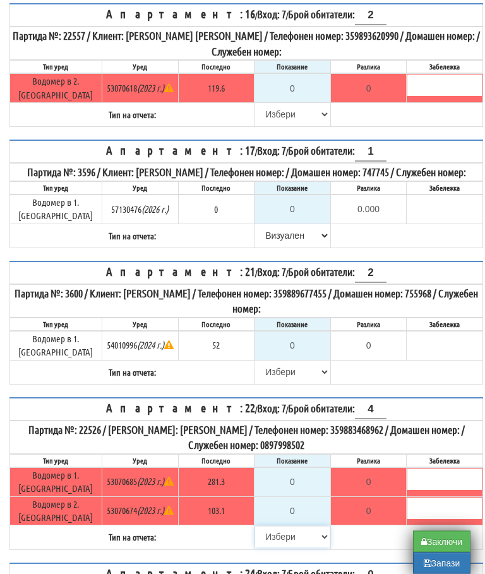
click at [267, 527] on select "[PERSON_NAME] Телефон Бележка Неосигурен достъп Самоотчет Служебно Дистанционен" at bounding box center [292, 537] width 75 height 21
select select "8cc75930-9bfd-e511-80be-8d5a1dced85a"
type input "281.3"
type input "0.0"
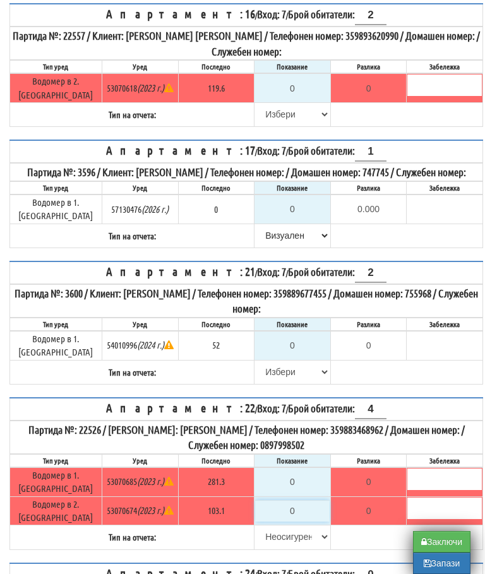
type input "103.1"
type input "0.0"
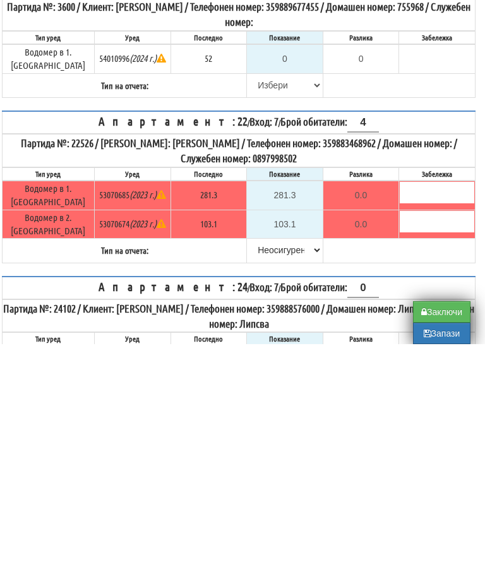
click at [418, 341] on table "Апартамент: 22 / Вход: 7 / Брой обитатели: 4 Партида №: 22526 / [PERSON_NAME]: …" at bounding box center [239, 417] width 474 height 153
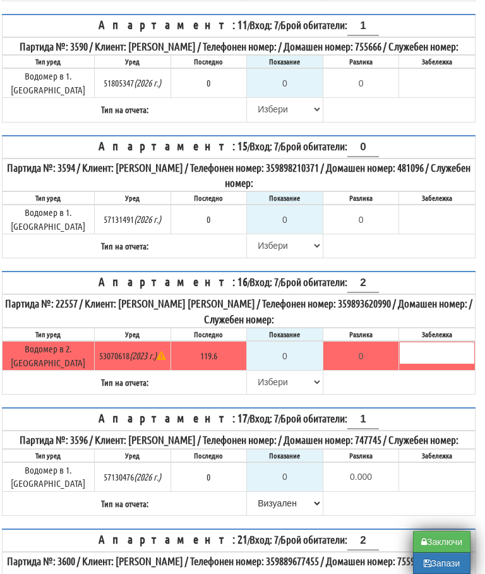
scroll to position [773, 8]
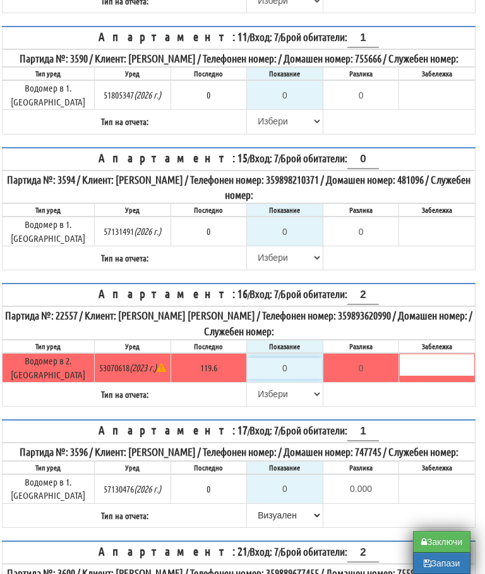
click at [292, 358] on input "0" at bounding box center [285, 368] width 75 height 21
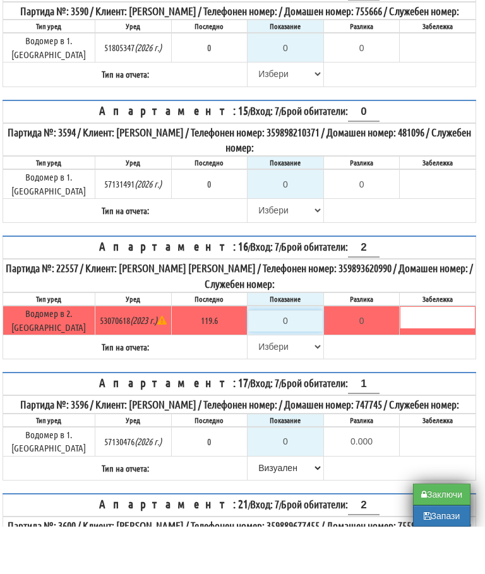
type input "1"
type input "-118.600"
type input "12"
type input "-107.600"
type input "121"
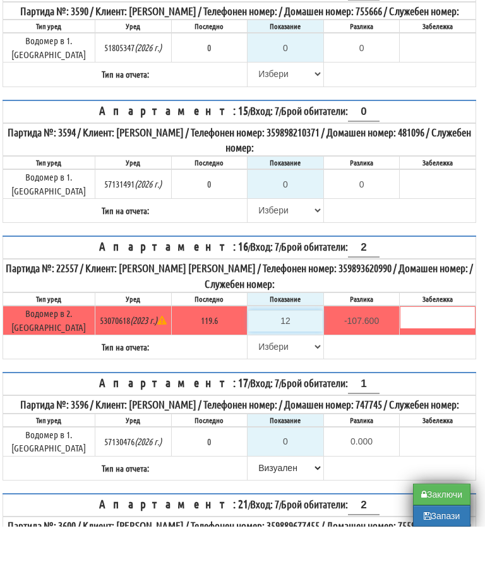
type input "1.400"
type input "121"
click at [258, 383] on select "[PERSON_NAME] Телефон Бележка Неосигурен достъп Самоотчет Служебно Дистанционен" at bounding box center [285, 393] width 75 height 21
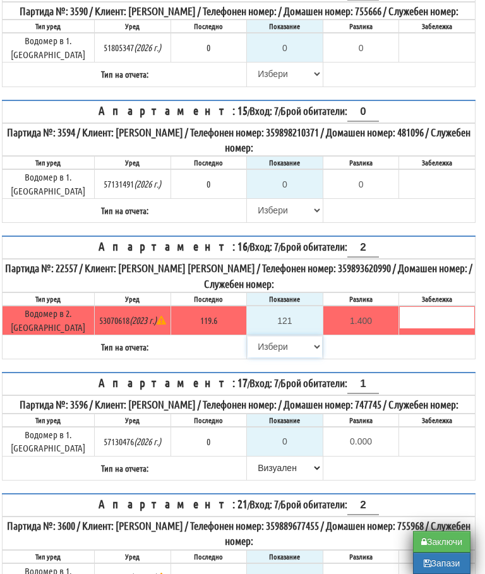
select select "89c75930-9bfd-e511-80be-8d5a1dced85a"
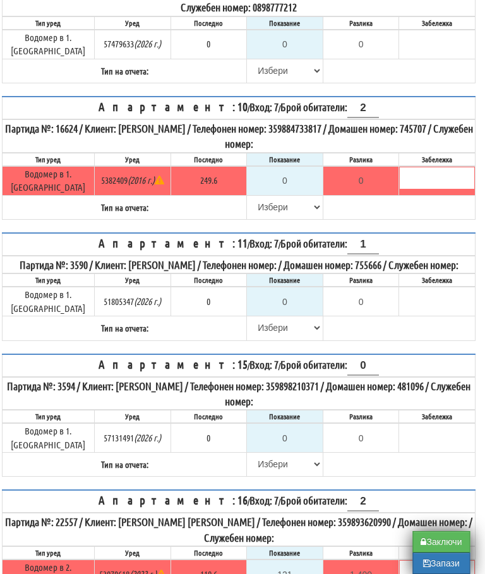
scroll to position [565, 7]
click at [287, 292] on input "0" at bounding box center [285, 302] width 75 height 21
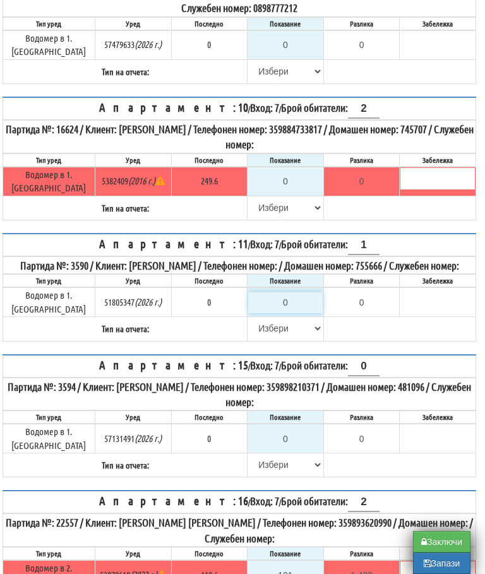
type input "0.000"
click at [251, 318] on select "[PERSON_NAME] Телефон Бележка Неосигурен достъп Самоотчет Служебно Дистанционен" at bounding box center [285, 328] width 75 height 21
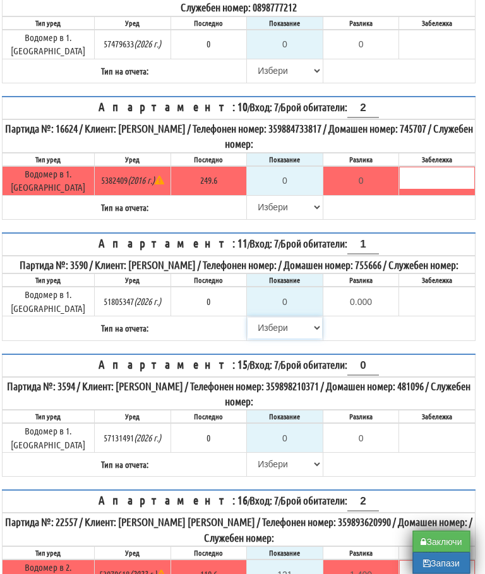
select select "89c75930-9bfd-e511-80be-8d5a1dced85a"
click at [258, 454] on select "[PERSON_NAME] Телефон Бележка Неосигурен достъп Самоотчет Служебно Дистанционен" at bounding box center [285, 464] width 75 height 21
select select "8cc75930-9bfd-e511-80be-8d5a1dced85a"
type input "0.000"
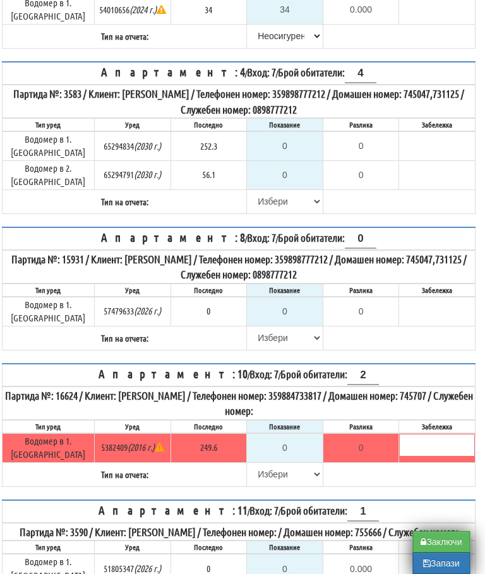
scroll to position [263, 7]
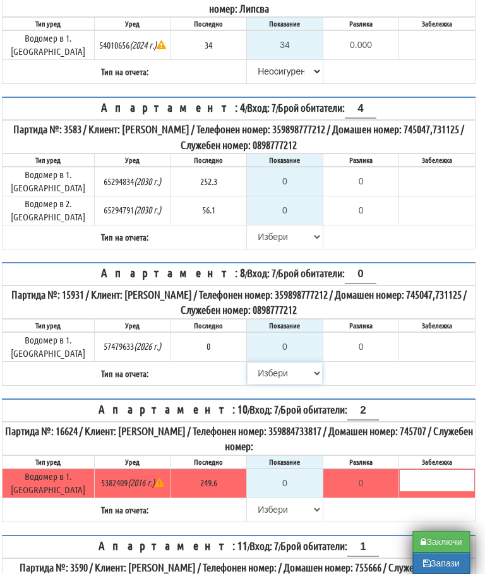
click at [257, 363] on select "[PERSON_NAME] Телефон Бележка Неосигурен достъп Самоотчет Служебно Дистанционен" at bounding box center [285, 373] width 75 height 21
click at [291, 336] on input "0" at bounding box center [285, 346] width 75 height 21
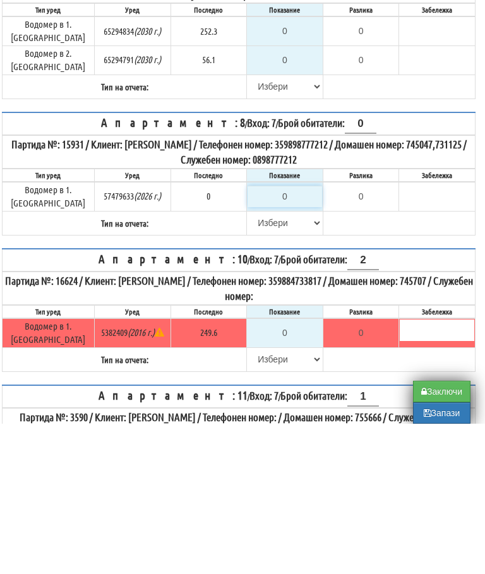
type input "0.000"
click at [260, 363] on select "[PERSON_NAME] Телефон Бележка Неосигурен достъп Самоотчет Служебно Дистанционен" at bounding box center [285, 373] width 75 height 21
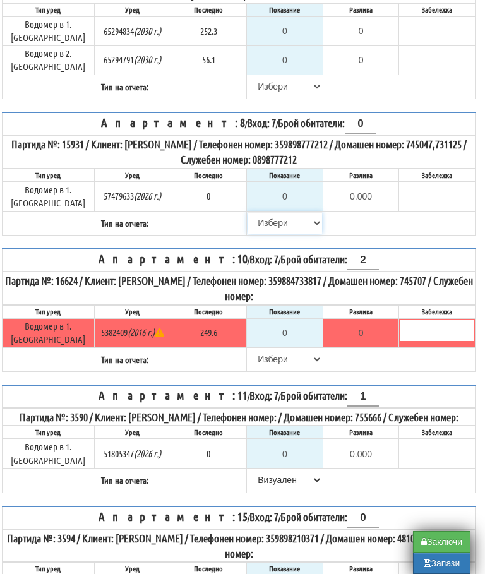
select select "8bc75930-9bfd-e511-80be-8d5a1dced85a"
click at [258, 349] on select "[PERSON_NAME] Телефон Бележка Неосигурен достъп Самоотчет Служебно Дистанционен" at bounding box center [285, 359] width 75 height 21
select select "8cc75930-9bfd-e511-80be-8d5a1dced85a"
type input "249.6"
type input "0.0"
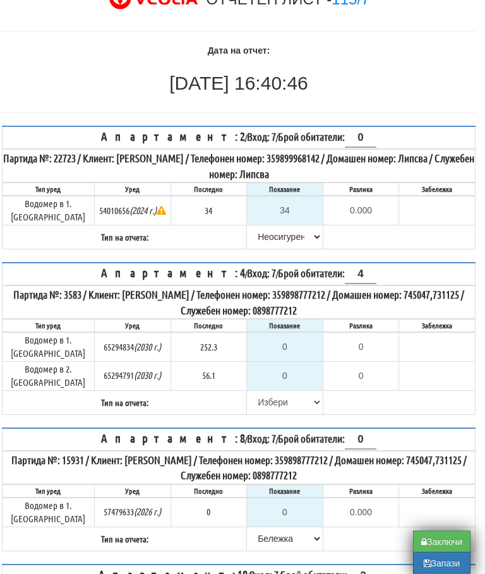
scroll to position [98, 8]
click at [293, 365] on input "0" at bounding box center [285, 375] width 75 height 21
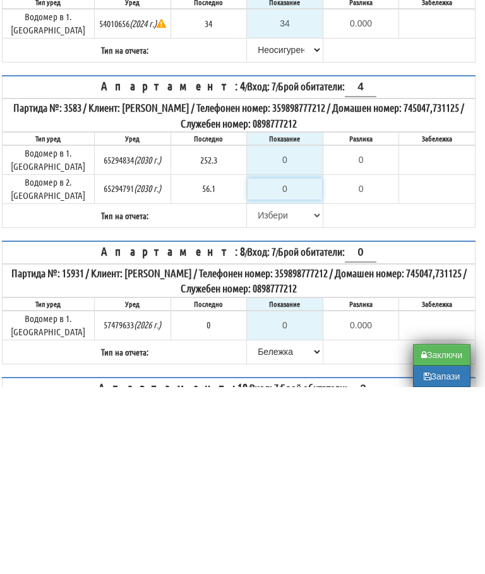
type input "5"
type input "-51.100"
type input "57"
type input "0.900"
type input "57.1"
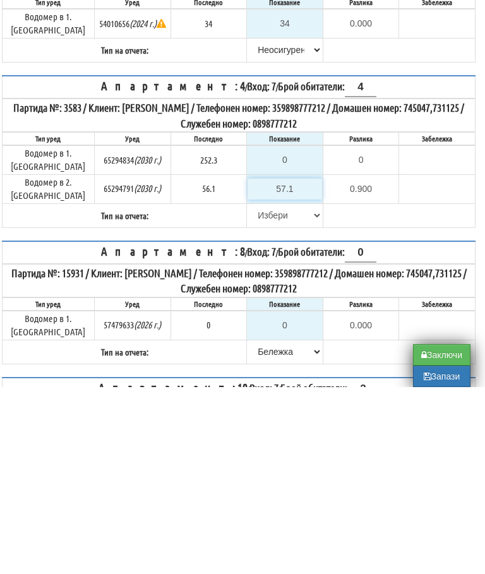
type input "1.0"
type input "57.1"
click at [287, 336] on input "0" at bounding box center [285, 346] width 75 height 21
type input "2"
type input "-250.300"
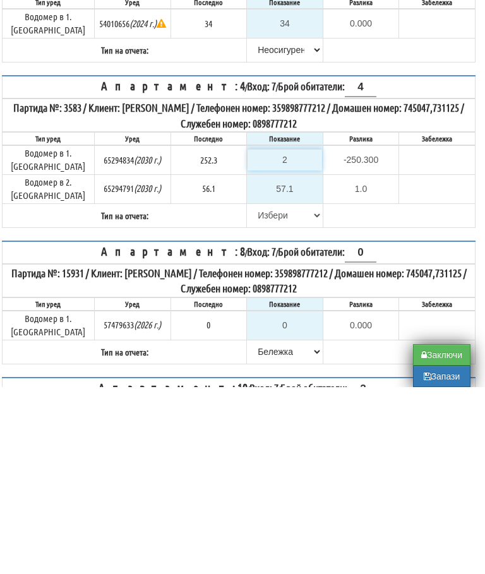
type input "25"
type input "-227.300"
type input "252"
type input "-0.300"
type input "252.3"
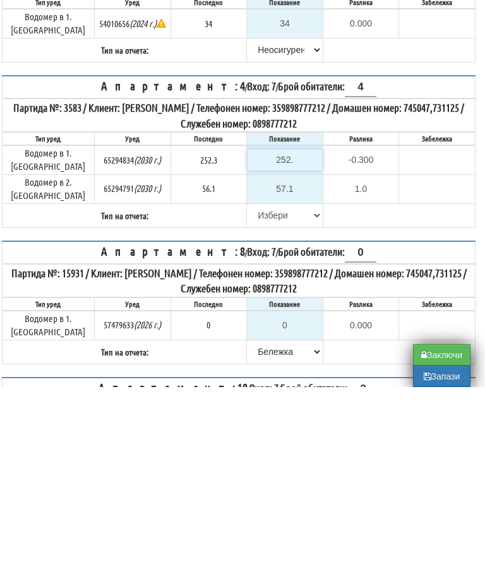
type input "0.0"
type input "252.3"
click at [248, 392] on select "[PERSON_NAME] Телефон Бележка Неосигурен достъп Самоотчет Служебно Дистанционен" at bounding box center [285, 402] width 75 height 21
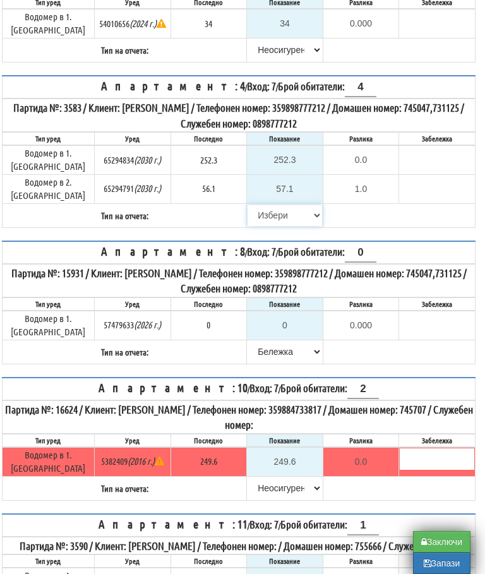
select select "89c75930-9bfd-e511-80be-8d5a1dced85a"
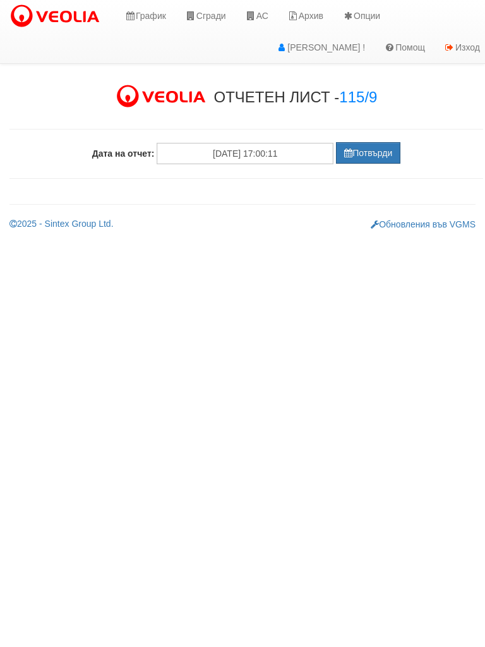
click at [370, 156] on button "Потвърди" at bounding box center [368, 152] width 64 height 21
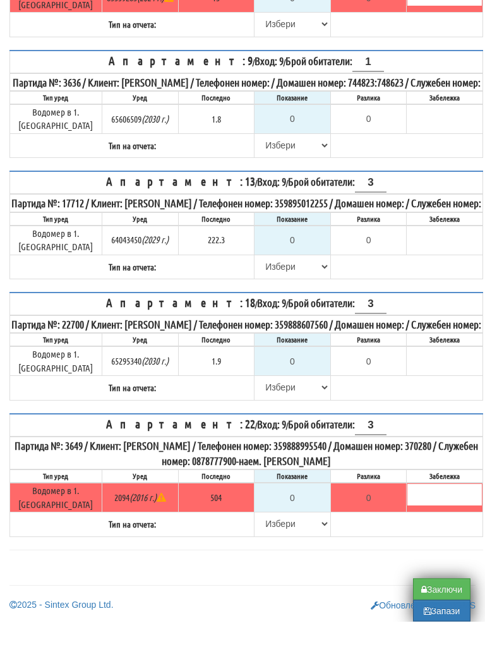
scroll to position [422, 0]
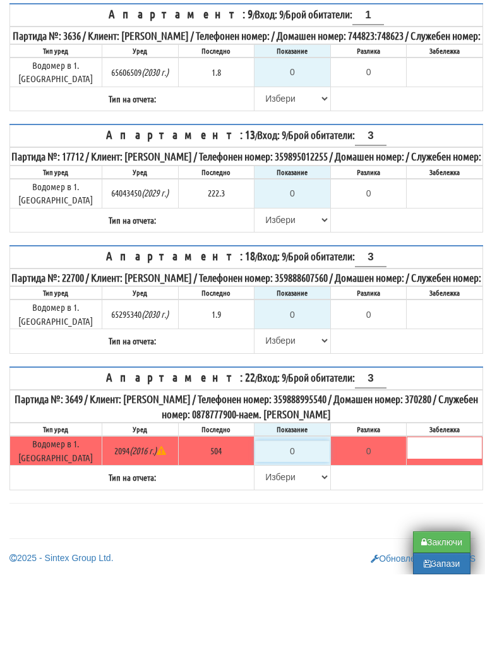
click at [303, 513] on input "0" at bounding box center [292, 523] width 75 height 21
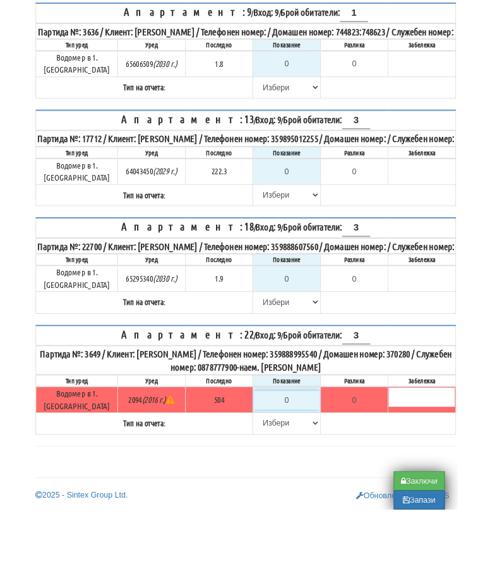
scroll to position [495, 8]
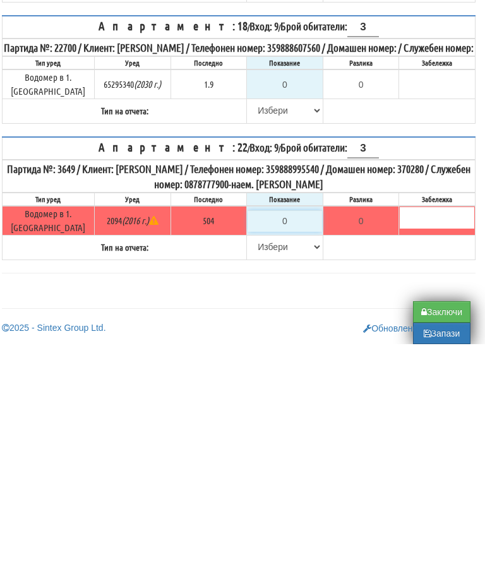
type input "5"
type input "-499.000"
type input "50"
type input "-454.000"
type input "504"
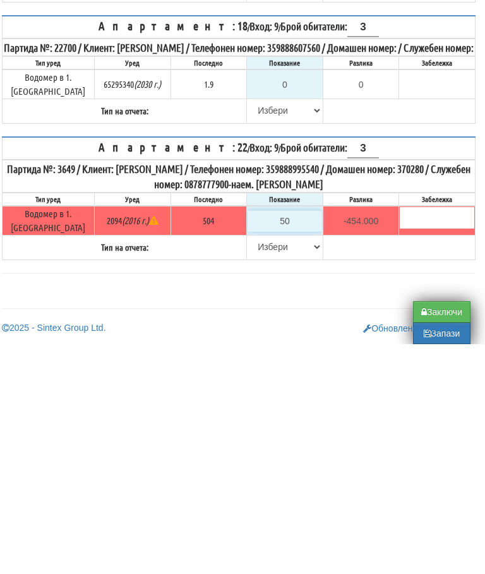
type input "0.000"
type input "504"
click at [255, 466] on select "[PERSON_NAME] Телефон Бележка Неосигурен достъп Самоотчет Служебно Дистанционен" at bounding box center [285, 476] width 75 height 21
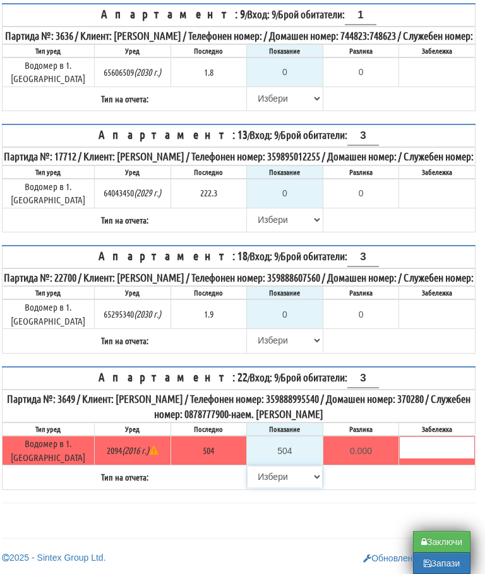
select select "8bc75930-9bfd-e511-80be-8d5a1dced85a"
click at [248, 341] on select "[PERSON_NAME] Телефон Бележка Неосигурен достъп Самоотчет Служебно Дистанционен" at bounding box center [285, 340] width 75 height 21
select select "8cc75930-9bfd-e511-80be-8d5a1dced85a"
type input "1.9"
type input "0.0"
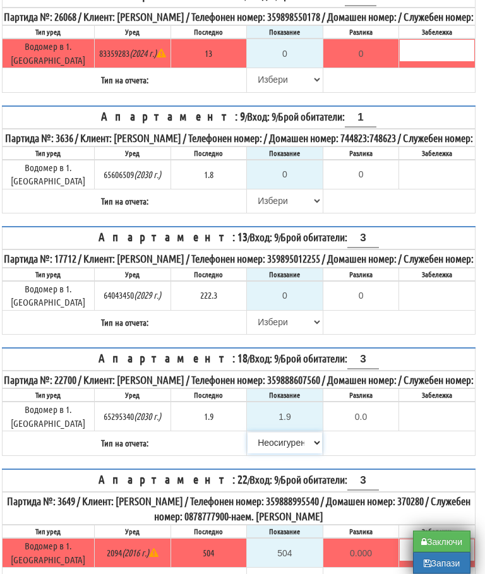
scroll to position [359, 8]
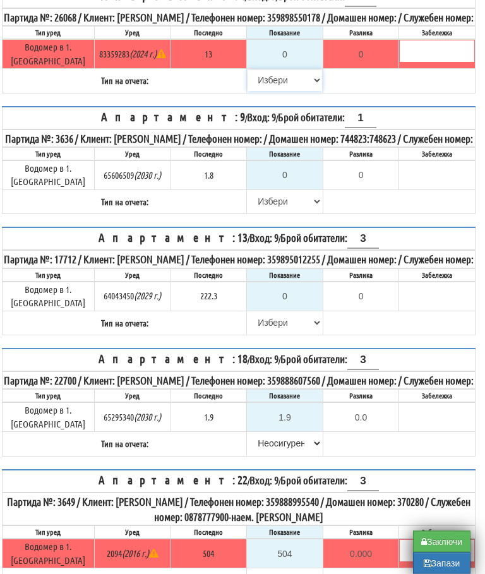
click at [257, 92] on select "[PERSON_NAME] Телефон Бележка Неосигурен достъп Самоотчет Служебно Дистанционен" at bounding box center [285, 80] width 75 height 21
select select "8cc75930-9bfd-e511-80be-8d5a1dced85a"
type input "13"
type input "0.000"
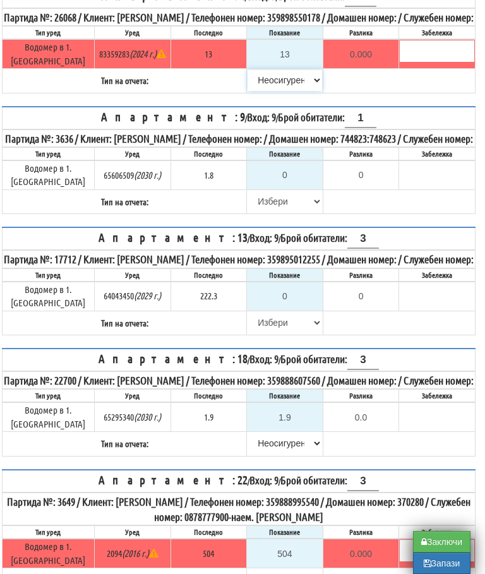
scroll to position [362, 8]
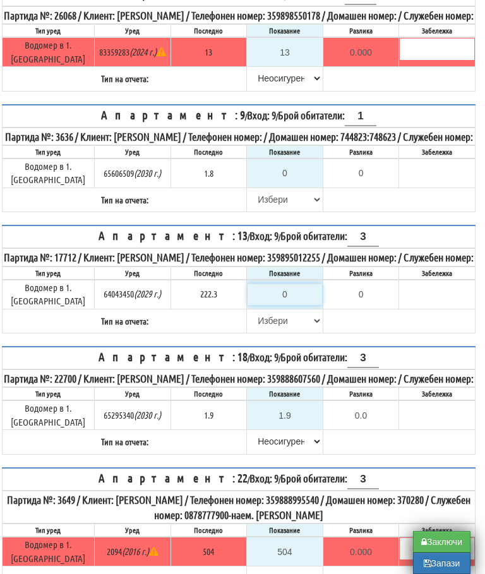
click at [293, 305] on input "0" at bounding box center [285, 294] width 75 height 21
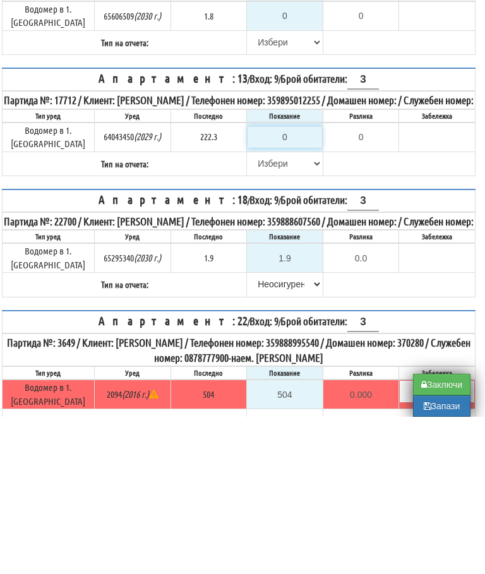
type input "2"
type input "-220.300"
type input "22"
type input "-200.300"
type input "224"
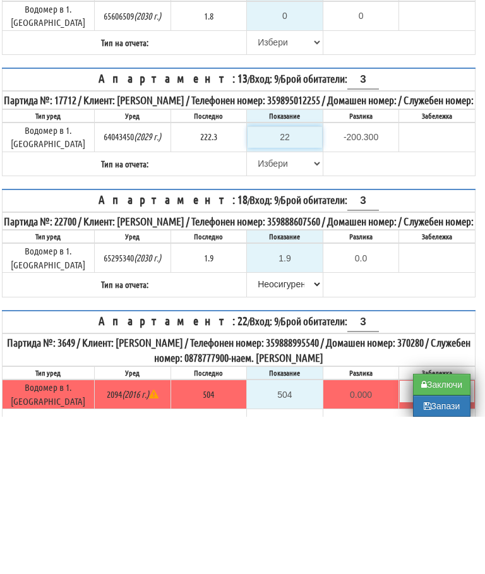
type input "1.700"
type input "224.2"
type input "1.9"
type input "224.2"
click at [261, 310] on select "[PERSON_NAME] Телефон Бележка Неосигурен достъп Самоотчет Служебно Дистанционен" at bounding box center [285, 320] width 75 height 21
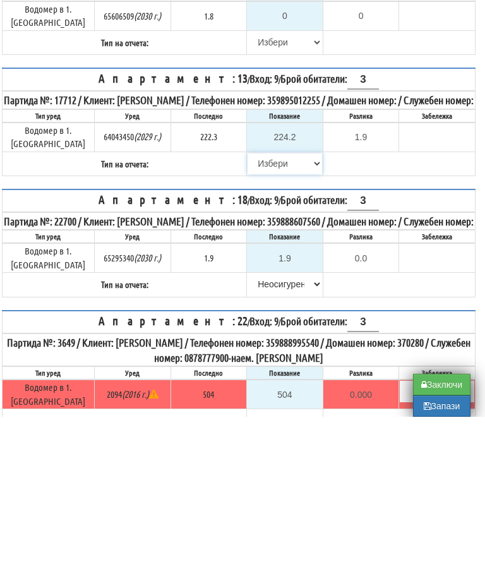
scroll to position [495, 8]
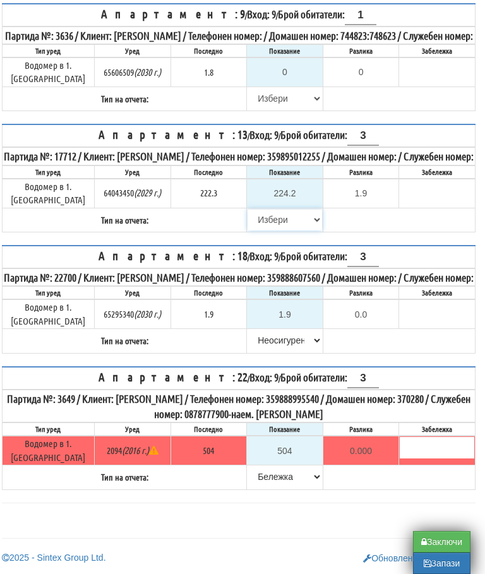
select select "89c75930-9bfd-e511-80be-8d5a1dced85a"
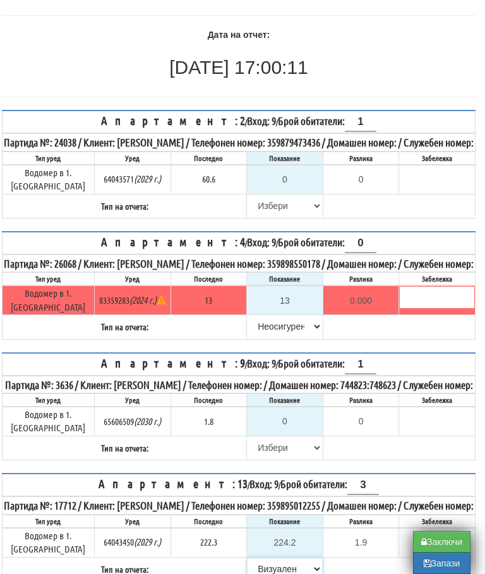
scroll to position [114, 8]
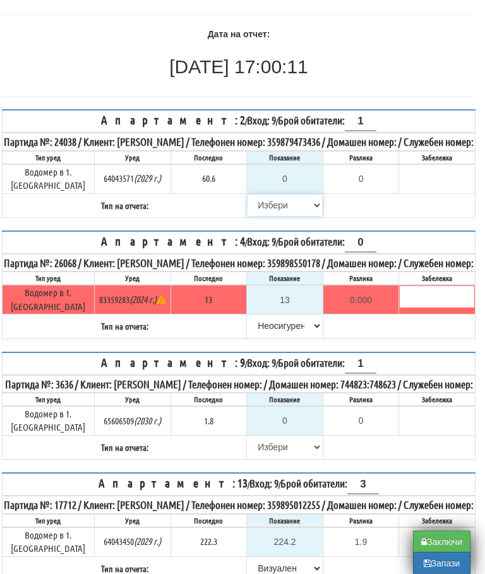
click at [260, 212] on select "[PERSON_NAME] Телефон Бележка Неосигурен достъп Самоотчет Служебно Дистанционен" at bounding box center [285, 205] width 75 height 21
select select "8cc75930-9bfd-e511-80be-8d5a1dced85a"
type input "60.6"
type input "0.0"
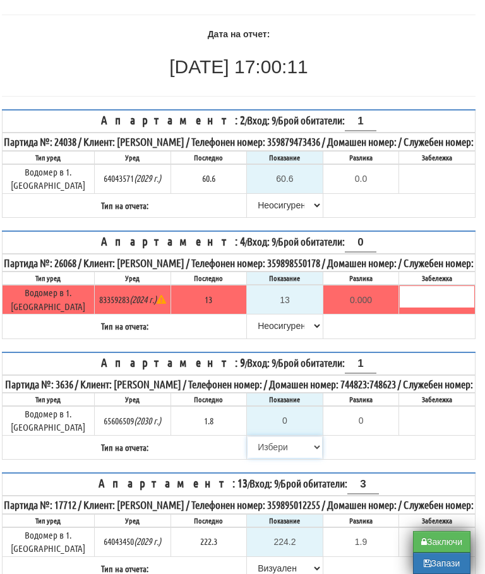
click at [250, 458] on select "[PERSON_NAME] Телефон Бележка Неосигурен достъп Самоотчет Служебно Дистанционен" at bounding box center [285, 447] width 75 height 21
select select "8cc75930-9bfd-e511-80be-8d5a1dced85a"
type input "1.8"
type input "0.0"
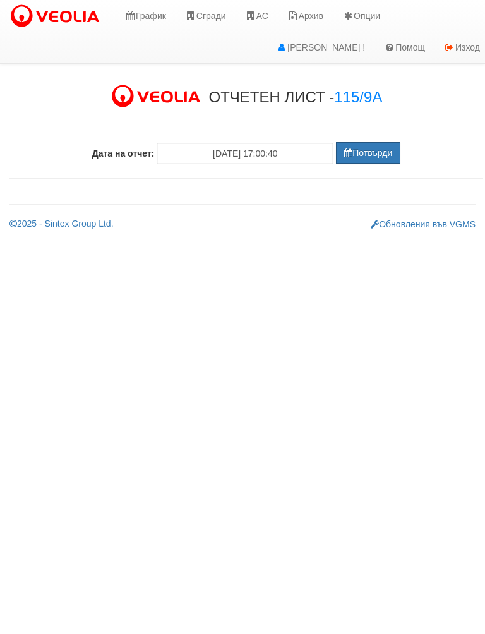
click at [373, 144] on button "Потвърди" at bounding box center [368, 152] width 64 height 21
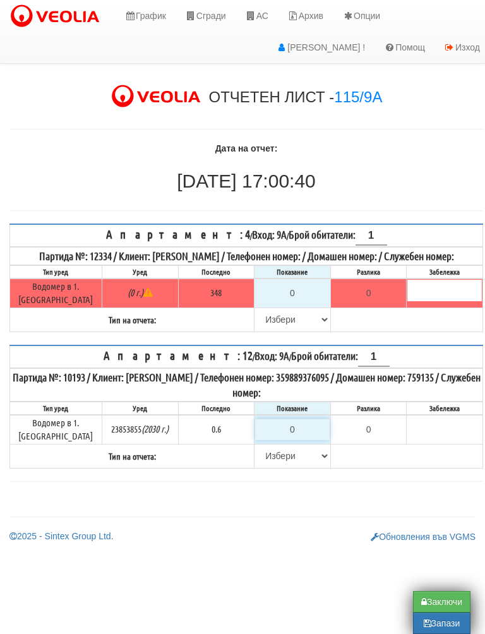
click at [295, 428] on input "0" at bounding box center [292, 429] width 75 height 21
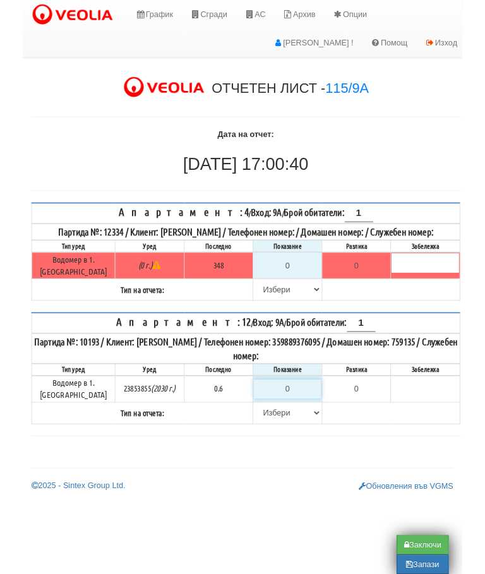
scroll to position [0, 8]
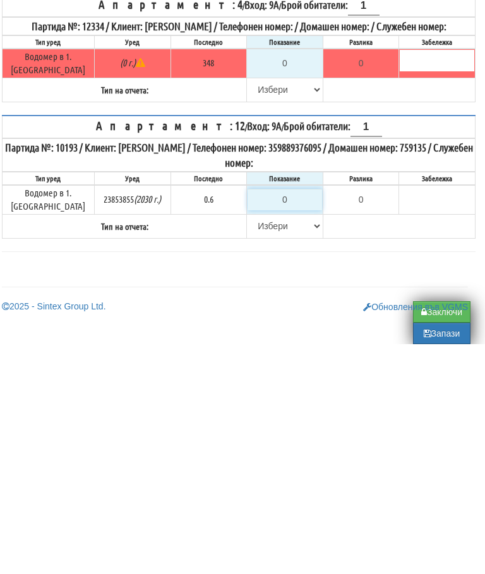
type input "-0.600"
type input "0.6"
type input "0.0"
type input "0.6"
click at [252, 445] on select "[PERSON_NAME] Телефон Бележка Неосигурен достъп Самоотчет Служебно Дистанционен" at bounding box center [285, 455] width 75 height 21
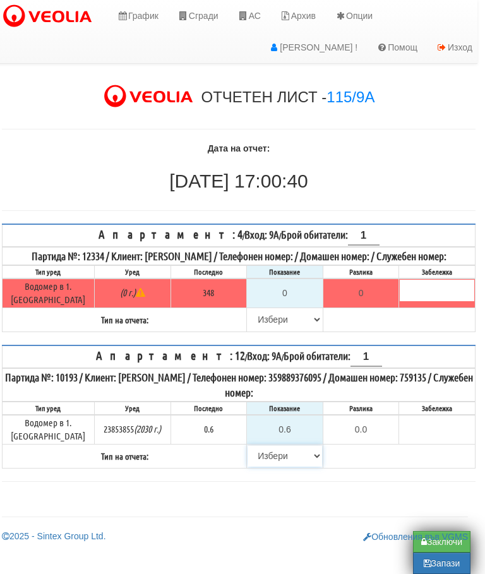
select select "8ac75930-9bfd-e511-80be-8d5a1dced85a"
click at [257, 329] on select "[PERSON_NAME] Телефон Бележка Неосигурен достъп Самоотчет Служебно Дистанционен" at bounding box center [285, 319] width 75 height 21
select select "8cc75930-9bfd-e511-80be-8d5a1dced85a"
type input "348"
type input "0.000"
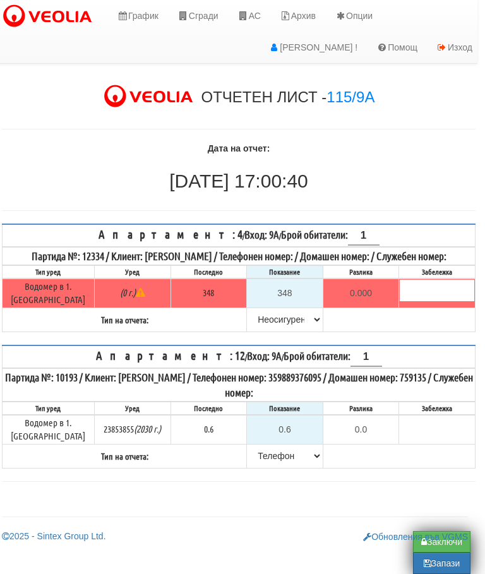
click at [442, 540] on link "Обновления във VGMS" at bounding box center [415, 537] width 105 height 10
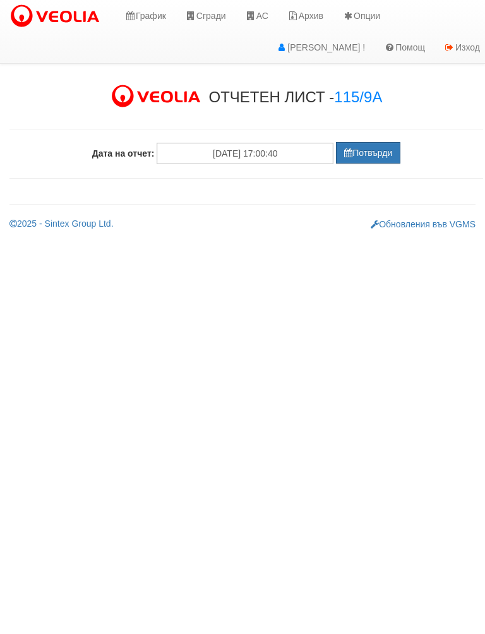
click at [363, 150] on button "Потвърди" at bounding box center [368, 152] width 64 height 21
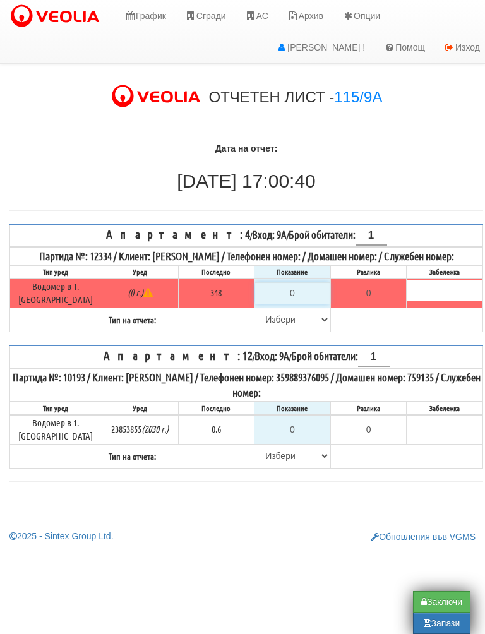
click at [303, 304] on input "0" at bounding box center [292, 292] width 75 height 21
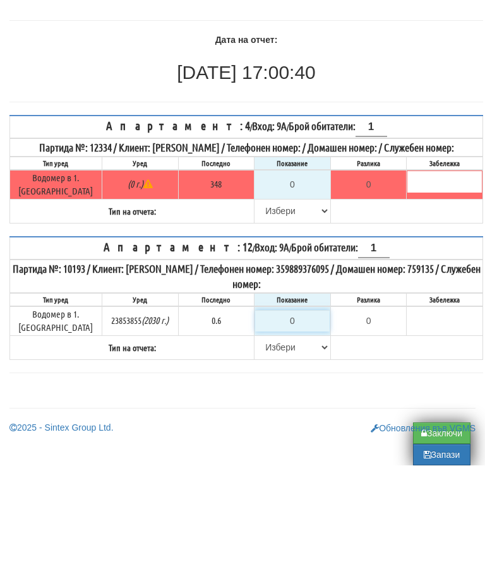
click at [305, 419] on input "0" at bounding box center [292, 429] width 75 height 21
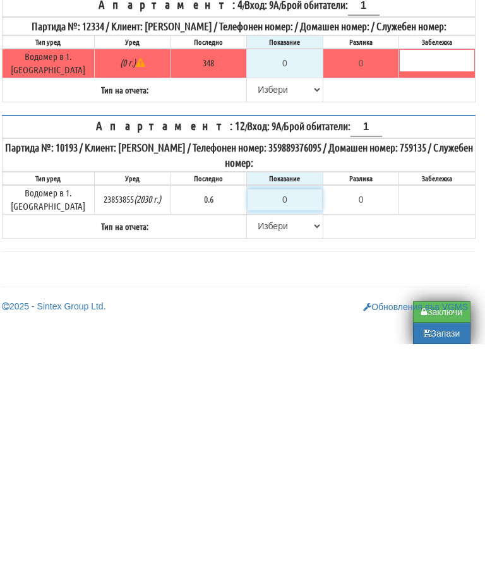
type input "-0.600"
type input "0.6"
type input "0.0"
type input "0.6"
click at [257, 445] on select "[PERSON_NAME] Телефон Бележка Неосигурен достъп Самоотчет Служебно Дистанционен" at bounding box center [285, 455] width 75 height 21
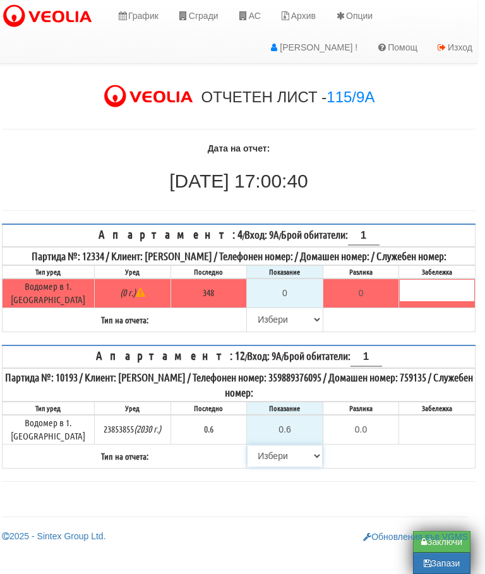
select select "8ac75930-9bfd-e511-80be-8d5a1dced85a"
click at [258, 330] on select "[PERSON_NAME] Телефон Бележка Неосигурен достъп Самоотчет Служебно Дистанционен" at bounding box center [285, 319] width 75 height 21
select select "8cc75930-9bfd-e511-80be-8d5a1dced85a"
type input "348"
type input "0.000"
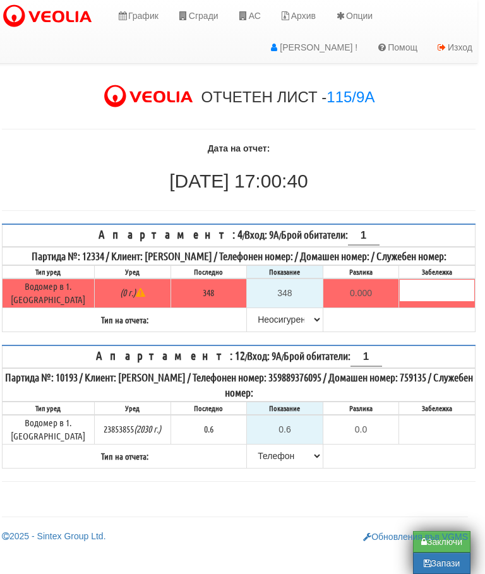
click at [425, 179] on h2 "[DATE] 17:00:40" at bounding box center [239, 181] width 474 height 21
click at [440, 541] on link "Обновления във VGMS" at bounding box center [415, 537] width 105 height 10
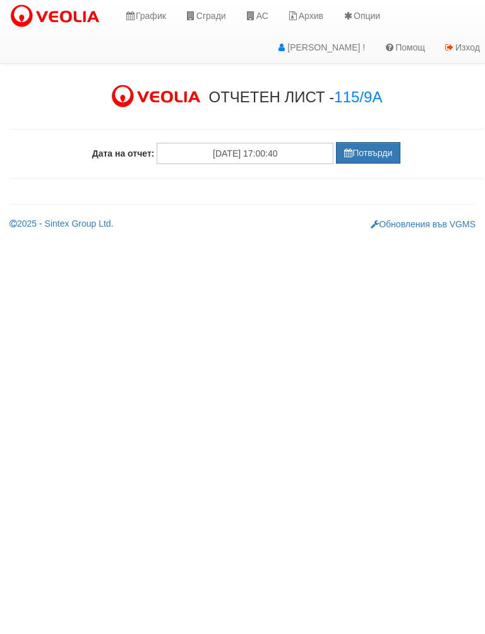
click at [381, 135] on div at bounding box center [246, 129] width 474 height 26
click at [378, 154] on button "Потвърди" at bounding box center [368, 152] width 64 height 21
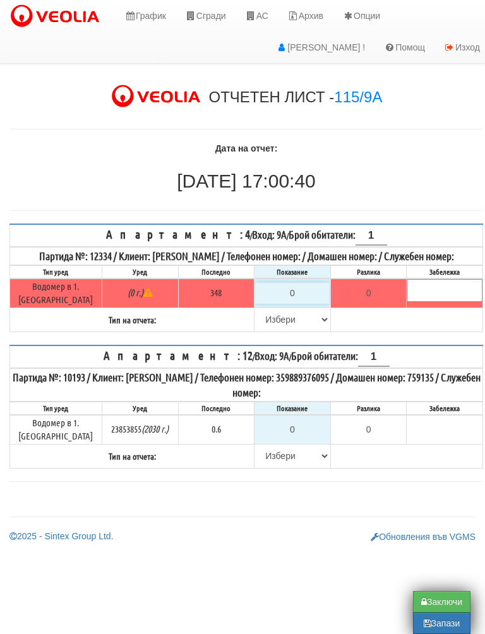
click at [300, 302] on input "0" at bounding box center [292, 292] width 75 height 21
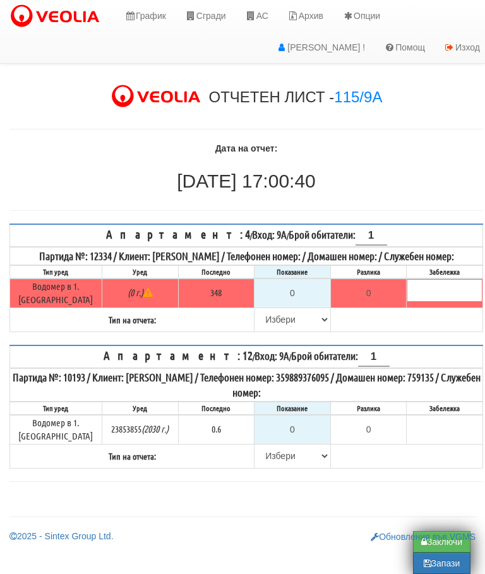
click at [422, 178] on h2 "30/09/2025 17:00:40" at bounding box center [246, 181] width 474 height 21
click at [265, 457] on select "[PERSON_NAME] Телефон Бележка Неосигурен достъп Самоотчет Служебно Дистанционен" at bounding box center [292, 455] width 75 height 21
select select "8ac75930-9bfd-e511-80be-8d5a1dced85a"
click at [306, 430] on input "0" at bounding box center [292, 429] width 75 height 21
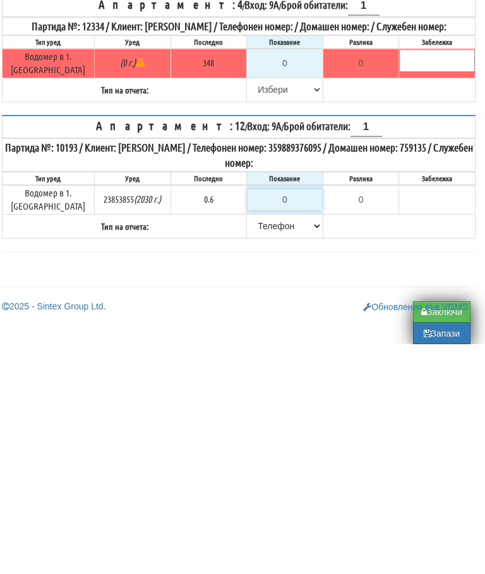
type input "-0.600"
type input "0.6"
type input "0.0"
type input "0.6"
click at [260, 309] on select "[PERSON_NAME] Телефон Бележка Неосигурен достъп Самоотчет Служебно Дистанционен" at bounding box center [285, 319] width 75 height 21
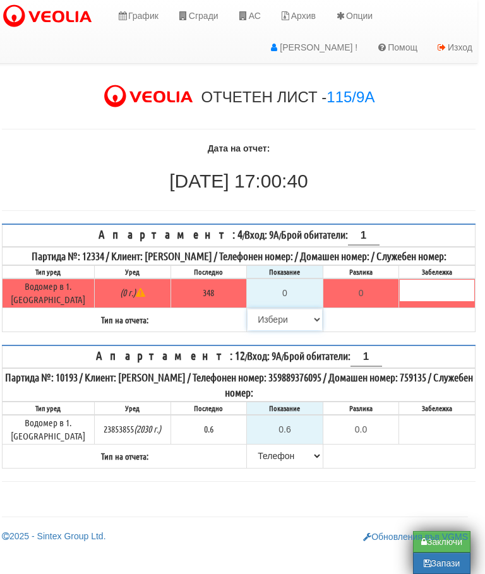
select select "8cc75930-9bfd-e511-80be-8d5a1dced85a"
type input "348"
type input "0.000"
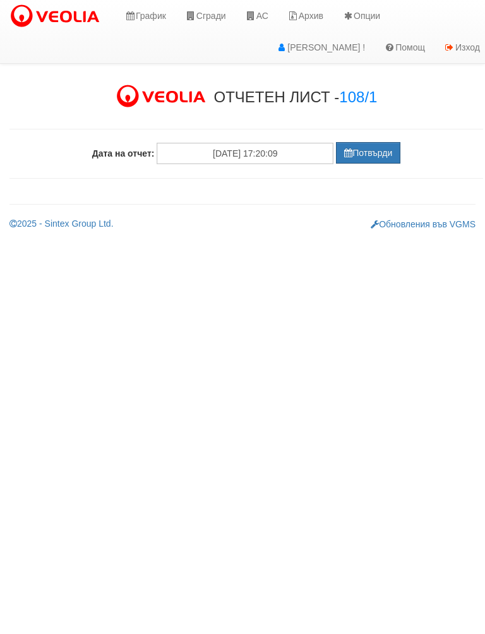
click at [362, 156] on button "Потвърди" at bounding box center [368, 152] width 64 height 21
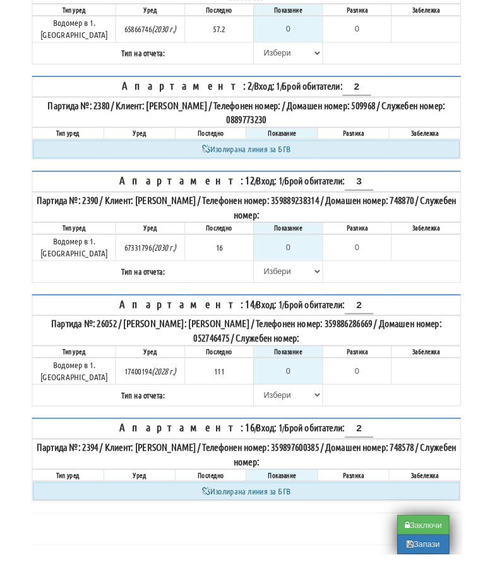
scroll to position [241, 0]
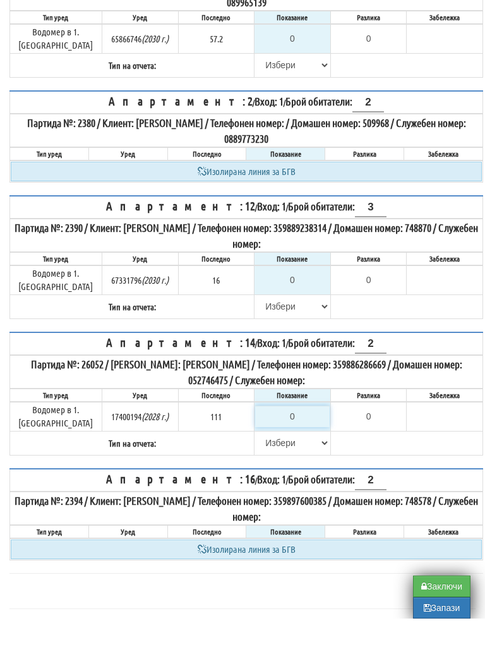
click at [302, 434] on input "0" at bounding box center [292, 444] width 75 height 21
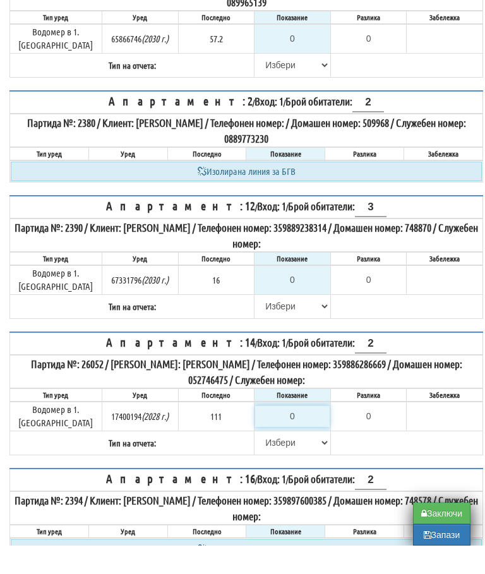
scroll to position [263, 8]
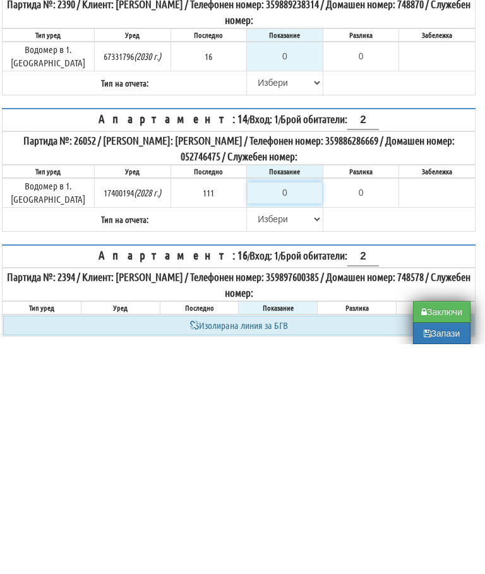
type input "1"
type input "-110.000"
type input "11"
type input "-100.000"
type input "111"
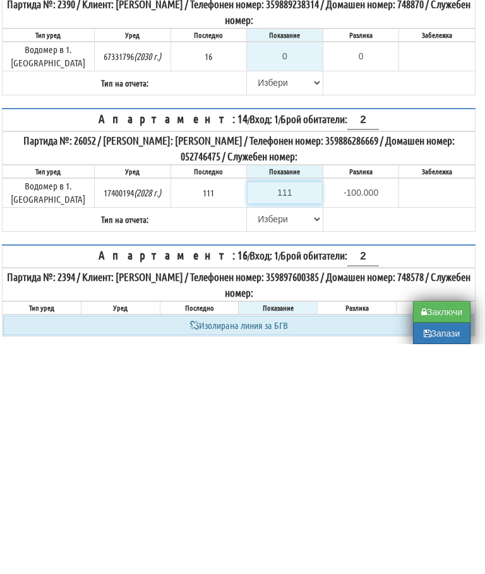
type input "0.000"
type input "1111"
type input "1000.000"
type input "111"
type input "0.000"
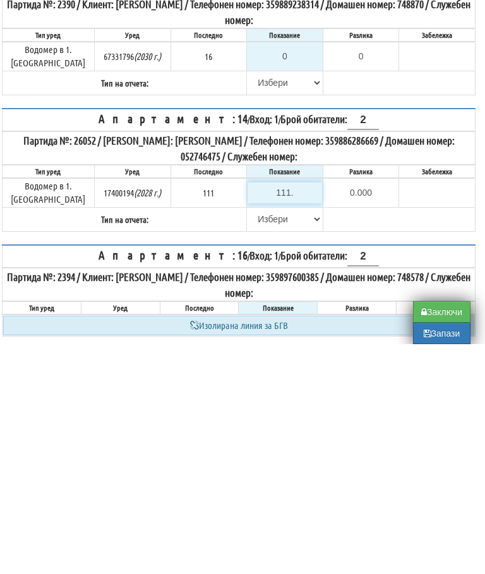
type input "111.7"
type input "0.700"
type input "111.7"
click at [257, 438] on select "[PERSON_NAME] Телефон Бележка Неосигурен достъп Самоотчет Служебно Дистанционен" at bounding box center [285, 448] width 75 height 21
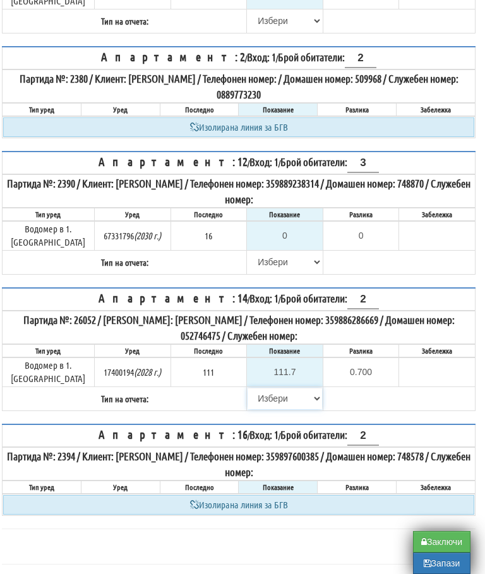
select select "89c75930-9bfd-e511-80be-8d5a1dced85a"
click at [290, 225] on input "0" at bounding box center [285, 235] width 75 height 21
type input "1"
type input "-15.000"
type input "16"
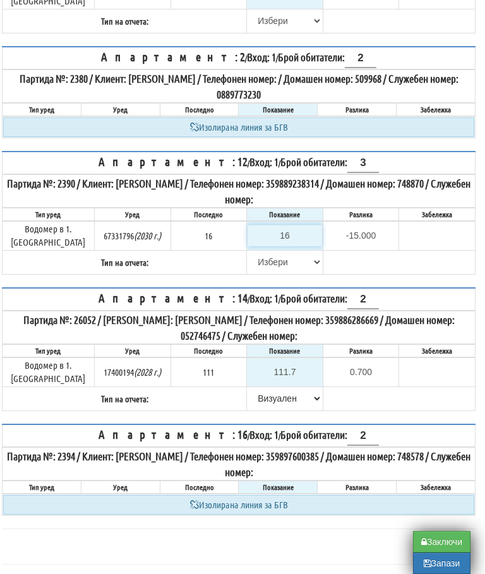
type input "0.000"
type input "16"
click at [248, 251] on select "[PERSON_NAME] Телефон Бележка Неосигурен достъп Самоотчет Служебно Дистанционен" at bounding box center [285, 261] width 75 height 21
select select "89c75930-9bfd-e511-80be-8d5a1dced85a"
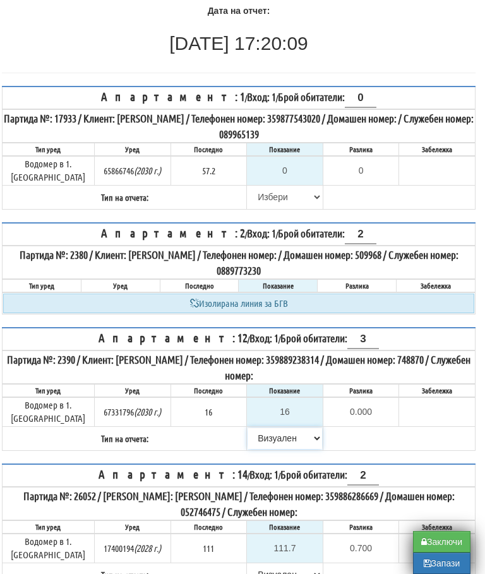
scroll to position [138, 8]
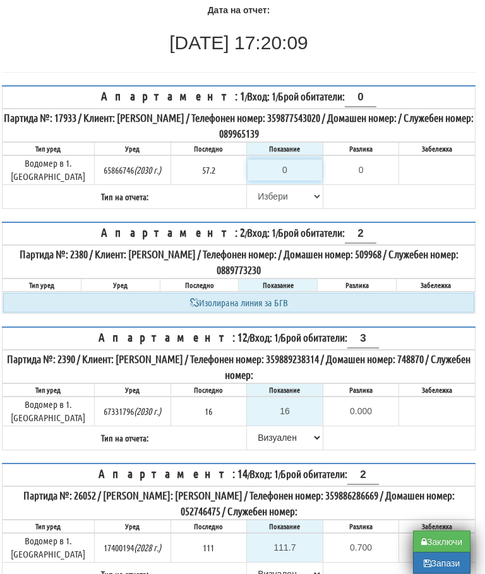
click at [300, 165] on input "0" at bounding box center [285, 170] width 75 height 21
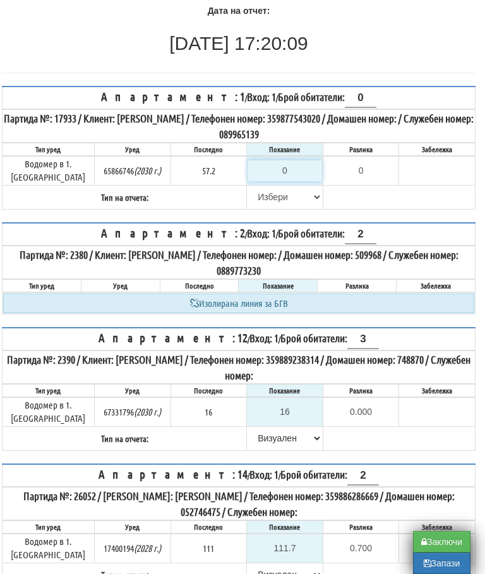
type input "6"
type input "-51.200"
type input "60"
type input "2.800"
type input "60.1"
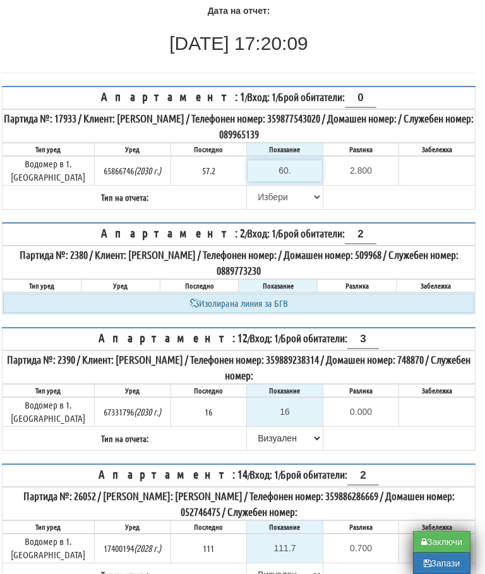
type input "2.9"
type input "60.1"
click at [258, 193] on select "Избери Визуален Телефон Бележка Неосигурен достъп Самоотчет Служебно Дистанцион…" at bounding box center [285, 196] width 75 height 21
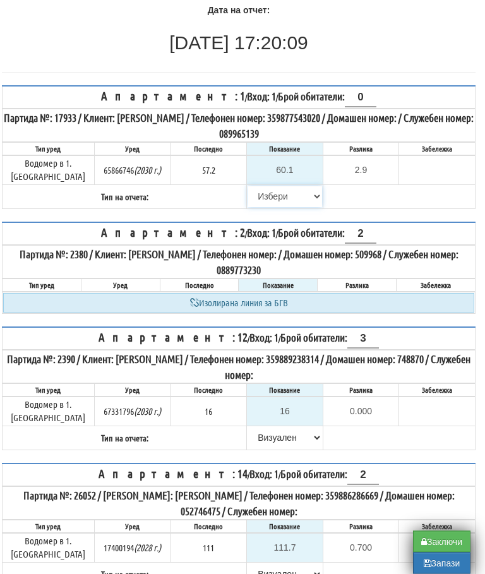
select select "89c75930-9bfd-e511-80be-8d5a1dced85a"
click at [440, 566] on button "Запази" at bounding box center [441, 563] width 57 height 21
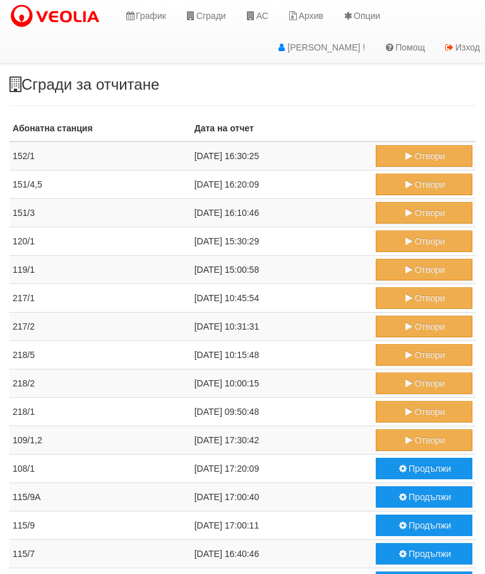
click at [414, 447] on button "Отвори" at bounding box center [424, 440] width 97 height 21
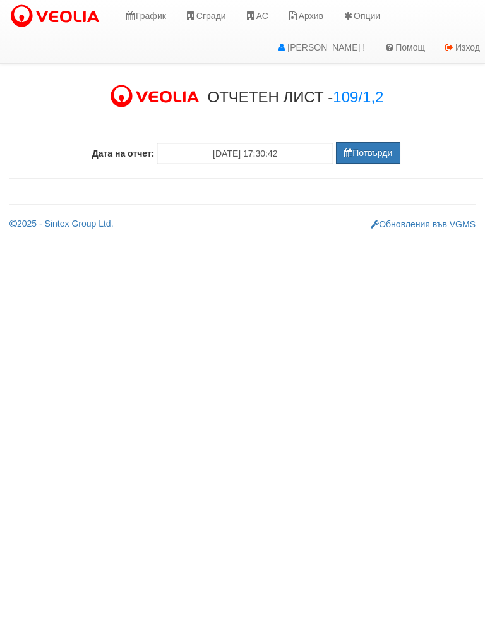
click at [377, 156] on button "Потвърди" at bounding box center [368, 152] width 64 height 21
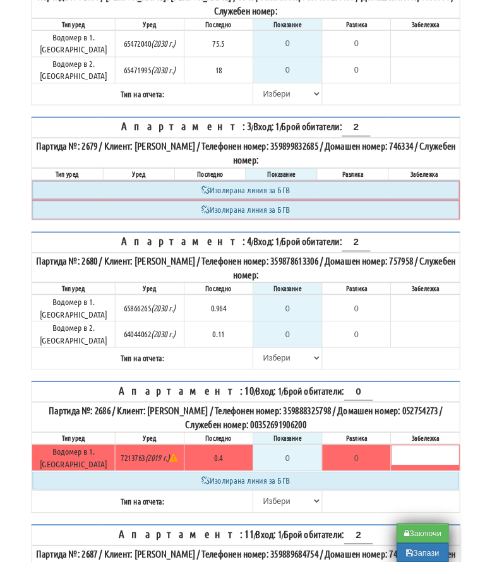
scroll to position [248, 0]
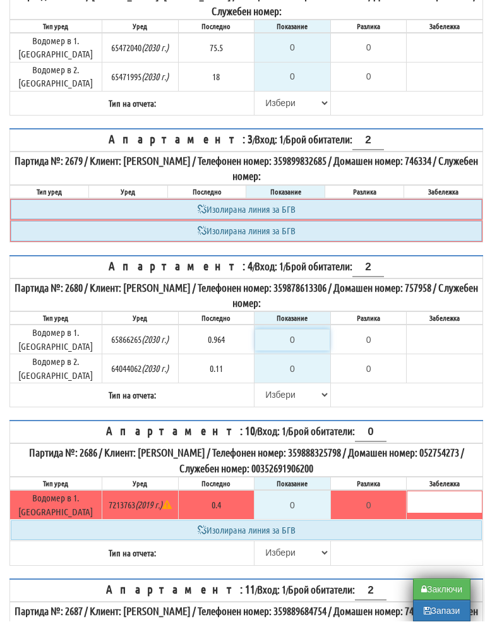
click at [303, 342] on input "0" at bounding box center [292, 352] width 75 height 21
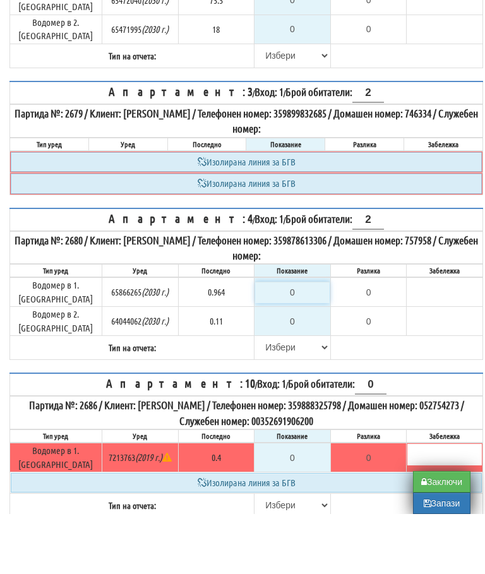
type input "-0.964"
type input "0.9"
type input "-0.064"
type input "0.96"
type input "-0.004"
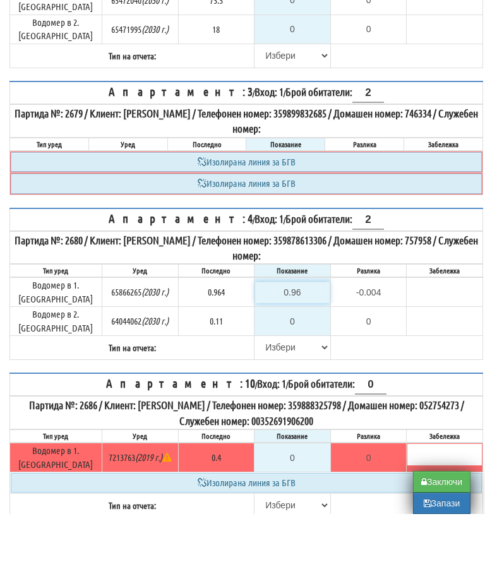
type input "0.964"
type input "0.000"
type input "0.964"
click at [306, 371] on input "0" at bounding box center [292, 381] width 75 height 21
type input "-0.110"
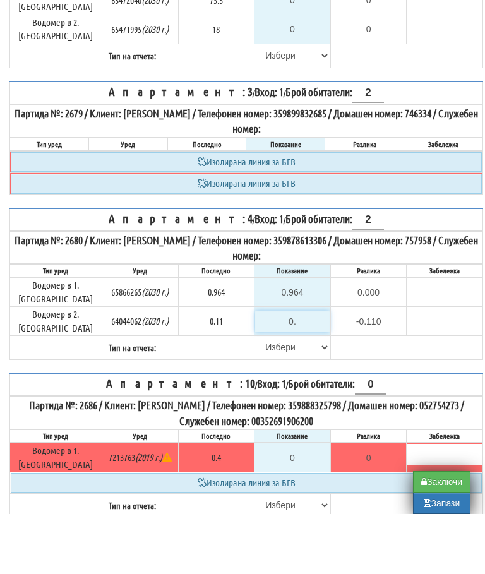
type input "0.1"
type input "-0.01"
type input "0.11"
type input "0.00"
type input "0.11"
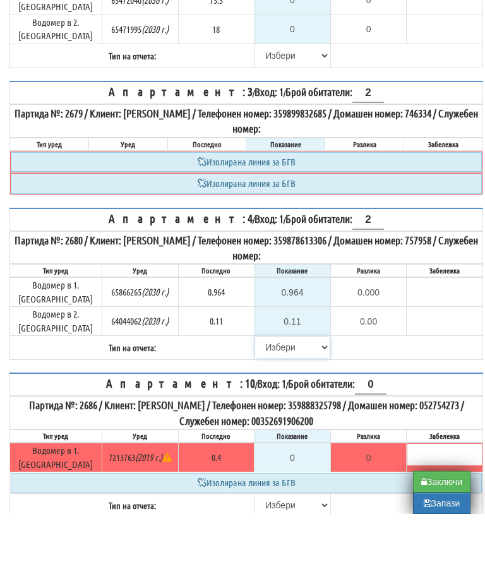
click at [264, 397] on select "[PERSON_NAME] Телефон Бележка Неосигурен достъп Самоотчет Служебно Дистанционен" at bounding box center [292, 407] width 75 height 21
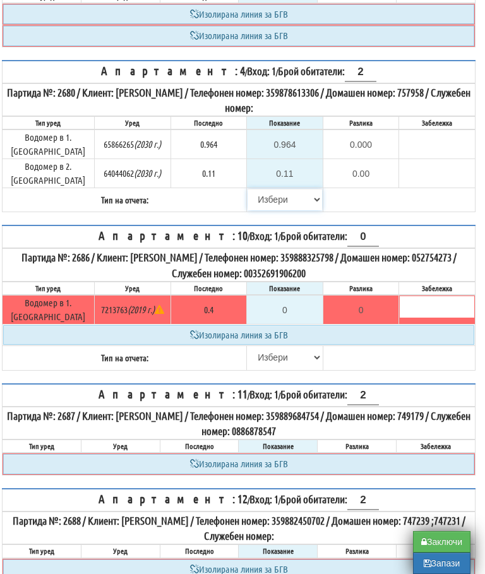
select select "8ac75930-9bfd-e511-80be-8d5a1dced85a"
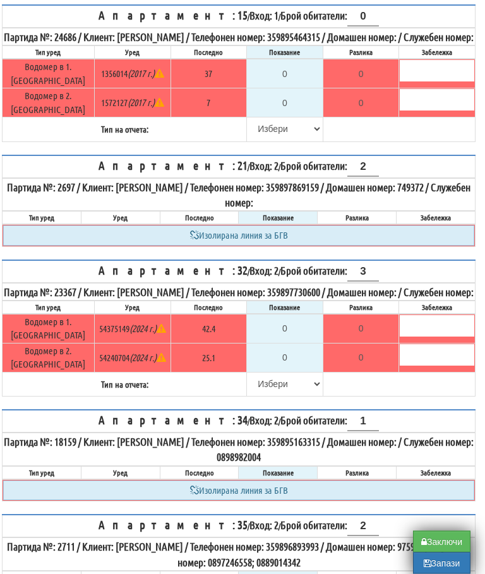
scroll to position [1046, 8]
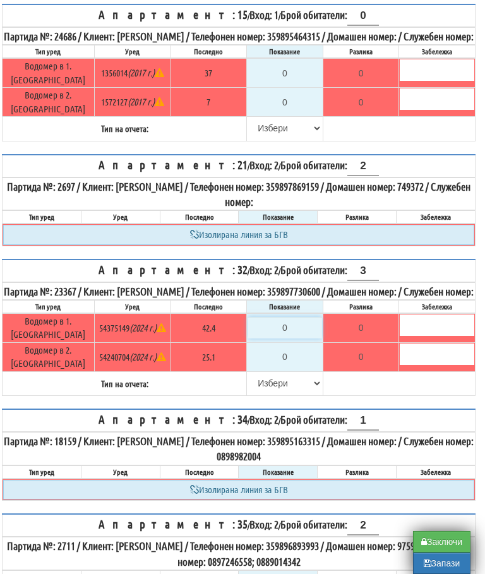
click at [299, 317] on input "0" at bounding box center [285, 327] width 75 height 21
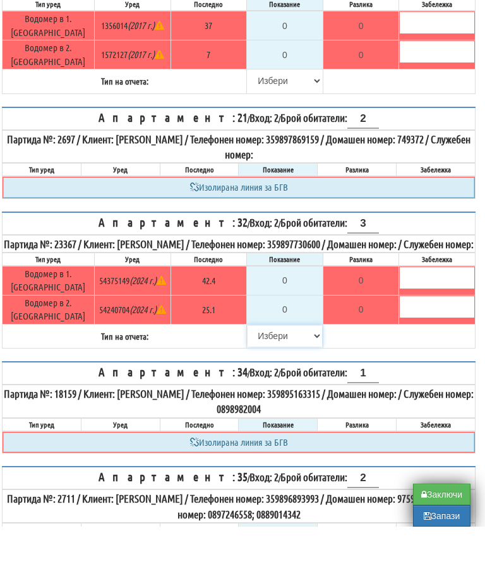
click at [263, 373] on select "[PERSON_NAME] Телефон Бележка Неосигурен достъп Самоотчет Служебно Дистанционен" at bounding box center [285, 383] width 75 height 21
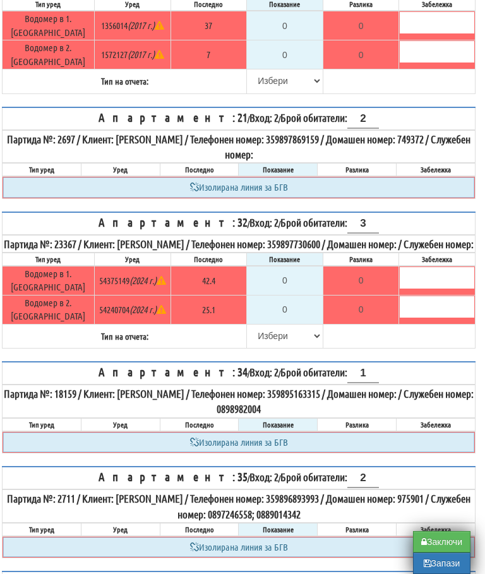
click at [438, 569] on button "Запази" at bounding box center [441, 563] width 57 height 21
